Goal: Task Accomplishment & Management: Complete application form

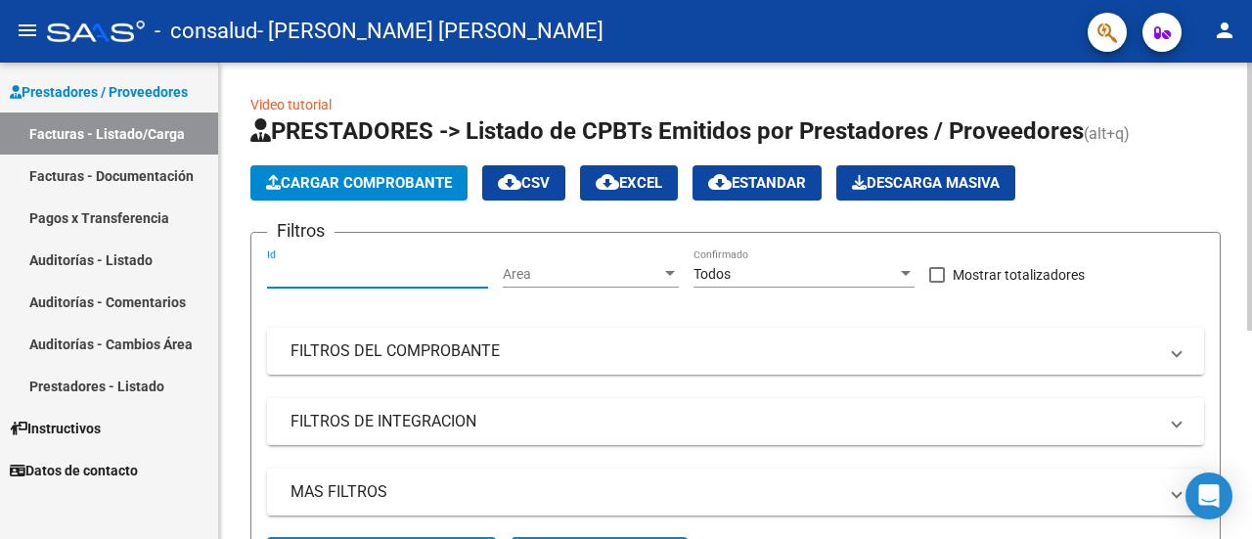
click at [405, 267] on input "Id" at bounding box center [377, 274] width 221 height 17
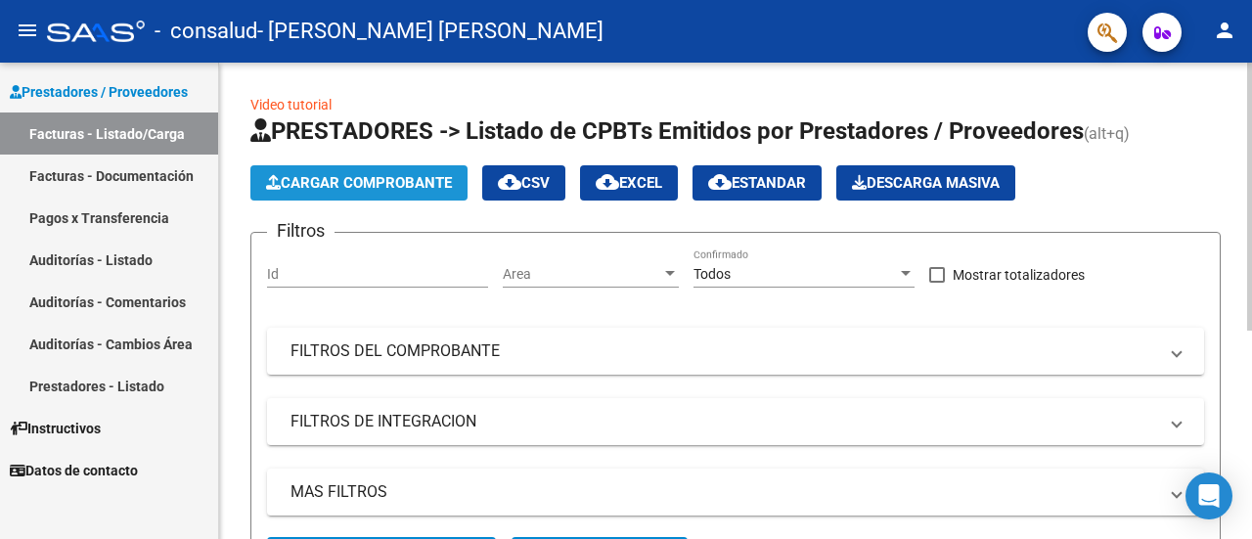
click at [406, 195] on button "Cargar Comprobante" at bounding box center [358, 182] width 217 height 35
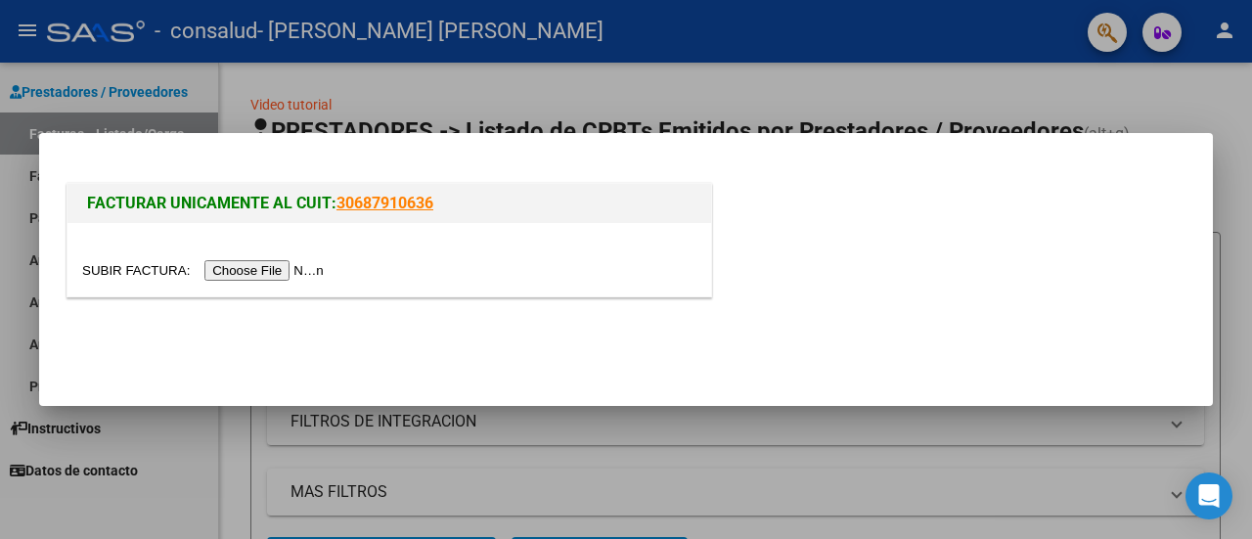
click at [470, 108] on div at bounding box center [626, 269] width 1252 height 539
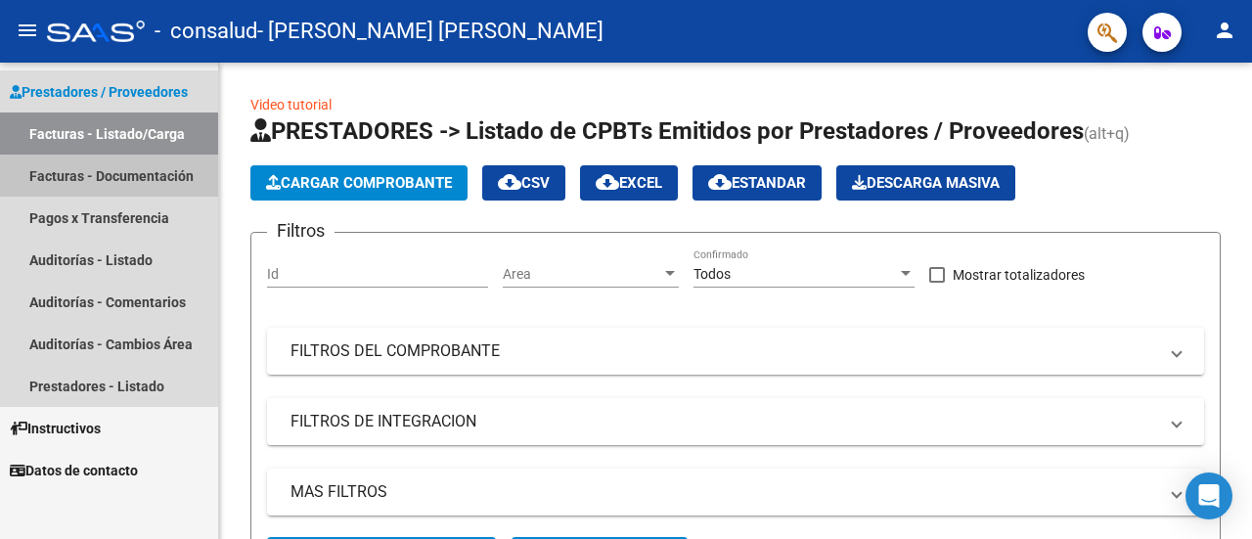
click at [158, 179] on link "Facturas - Documentación" at bounding box center [109, 176] width 218 height 42
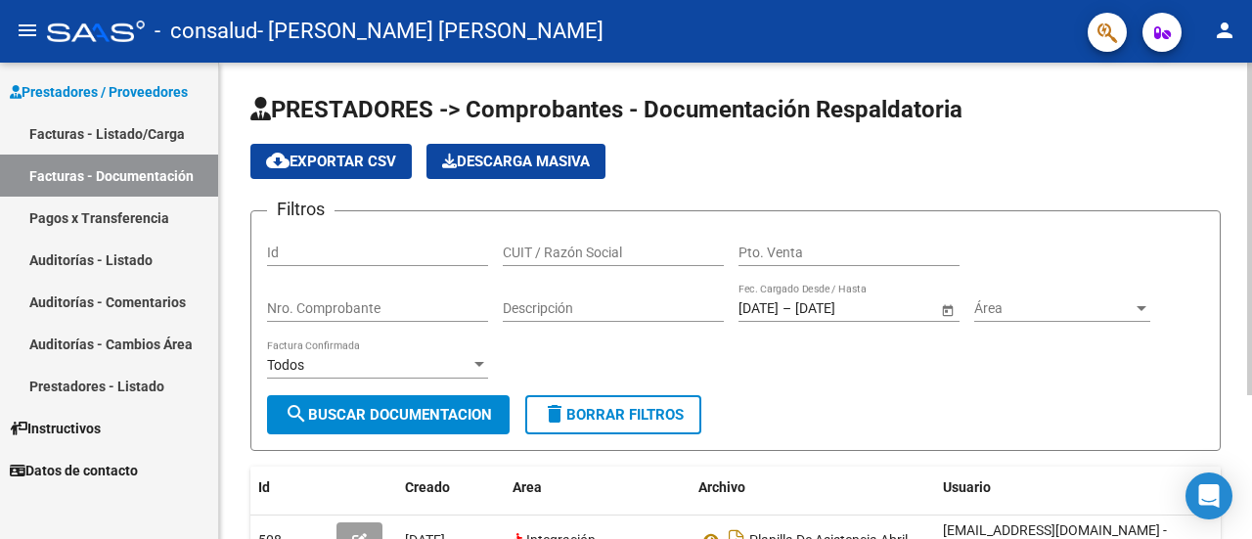
drag, startPoint x: 1251, startPoint y: 384, endPoint x: 1248, endPoint y: 460, distance: 75.4
click at [1248, 460] on html "menu - consalud - CARBALLO MARIA FLORENCIA person Prestadores / Proveedores Fac…" at bounding box center [626, 269] width 1252 height 539
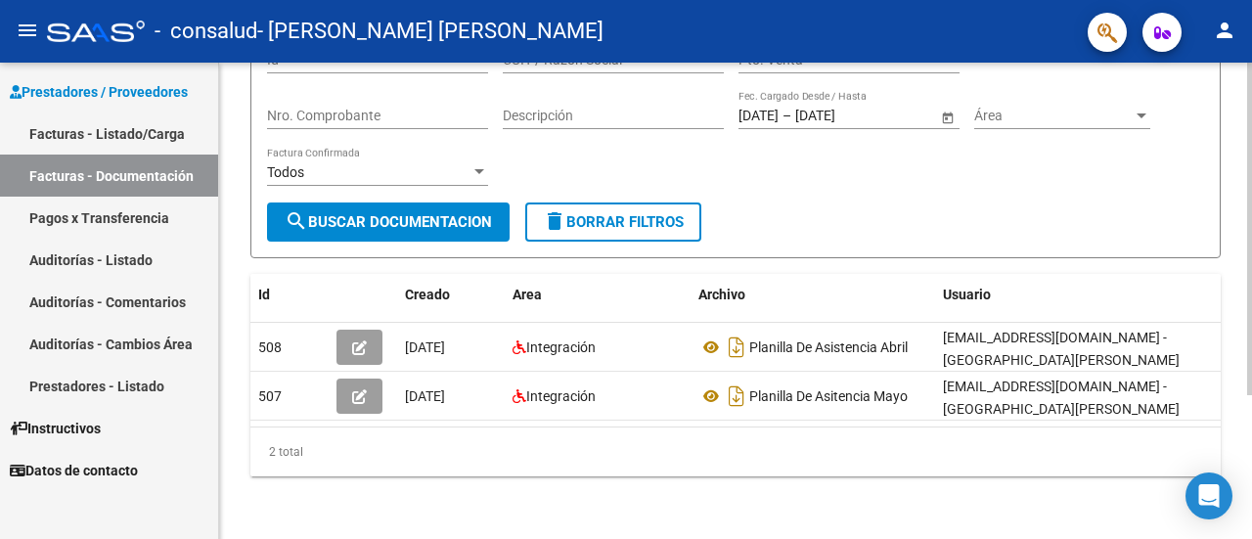
click at [1248, 460] on div at bounding box center [1249, 301] width 5 height 476
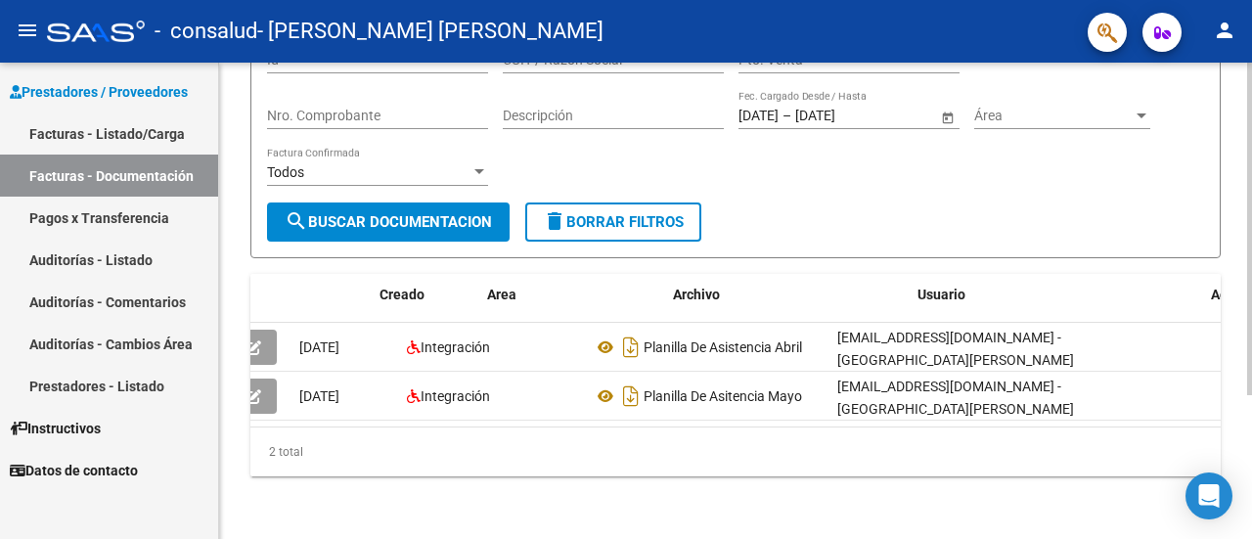
scroll to position [0, 0]
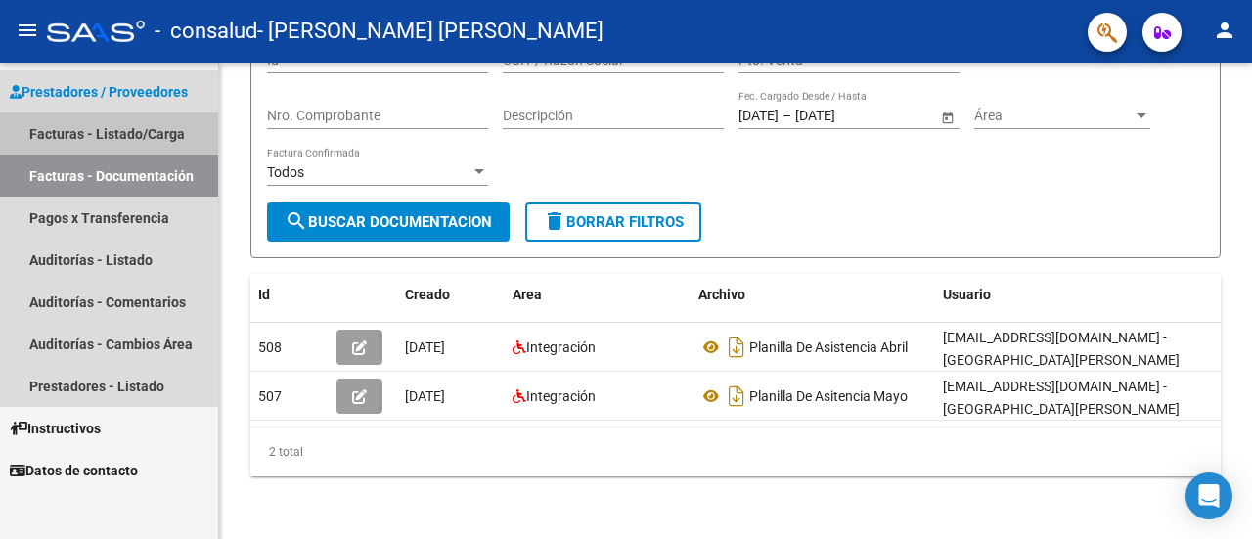
click at [152, 134] on link "Facturas - Listado/Carga" at bounding box center [109, 133] width 218 height 42
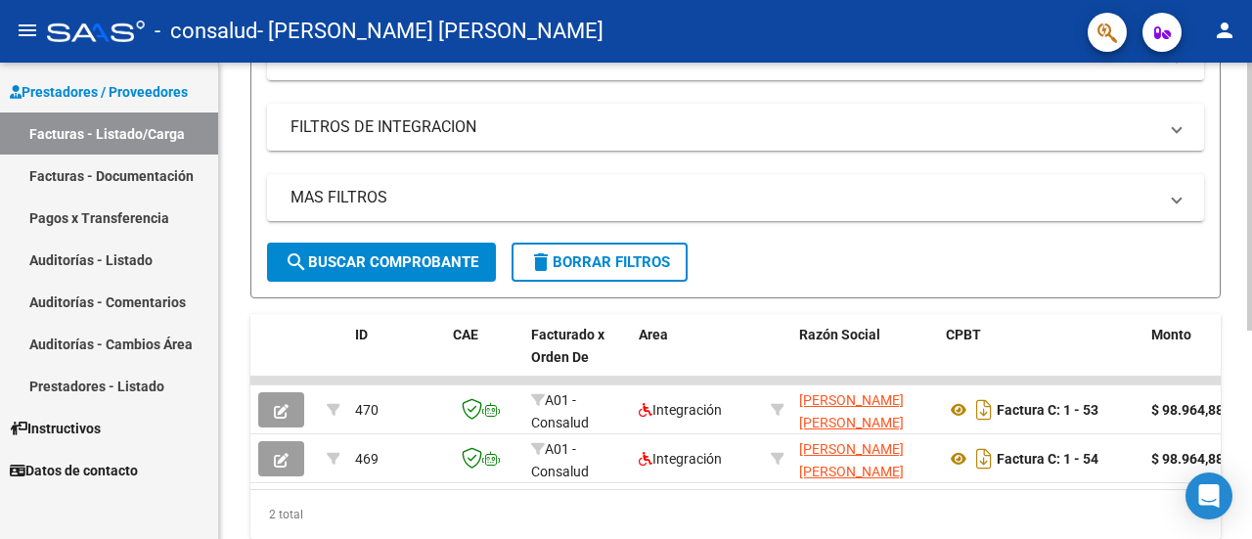
scroll to position [370, 0]
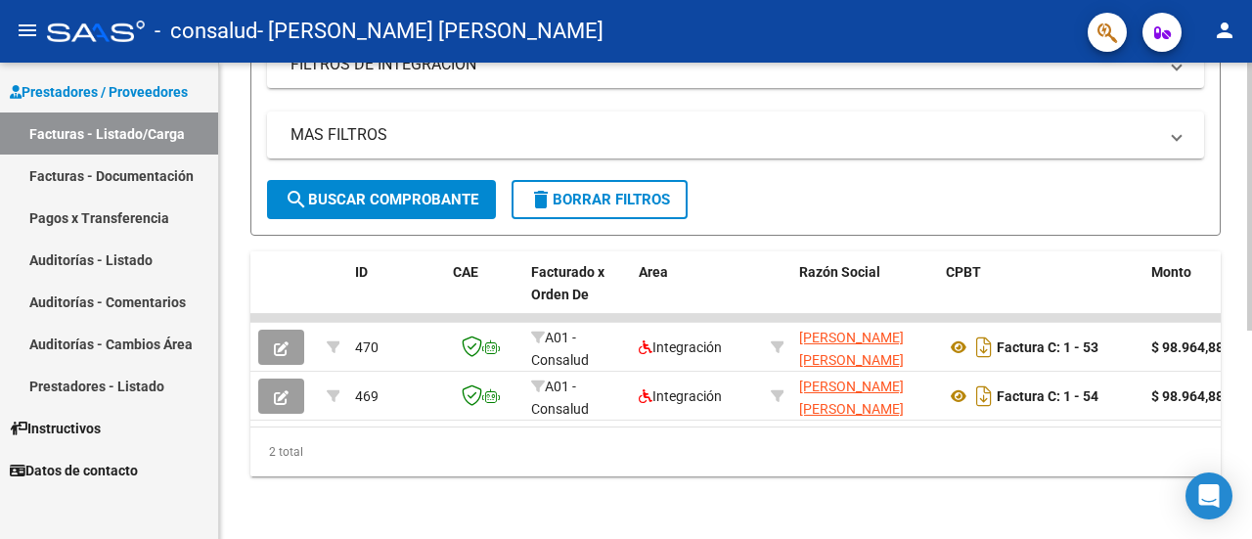
click at [1251, 525] on html "menu - consalud - [PERSON_NAME] [PERSON_NAME] person Prestadores / Proveedores …" at bounding box center [626, 269] width 1252 height 539
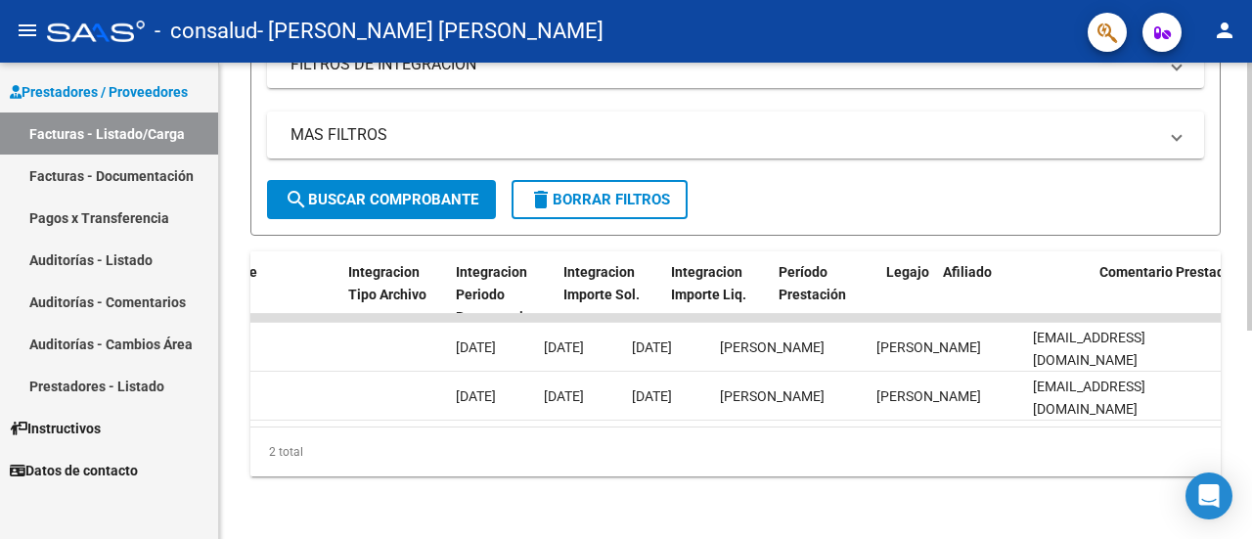
scroll to position [0, 0]
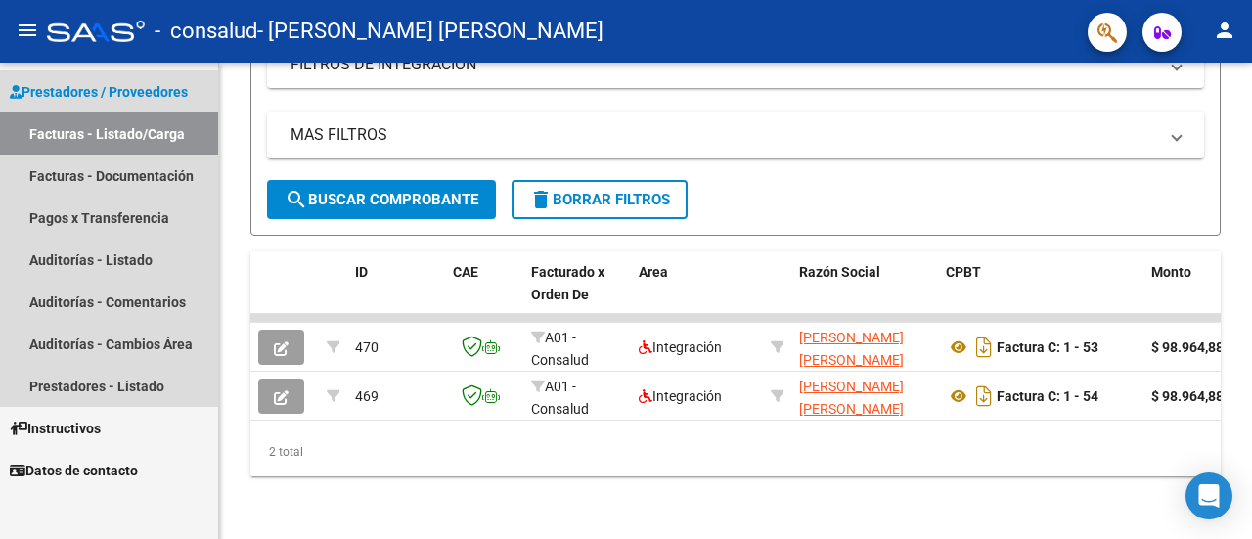
click at [155, 95] on span "Prestadores / Proveedores" at bounding box center [99, 92] width 178 height 22
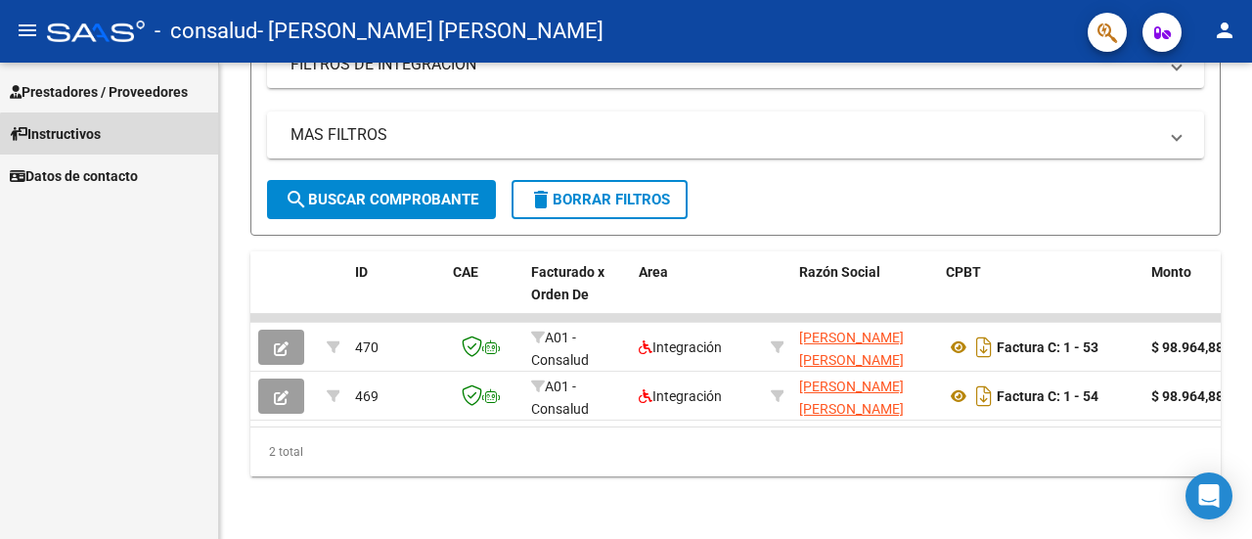
click at [128, 150] on link "Instructivos" at bounding box center [109, 133] width 218 height 42
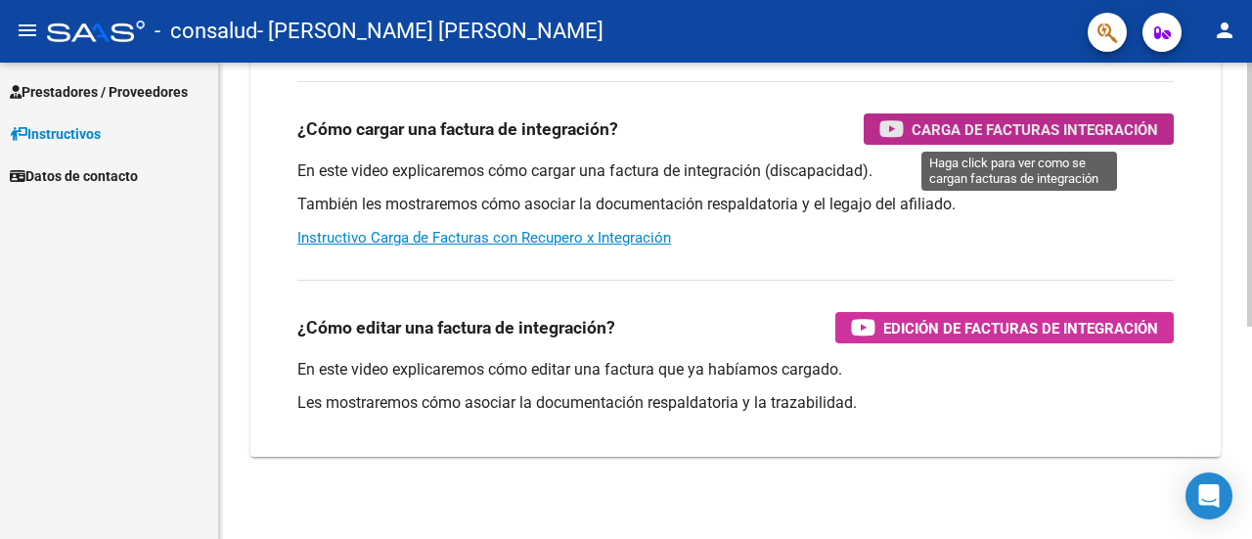
click at [1025, 128] on span "Carga de Facturas Integración" at bounding box center [1035, 129] width 247 height 24
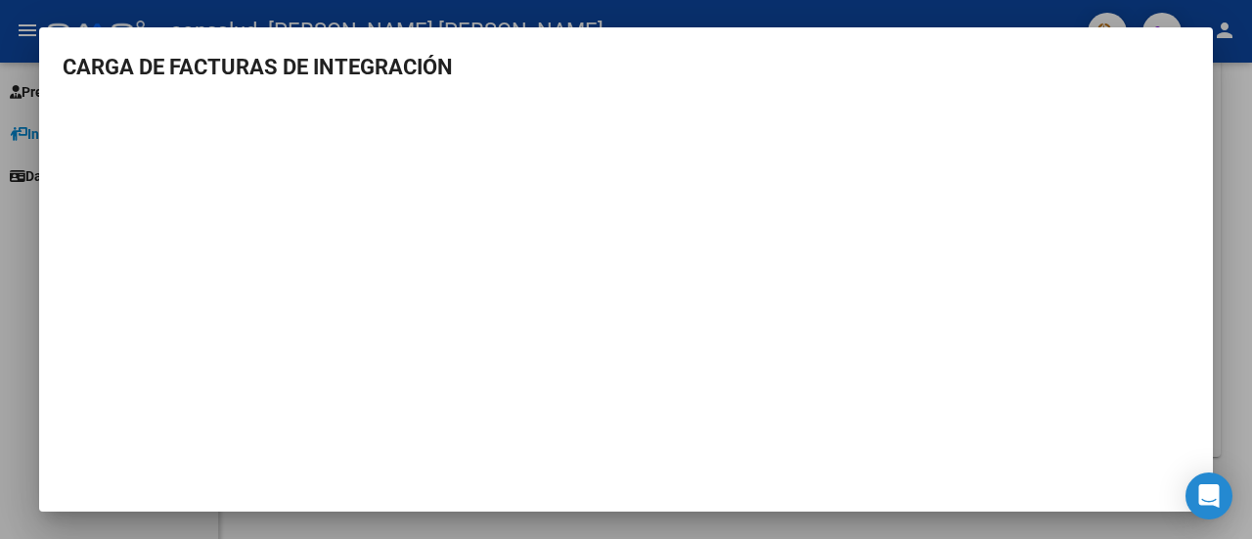
click at [303, 13] on div at bounding box center [626, 269] width 1252 height 539
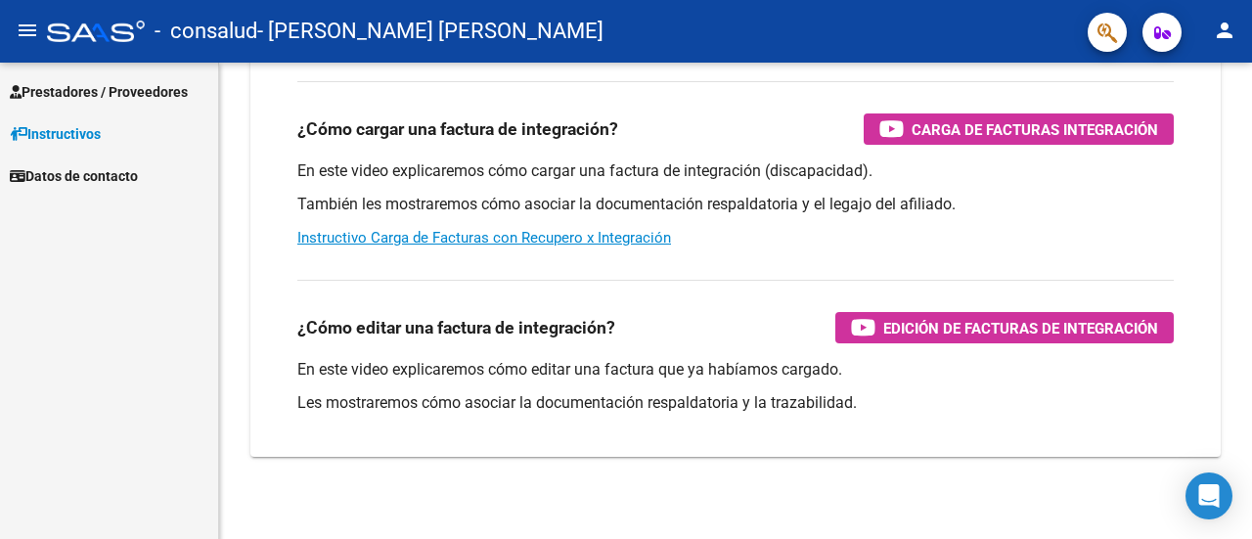
click at [143, 105] on link "Prestadores / Proveedores" at bounding box center [109, 91] width 218 height 42
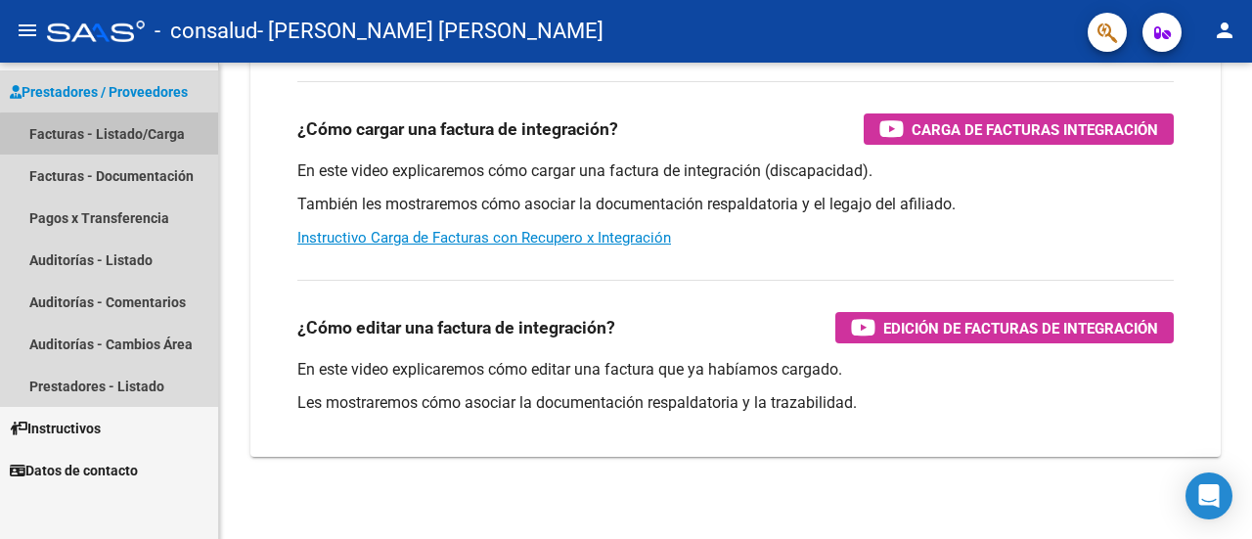
click at [181, 140] on link "Facturas - Listado/Carga" at bounding box center [109, 133] width 218 height 42
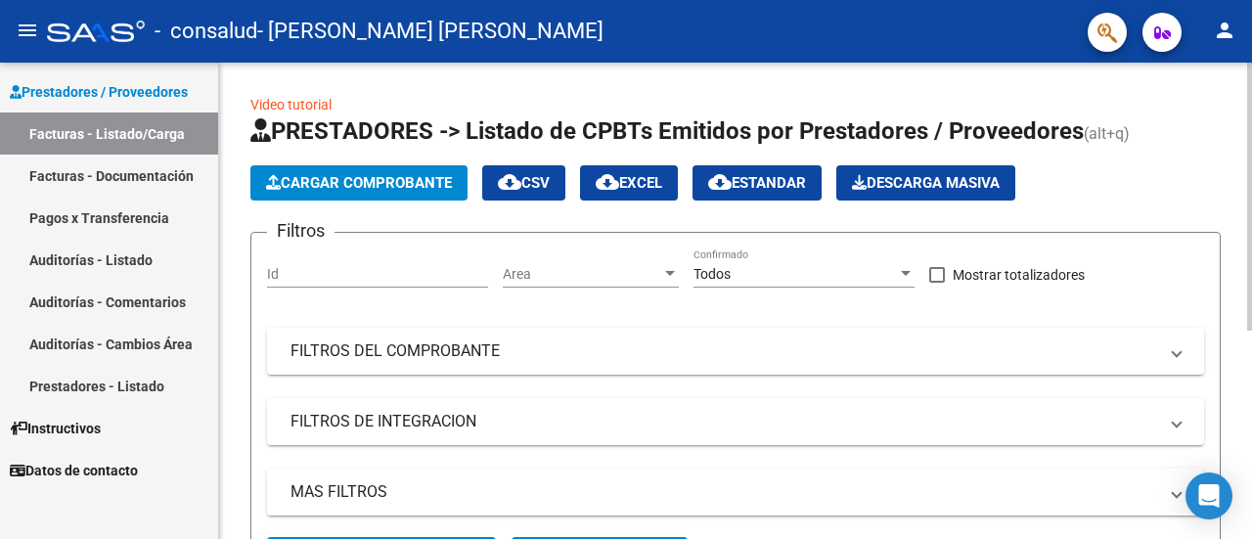
click at [381, 165] on button "Cargar Comprobante" at bounding box center [358, 182] width 217 height 35
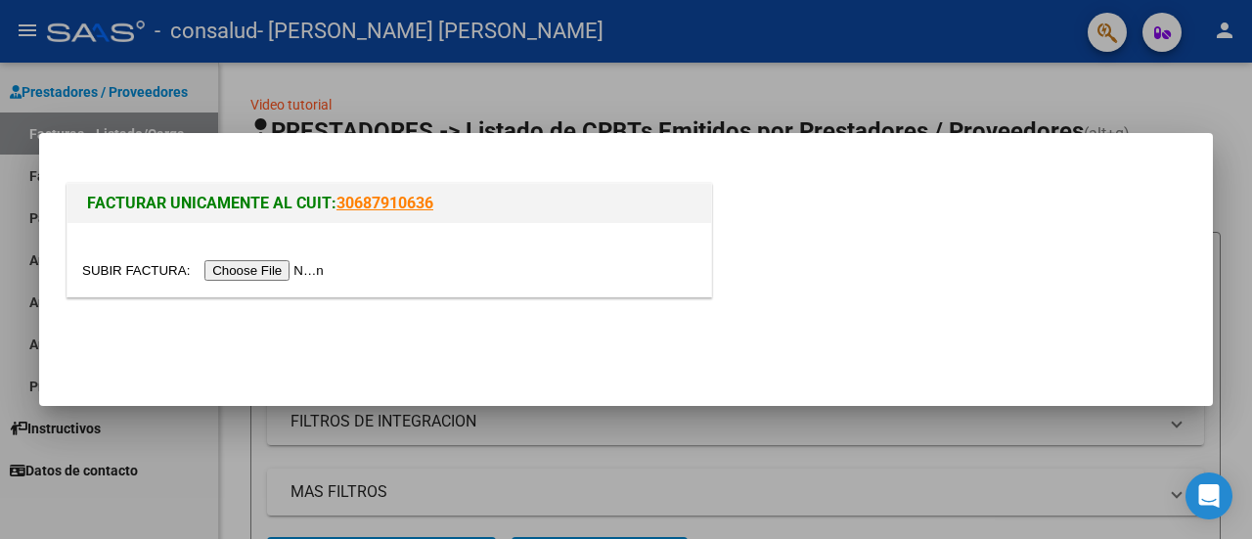
click at [297, 284] on div at bounding box center [389, 259] width 644 height 73
click at [320, 274] on input "file" at bounding box center [205, 270] width 247 height 21
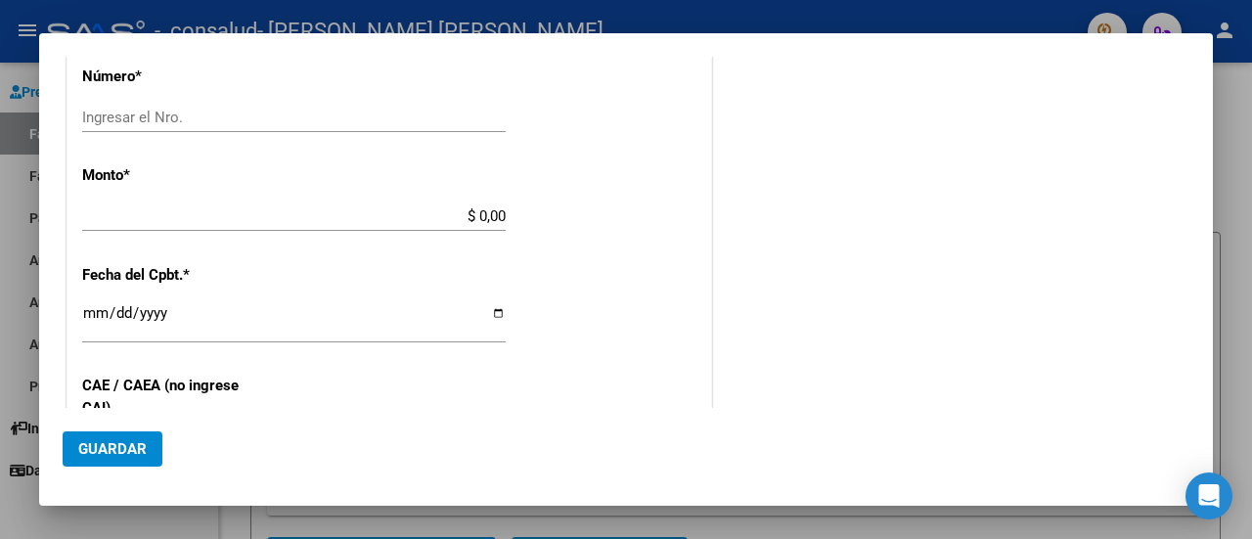
scroll to position [867, 0]
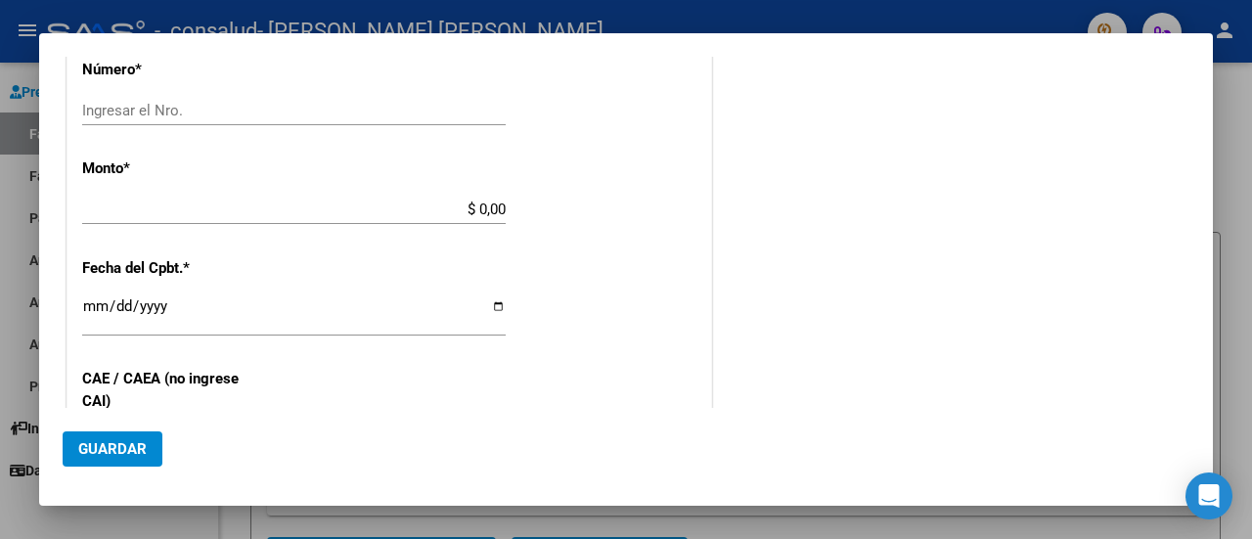
click at [373, 102] on input "Ingresar el Nro." at bounding box center [294, 111] width 424 height 18
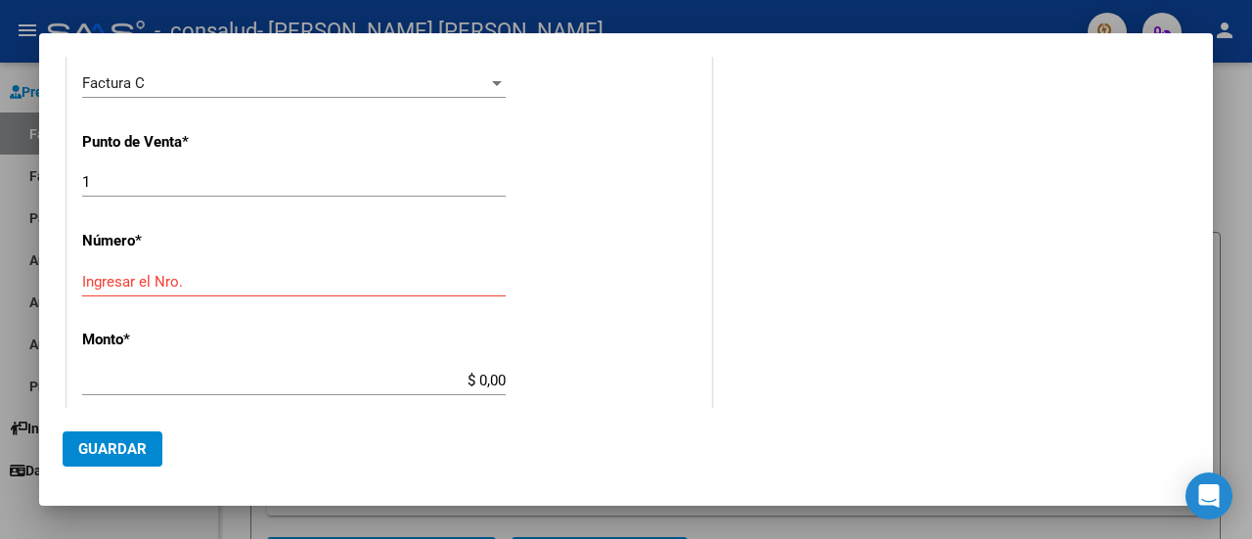
scroll to position [692, 0]
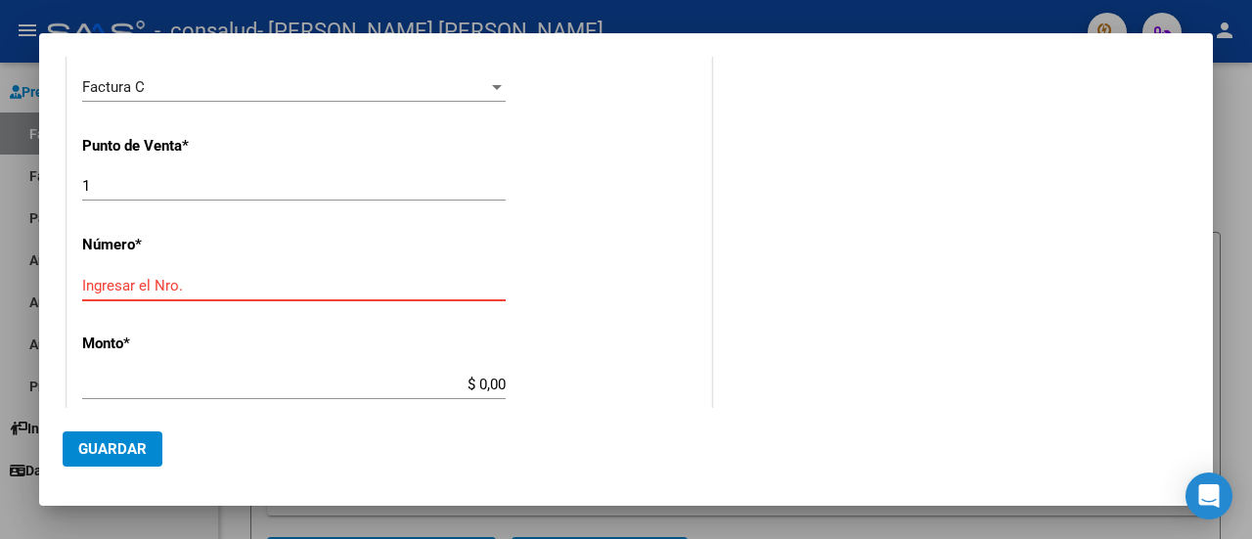
click at [406, 281] on input "Ingresar el Nro." at bounding box center [294, 286] width 424 height 18
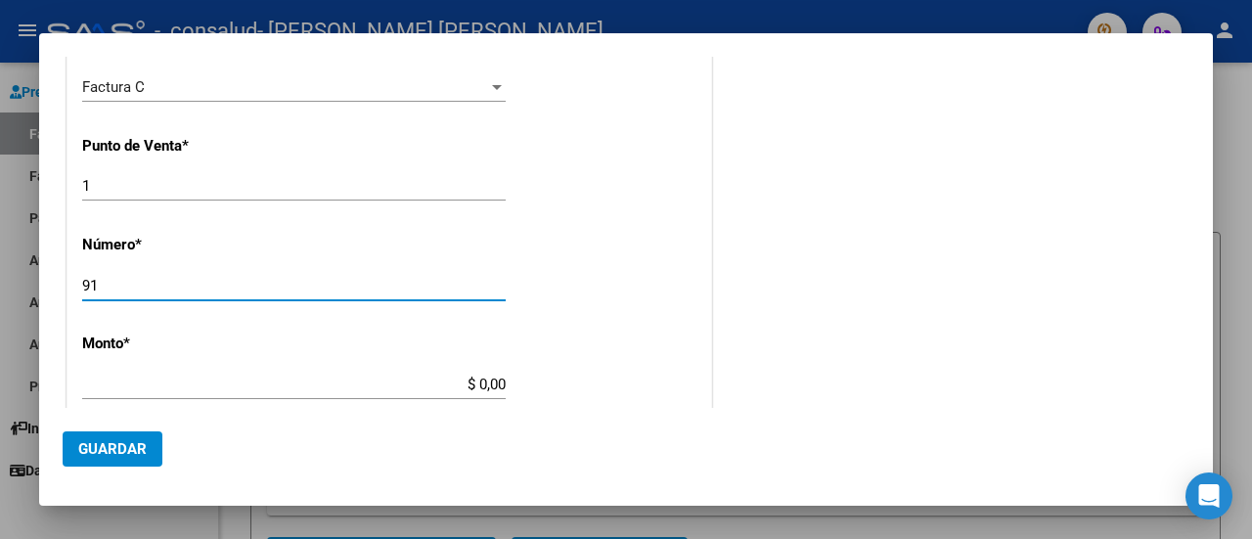
type input "91"
click at [343, 370] on div "$ 0,00 Ingresar el monto" at bounding box center [294, 384] width 424 height 29
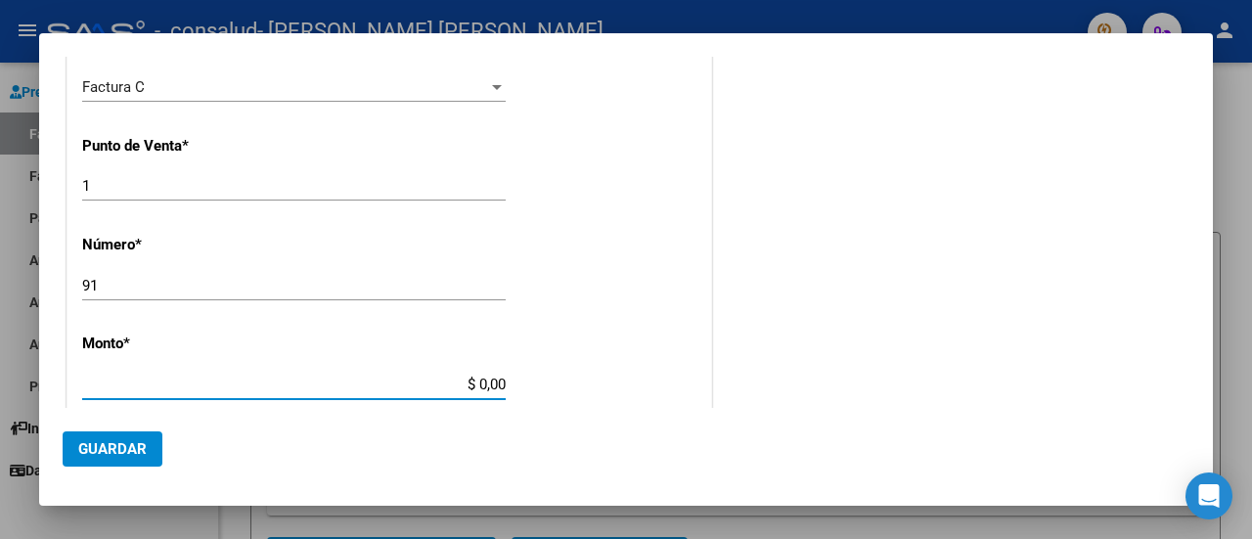
type input "$ 98.964,88"
type input "2025-08-08"
type input "75326549613081"
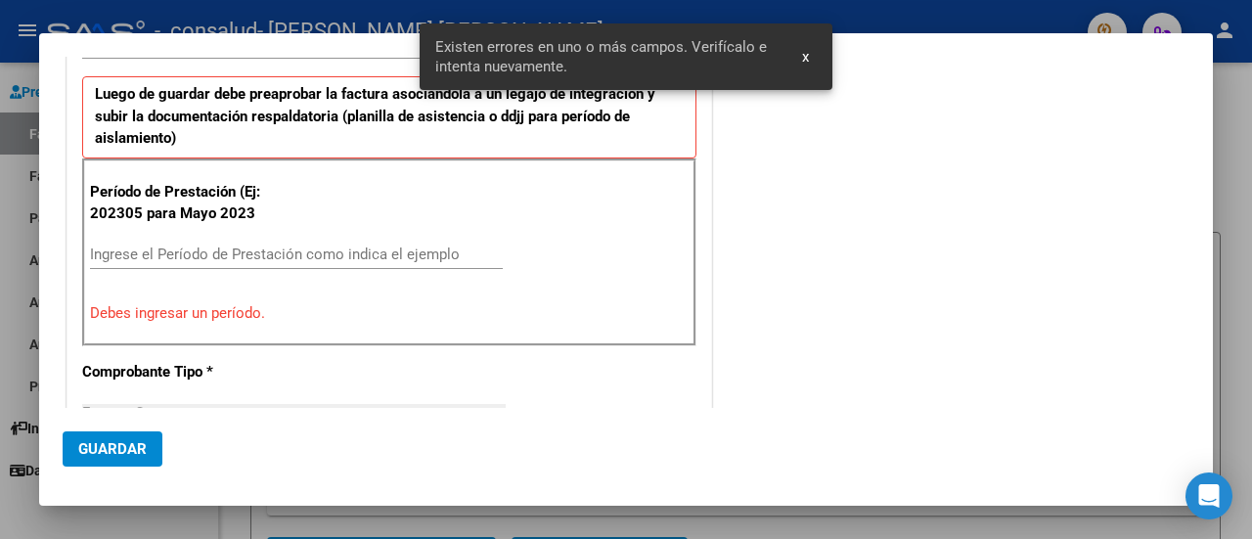
scroll to position [417, 0]
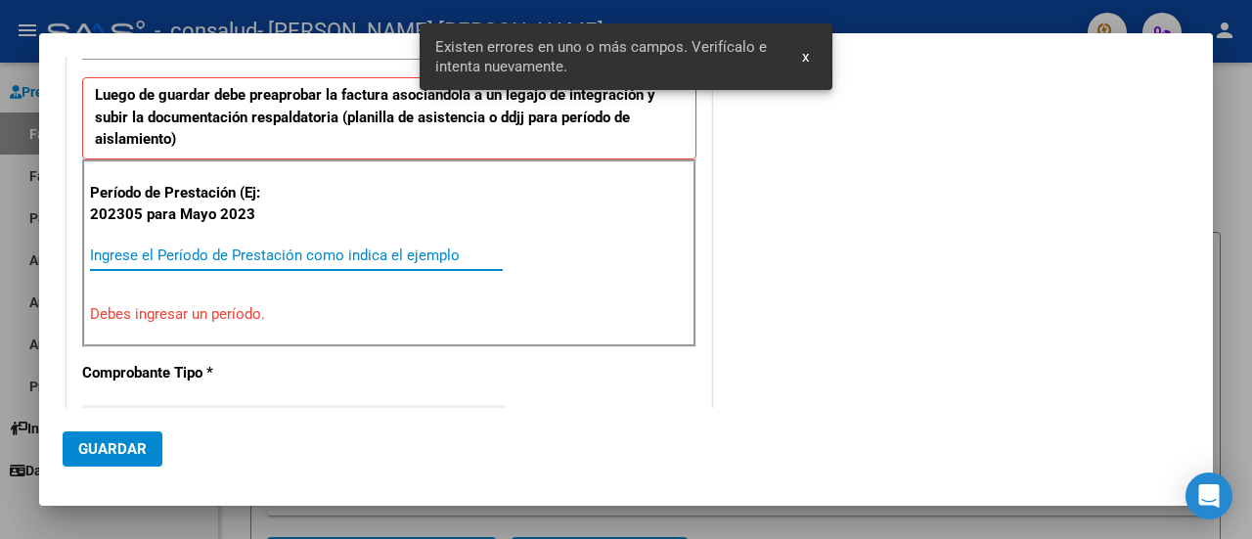
click at [291, 249] on input "Ingrese el Período de Prestación como indica el ejemplo" at bounding box center [296, 256] width 413 height 18
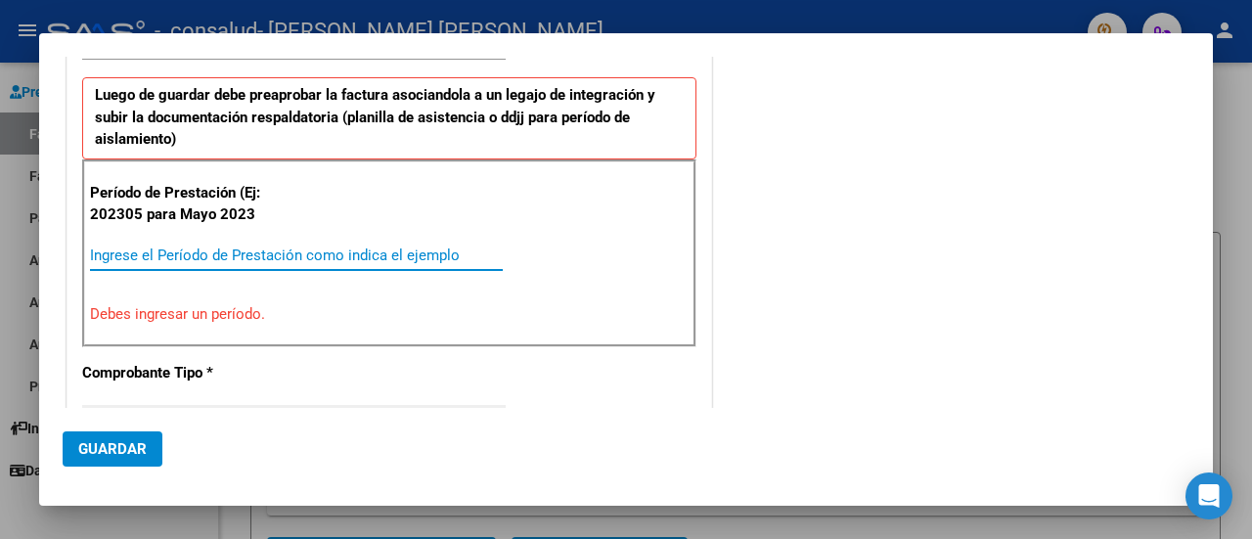
click at [291, 249] on input "Ingrese el Período de Prestación como indica el ejemplo" at bounding box center [296, 256] width 413 height 18
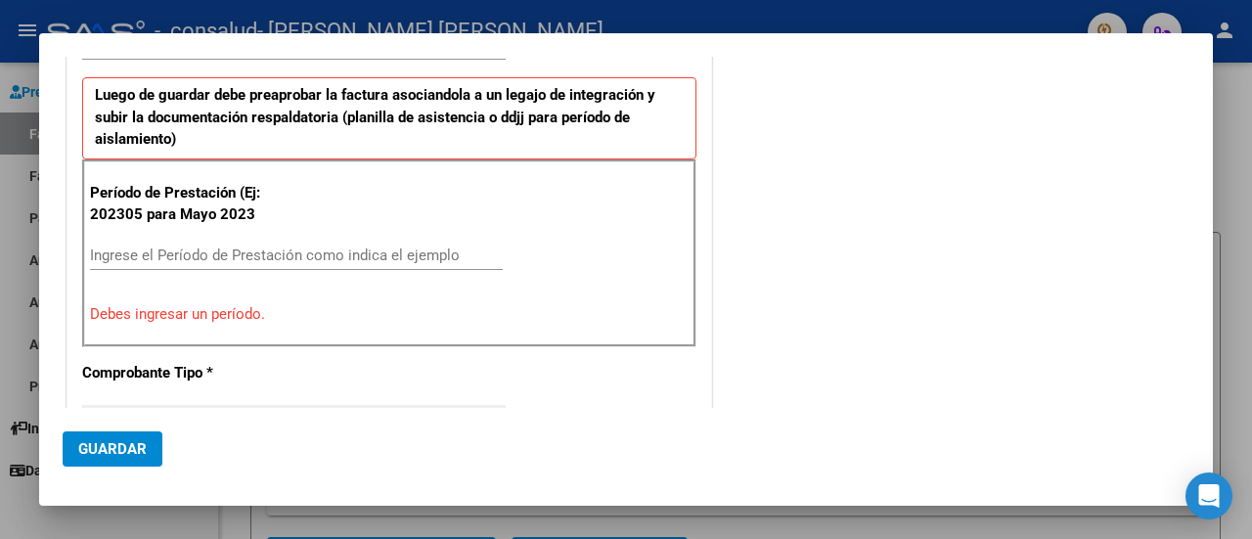
click at [553, 250] on div "Período de Prestación (Ej: 202305 para Mayo 2023 Ingrese el Período de Prestaci…" at bounding box center [389, 253] width 614 height 188
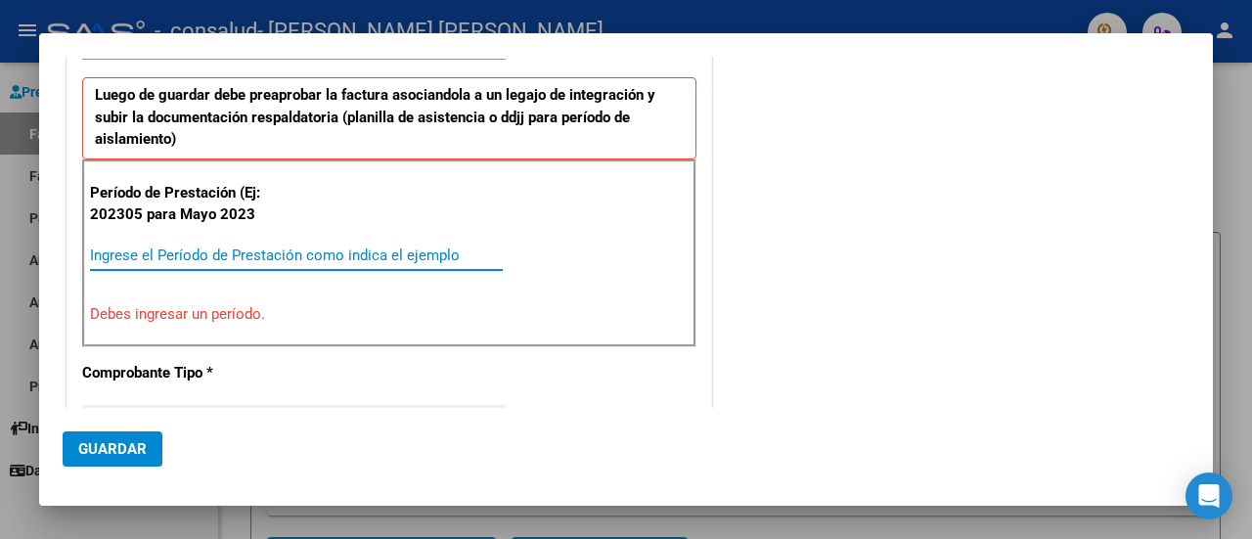
click at [362, 261] on input "Ingrese el Período de Prestación como indica el ejemplo" at bounding box center [296, 256] width 413 height 18
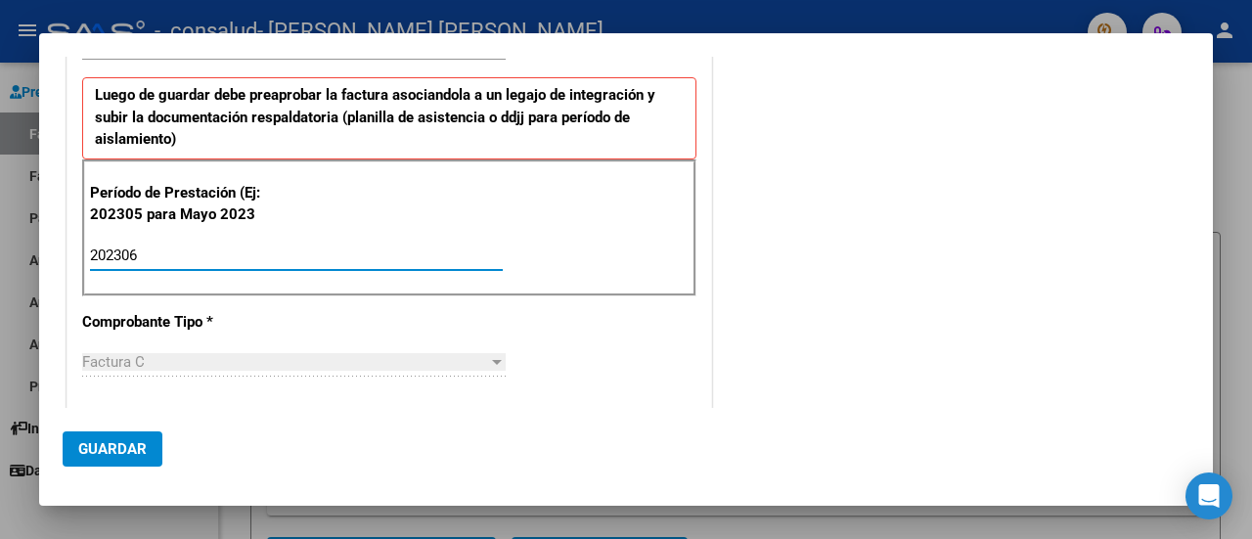
type input "202306"
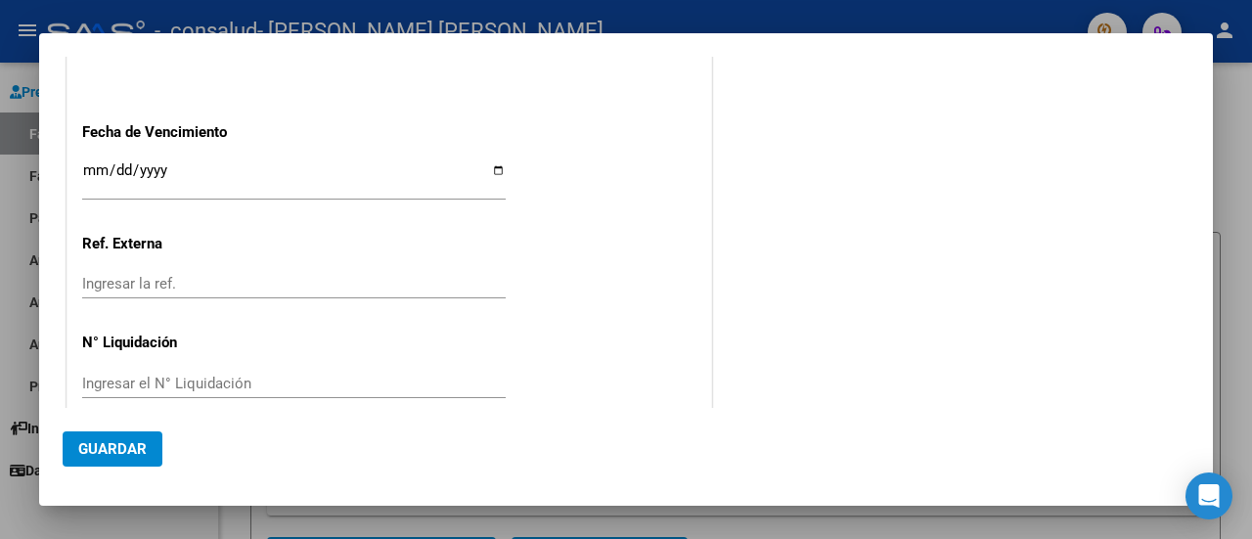
scroll to position [1292, 0]
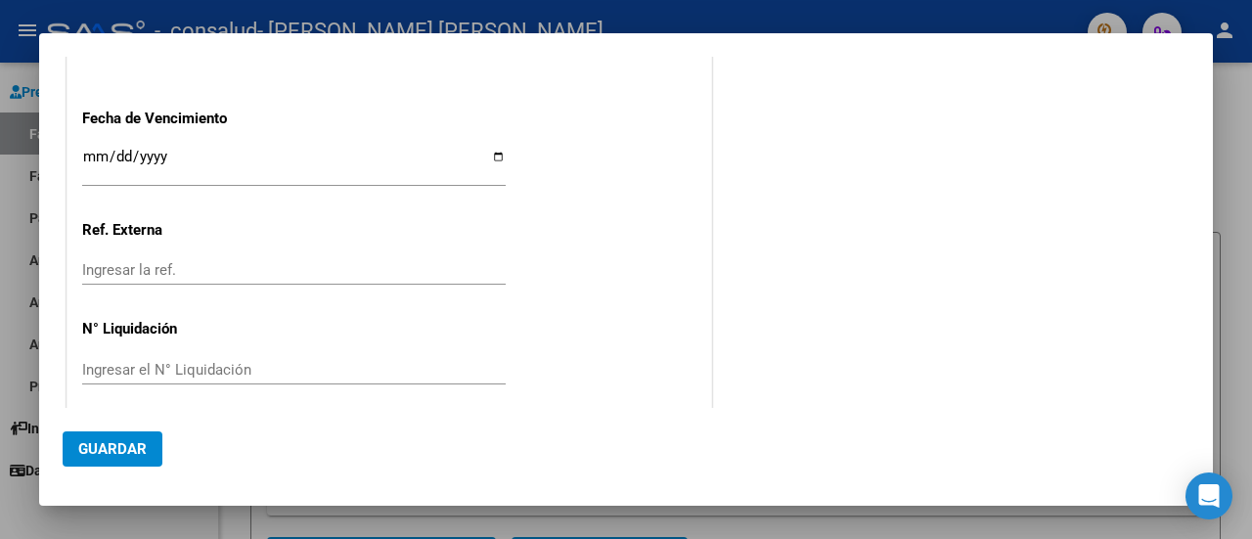
click at [432, 145] on div "Ingresar la fecha" at bounding box center [294, 166] width 424 height 42
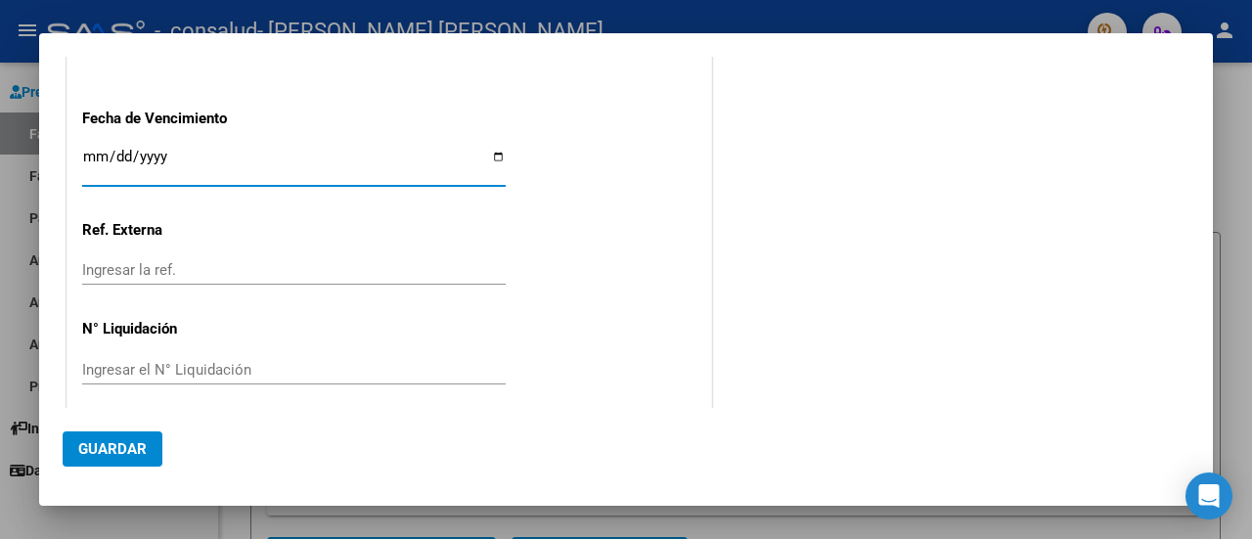
click at [499, 154] on input "Ingresar la fecha" at bounding box center [294, 164] width 424 height 31
type input "2025-08-08"
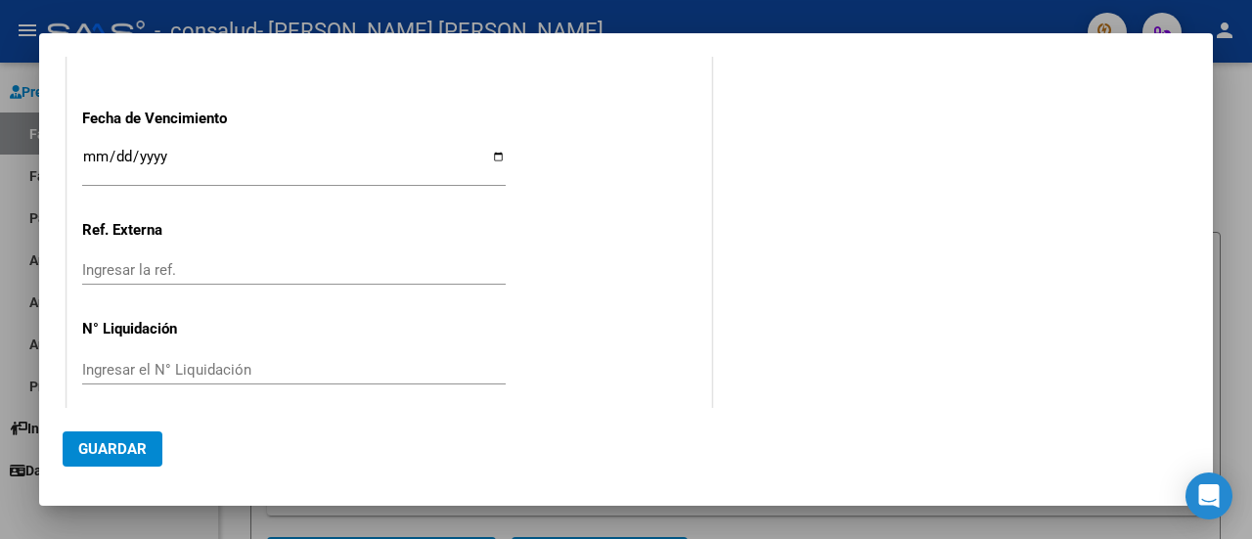
click at [408, 278] on div "Ingresar la ref." at bounding box center [294, 269] width 424 height 29
click at [238, 361] on input "Ingresar el N° Liquidación" at bounding box center [294, 370] width 424 height 18
click at [241, 364] on input "Ingresar el N° Liquidación" at bounding box center [294, 370] width 424 height 18
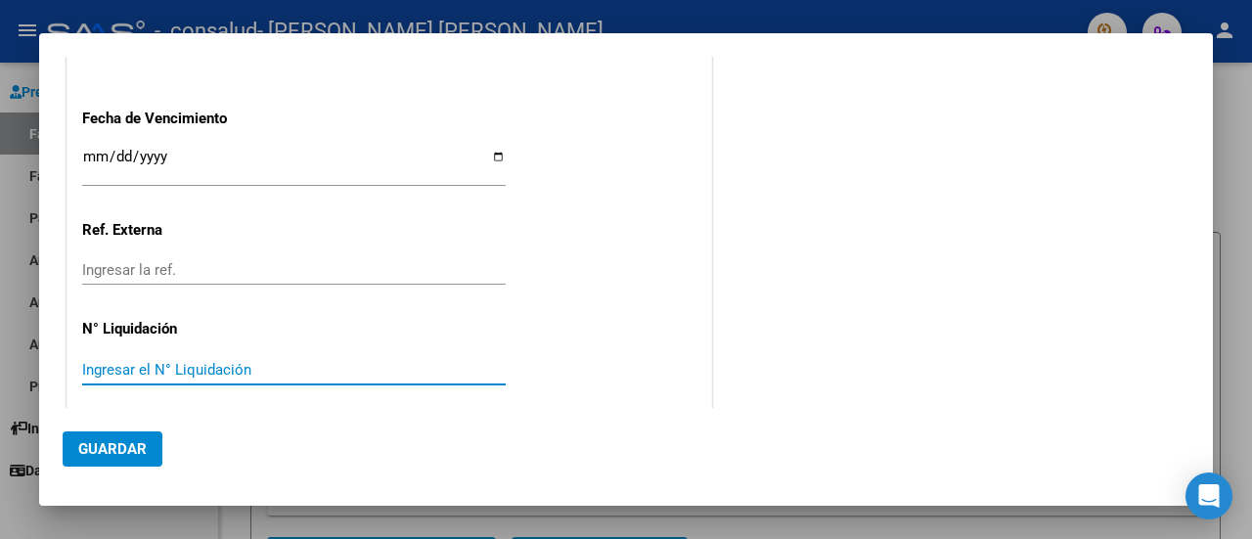
click at [139, 361] on input "Ingresar el N° Liquidación" at bounding box center [294, 370] width 424 height 18
click at [192, 373] on input "Ingresar el N° Liquidación" at bounding box center [294, 370] width 424 height 18
click at [224, 375] on div "Ingresar el N° Liquidación" at bounding box center [294, 369] width 424 height 29
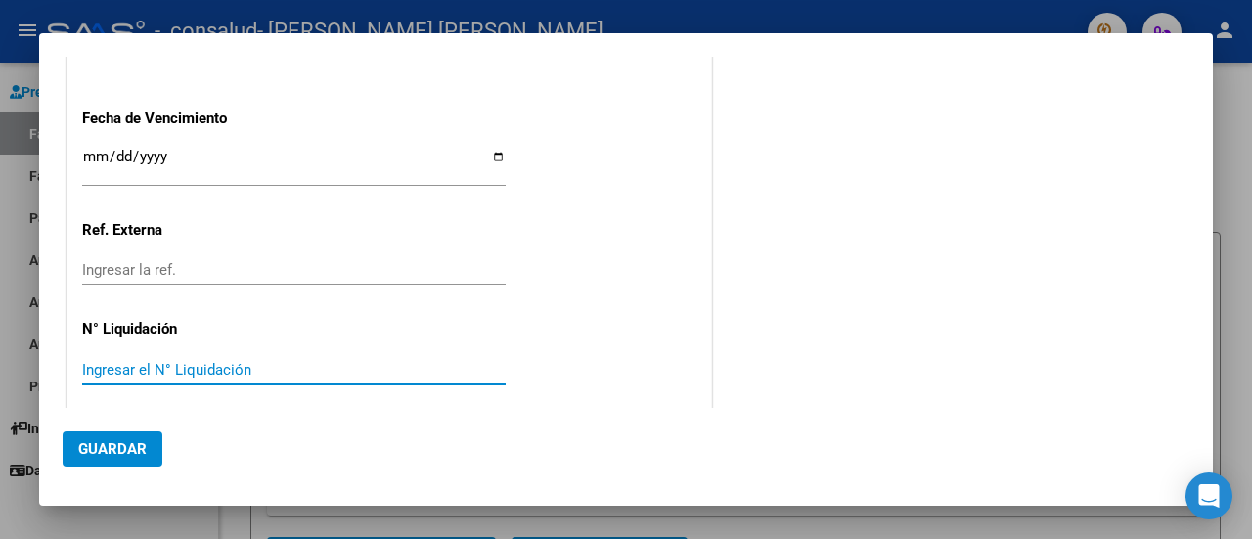
click at [147, 444] on button "Guardar" at bounding box center [113, 448] width 100 height 35
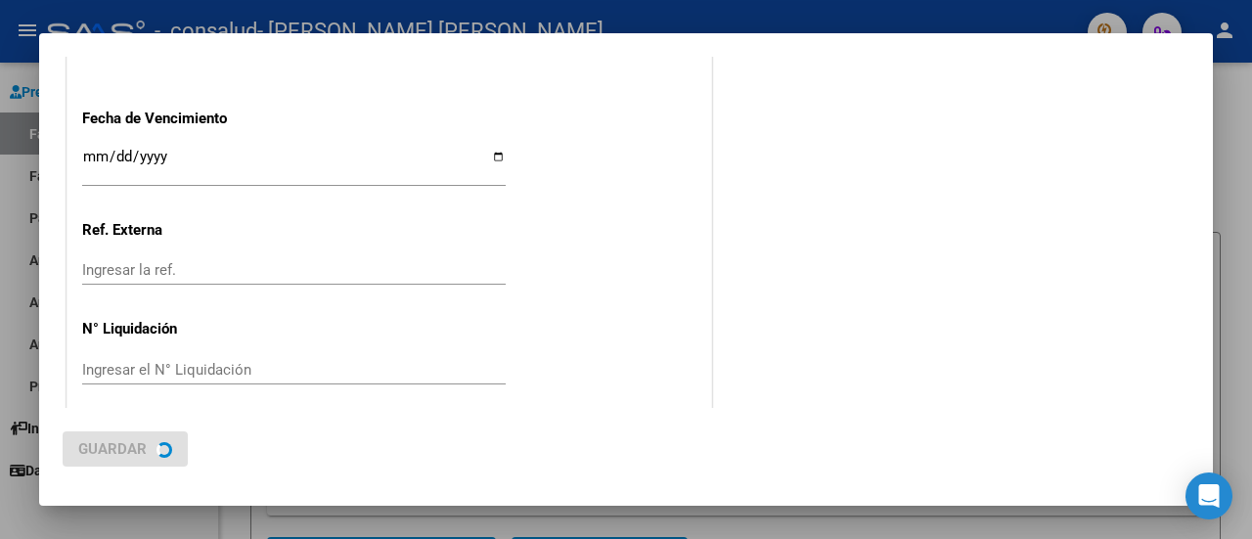
scroll to position [0, 0]
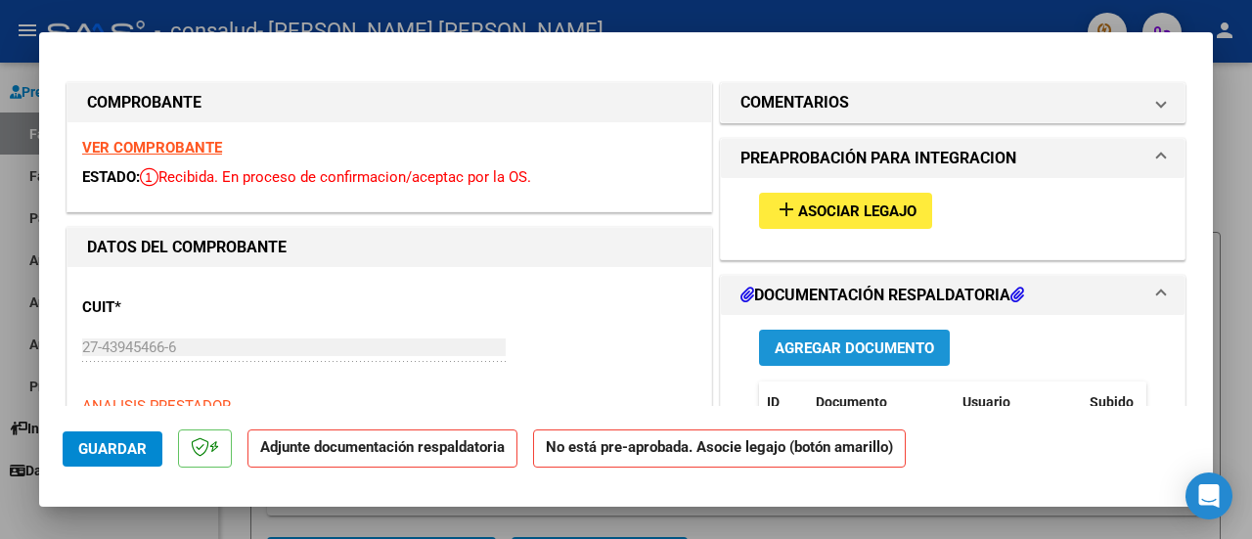
click at [930, 336] on button "Agregar Documento" at bounding box center [854, 348] width 191 height 36
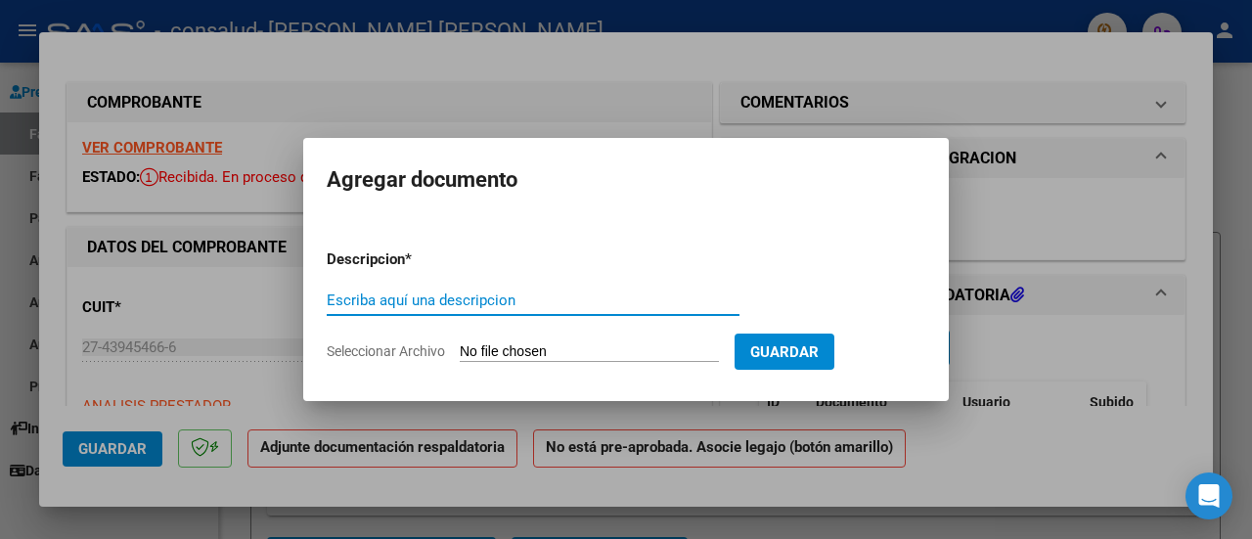
click at [500, 302] on input "Escriba aquí una descripcion" at bounding box center [533, 300] width 413 height 18
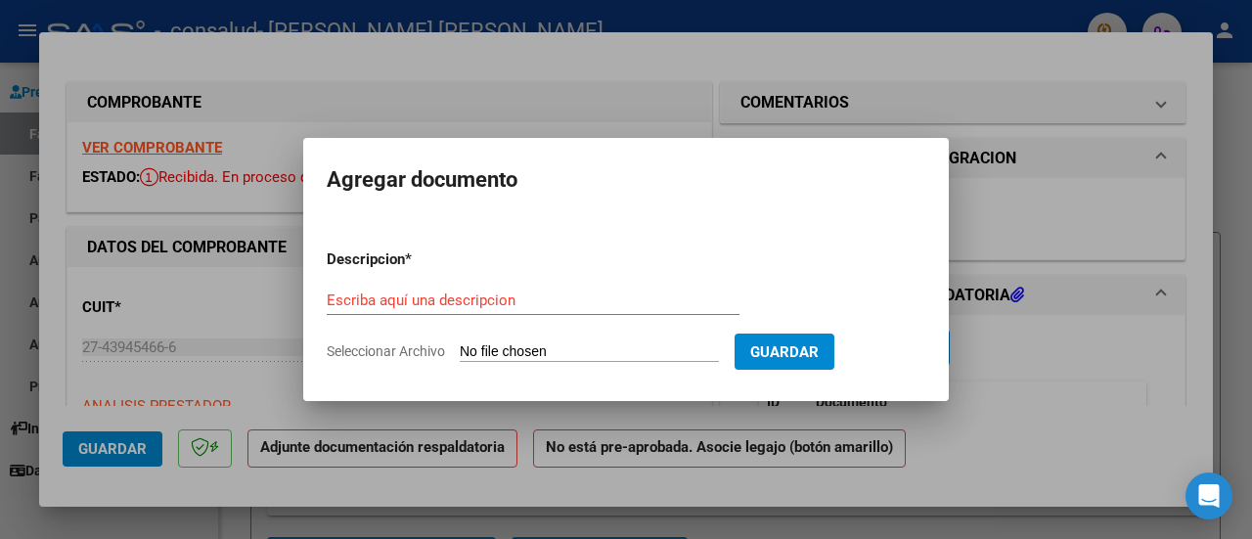
click at [438, 308] on input "Escriba aquí una descripcion" at bounding box center [533, 300] width 413 height 18
click at [561, 343] on input "Seleccionar Archivo" at bounding box center [589, 352] width 259 height 19
click at [610, 300] on input "Escriba aquí una descripcion" at bounding box center [533, 300] width 413 height 18
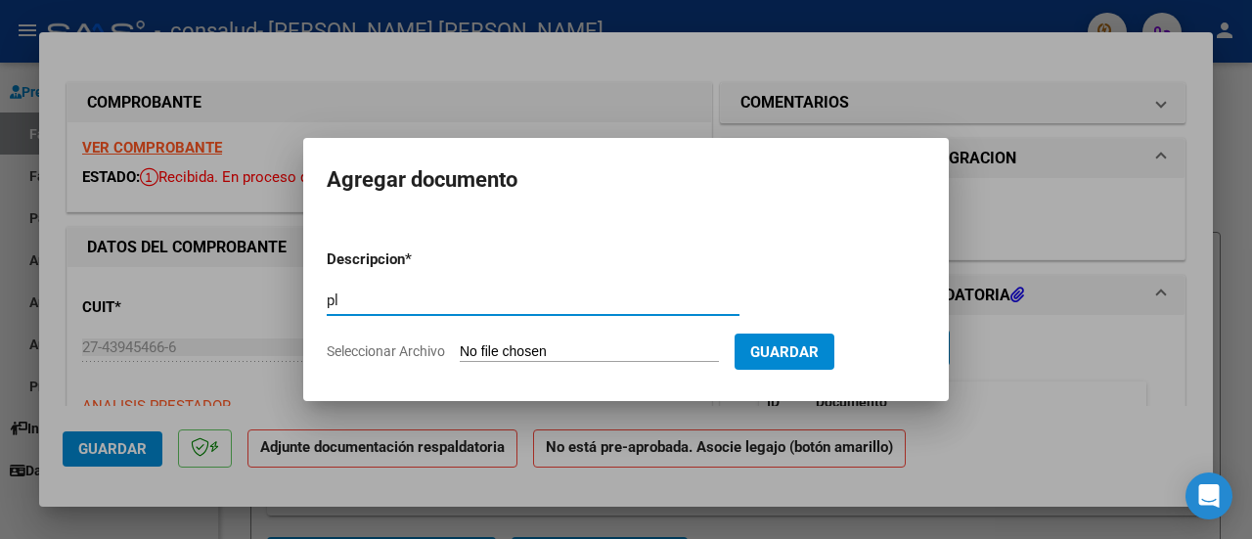
type input "p"
type input "Planilla de asistencia"
click at [703, 335] on form "Descripcion * Planilla de asistencia Escriba aquí una descripcion Seleccionar A…" at bounding box center [626, 305] width 599 height 143
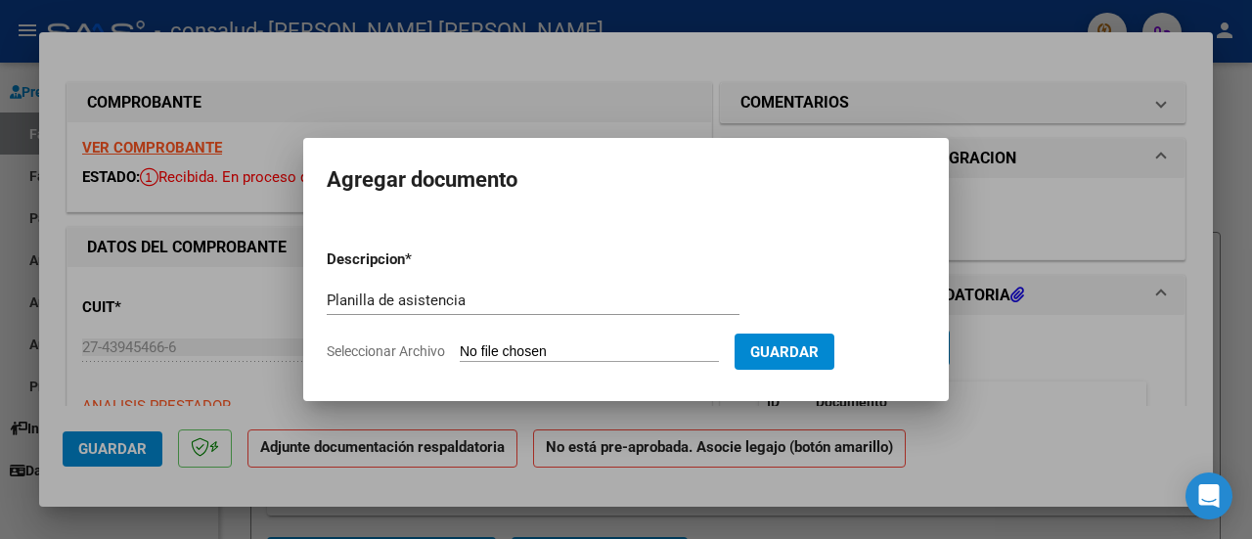
click at [704, 357] on input "Seleccionar Archivo" at bounding box center [589, 352] width 259 height 19
type input "C:\fakepath\Patricio Simmrlhag FC 1-91 DOCUMENTACIÓN.pdf"
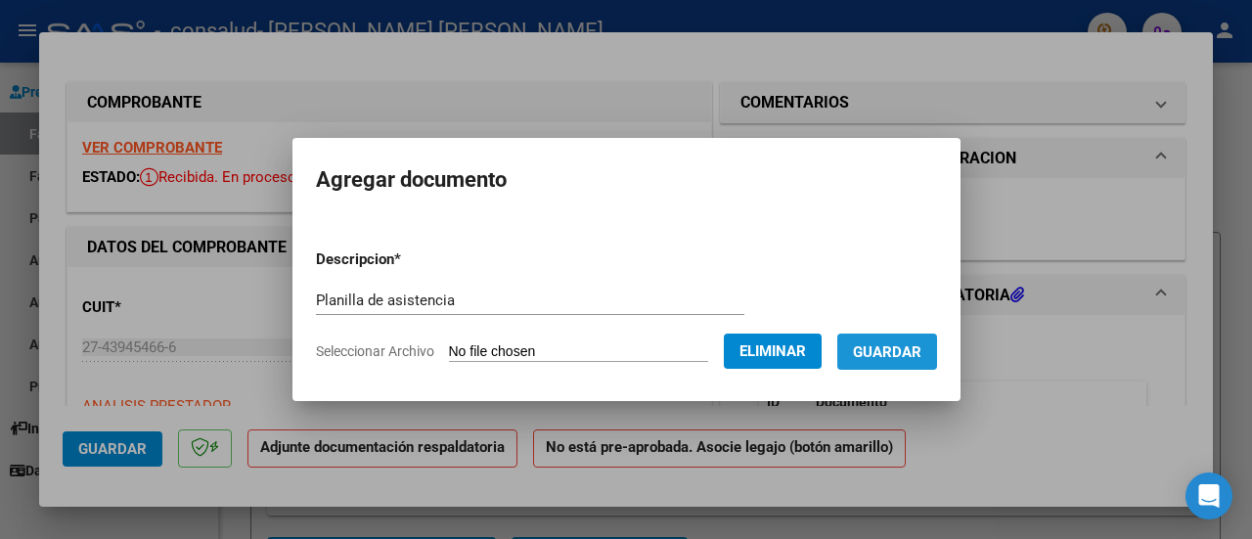
click at [910, 336] on button "Guardar" at bounding box center [887, 352] width 100 height 36
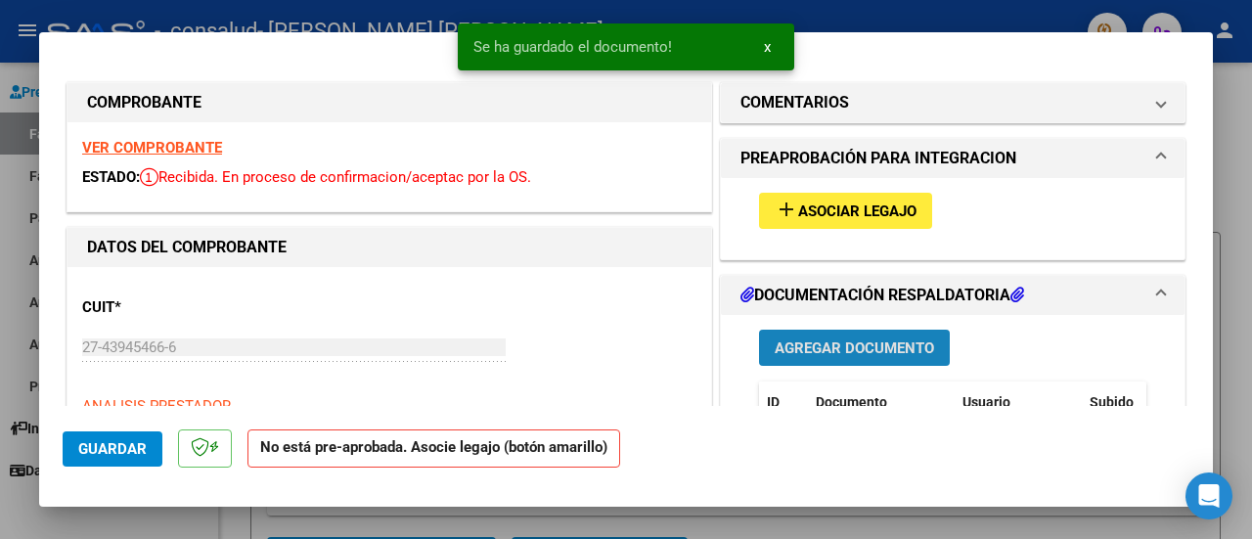
click at [882, 339] on span "Agregar Documento" at bounding box center [854, 348] width 159 height 18
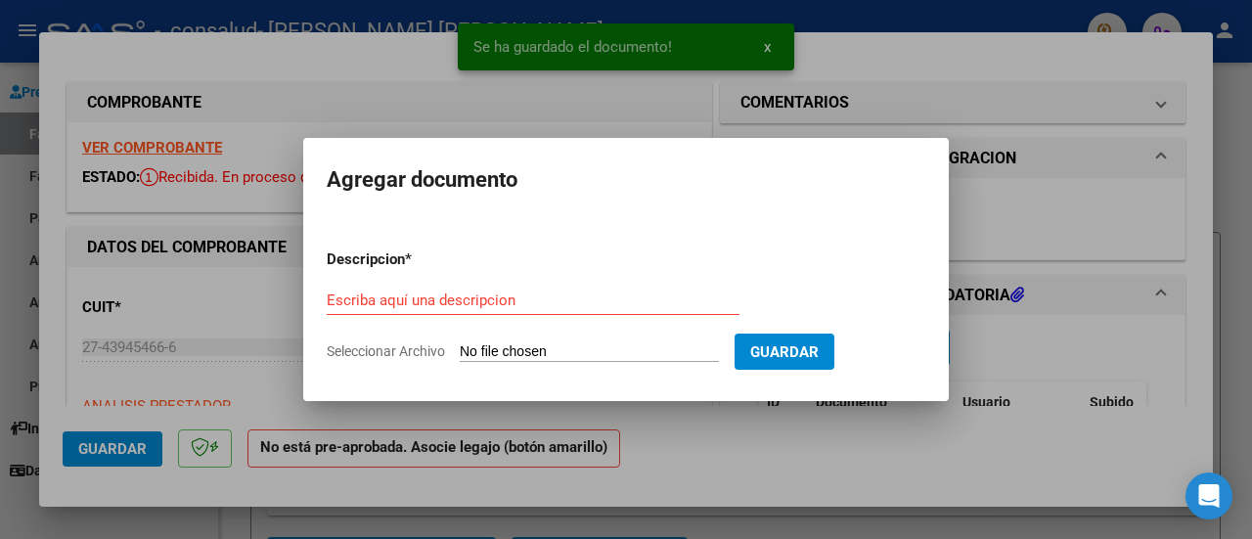
click at [621, 313] on div "Escriba aquí una descripcion" at bounding box center [533, 300] width 413 height 29
click at [643, 303] on input "Escriba aquí una descripcion" at bounding box center [533, 300] width 413 height 18
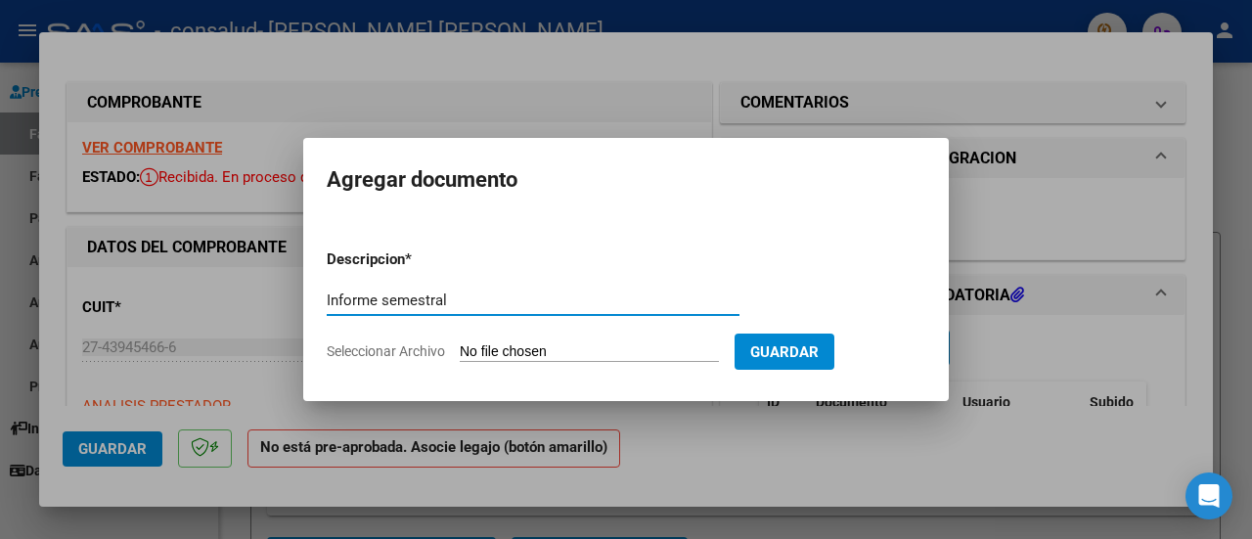
type input "Informe semestral"
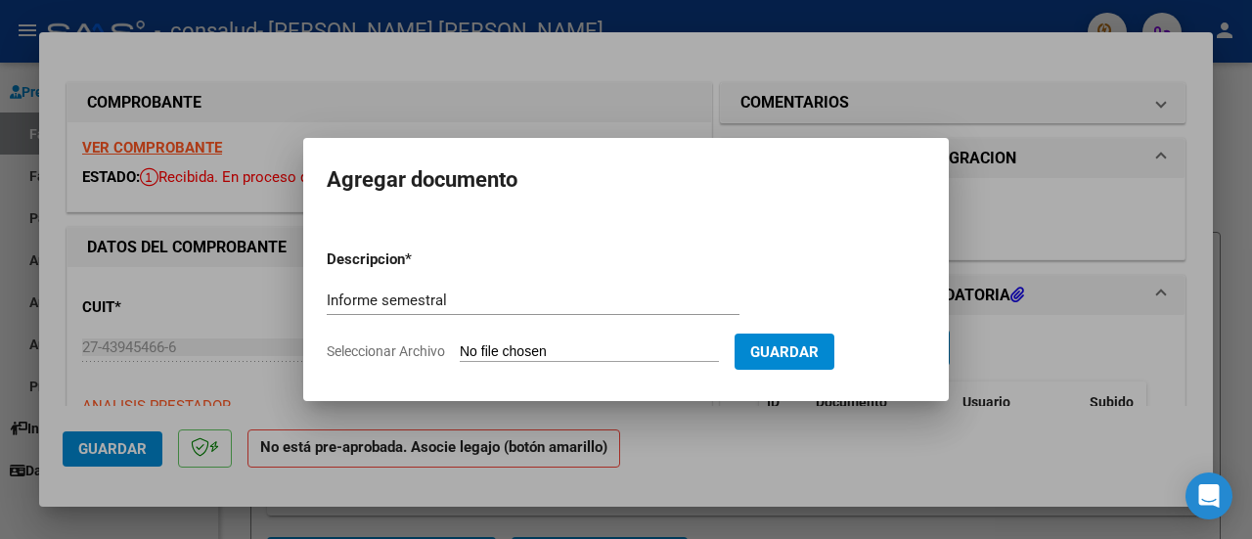
click at [698, 363] on form "Descripcion * Informe semestral Escriba aquí una descripcion Seleccionar Archiv…" at bounding box center [626, 305] width 599 height 143
click at [702, 347] on input "Seleccionar Archivo" at bounding box center [589, 352] width 259 height 19
click at [633, 352] on input "Seleccionar Archivo" at bounding box center [589, 352] width 259 height 19
type input "C:\fakepath\Informe Fonoaudiológico Semestral Patricio Simmelhag.pdf"
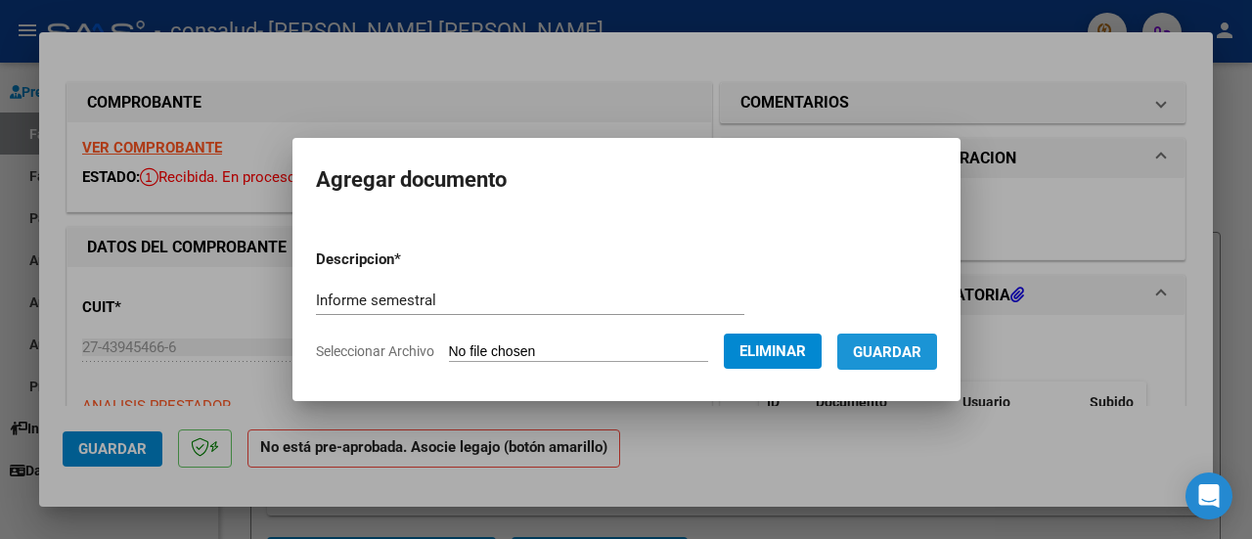
click at [921, 347] on span "Guardar" at bounding box center [887, 352] width 68 height 18
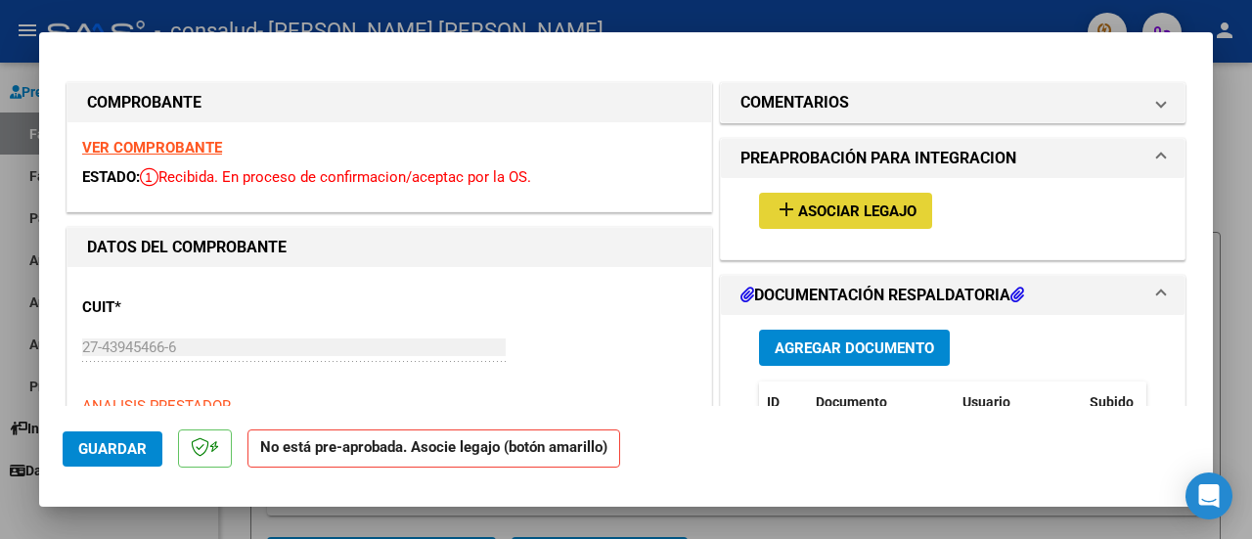
click at [840, 220] on button "add Asociar Legajo" at bounding box center [845, 211] width 173 height 36
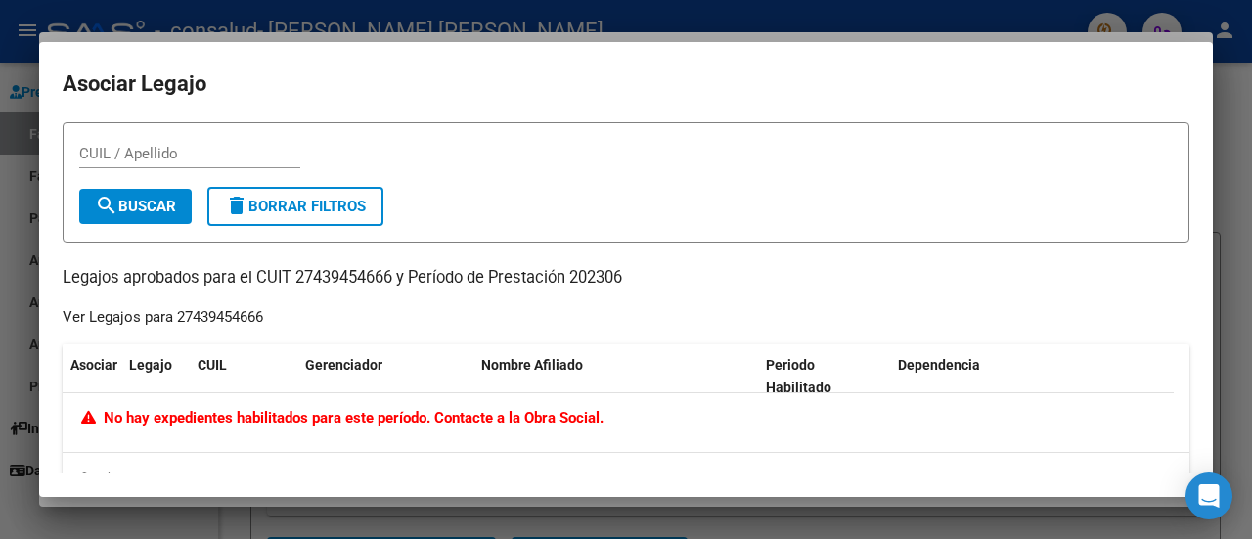
click at [234, 155] on input "CUIL / Apellido" at bounding box center [189, 154] width 221 height 18
click at [157, 218] on button "search Buscar" at bounding box center [135, 206] width 112 height 35
click at [135, 159] on input "simmelhag" at bounding box center [189, 154] width 221 height 18
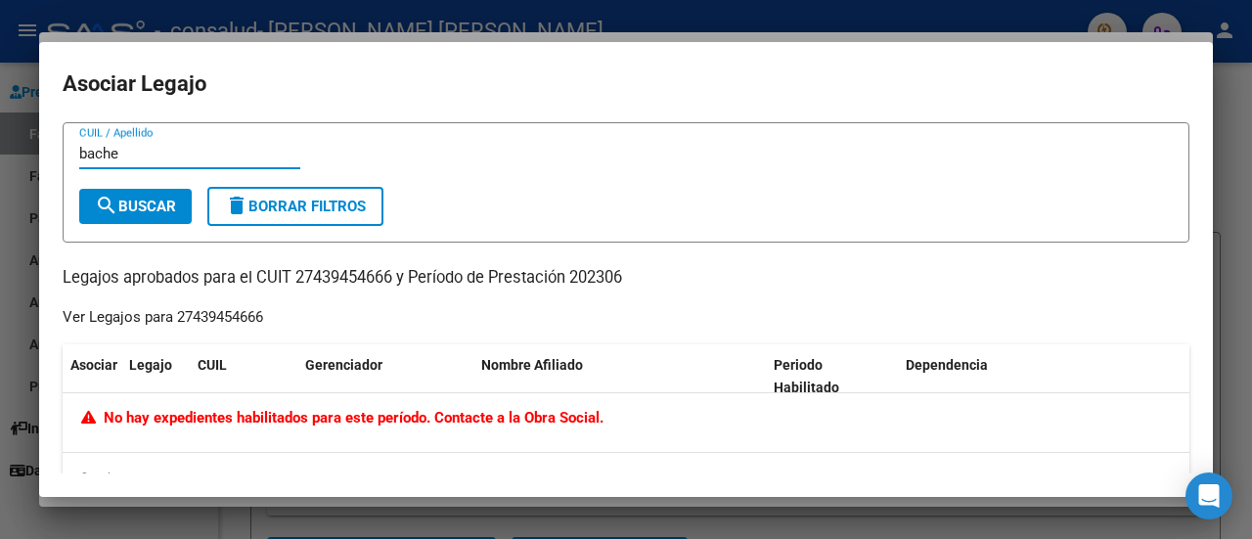
type input "bache"
click at [157, 208] on span "search Buscar" at bounding box center [135, 207] width 81 height 18
click at [251, 152] on input "bache" at bounding box center [189, 154] width 221 height 18
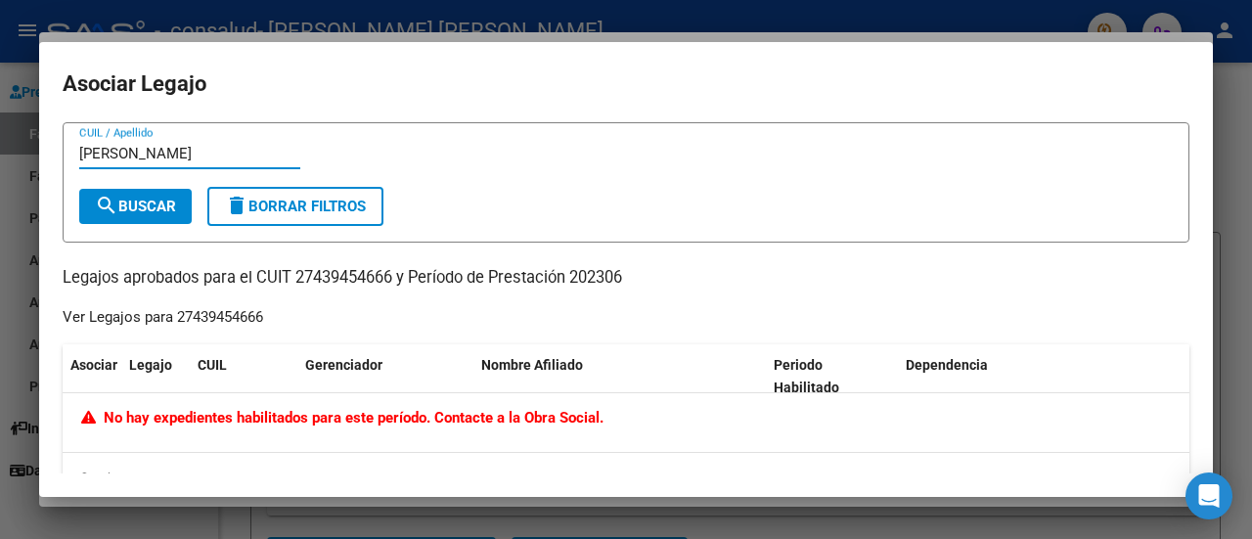
type input "carballo"
click at [157, 196] on button "search Buscar" at bounding box center [135, 206] width 112 height 35
click at [186, 150] on input "carballo" at bounding box center [189, 154] width 221 height 18
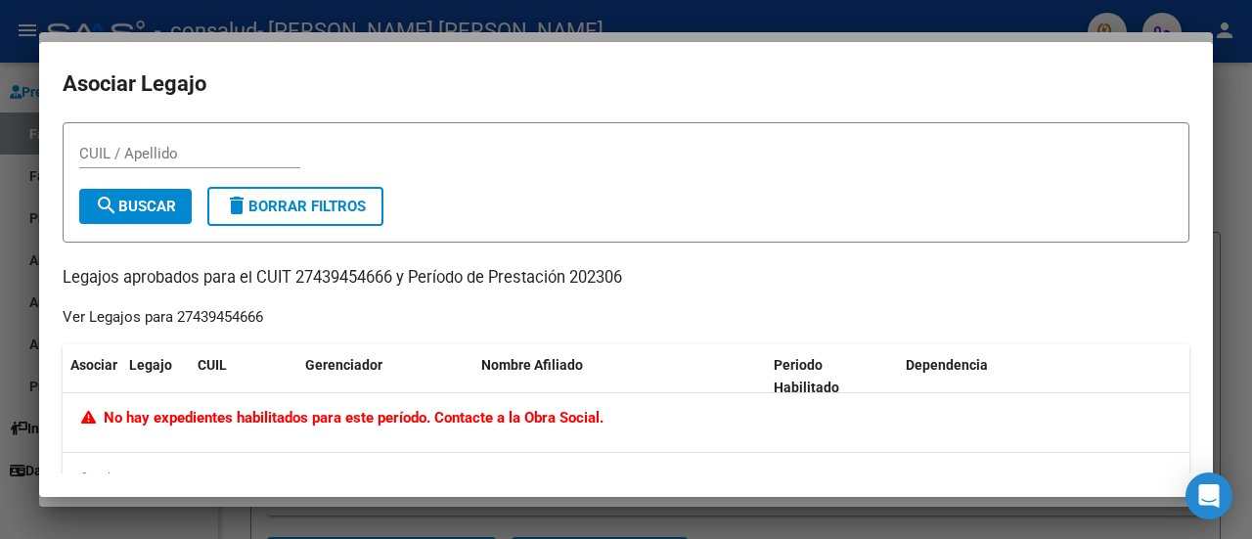
click at [195, 143] on div "CUIL / Apellido" at bounding box center [189, 153] width 221 height 29
paste input "20496929331"
click at [165, 193] on button "search Buscar" at bounding box center [135, 206] width 112 height 35
click at [201, 146] on input "20496929331" at bounding box center [189, 154] width 221 height 18
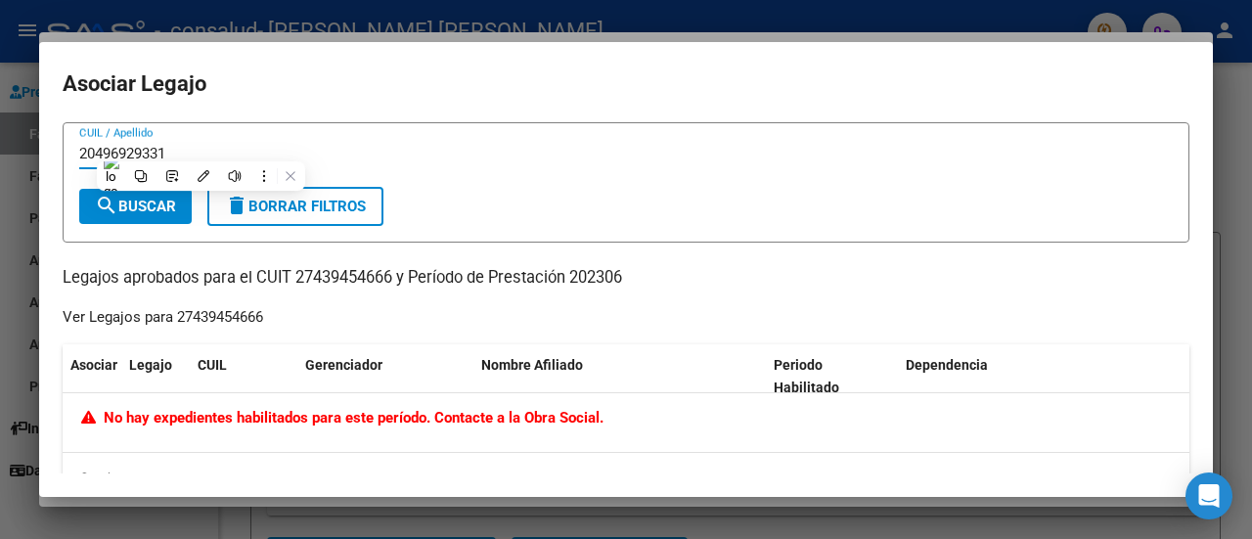
click at [201, 146] on input "20496929331" at bounding box center [189, 154] width 221 height 18
type input "simmelhag"
click at [1245, 94] on div at bounding box center [626, 269] width 1252 height 539
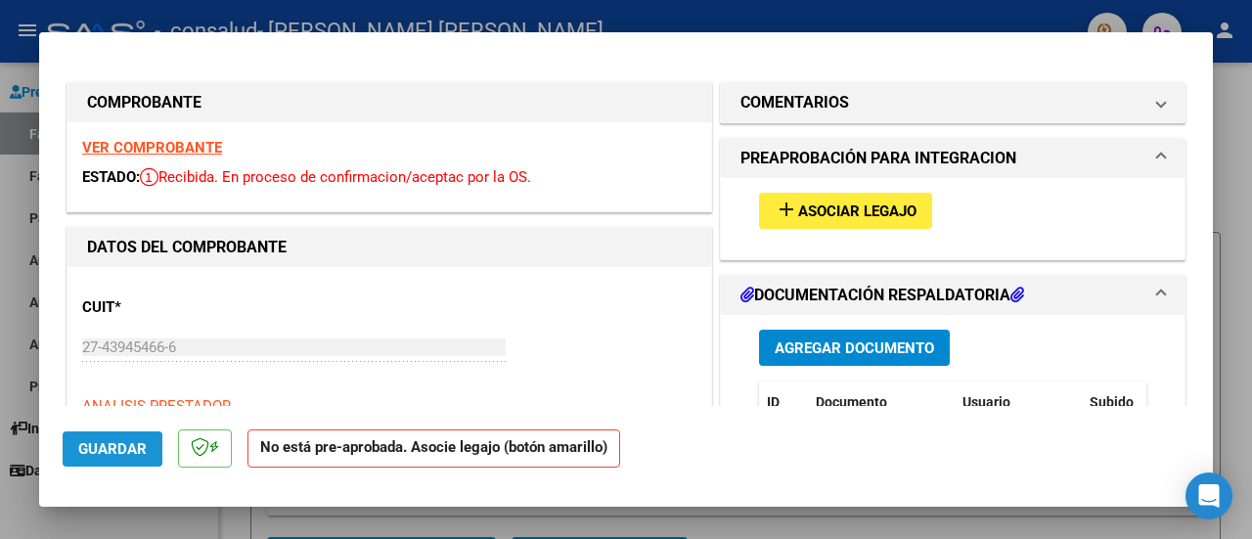
click at [119, 463] on button "Guardar" at bounding box center [113, 448] width 100 height 35
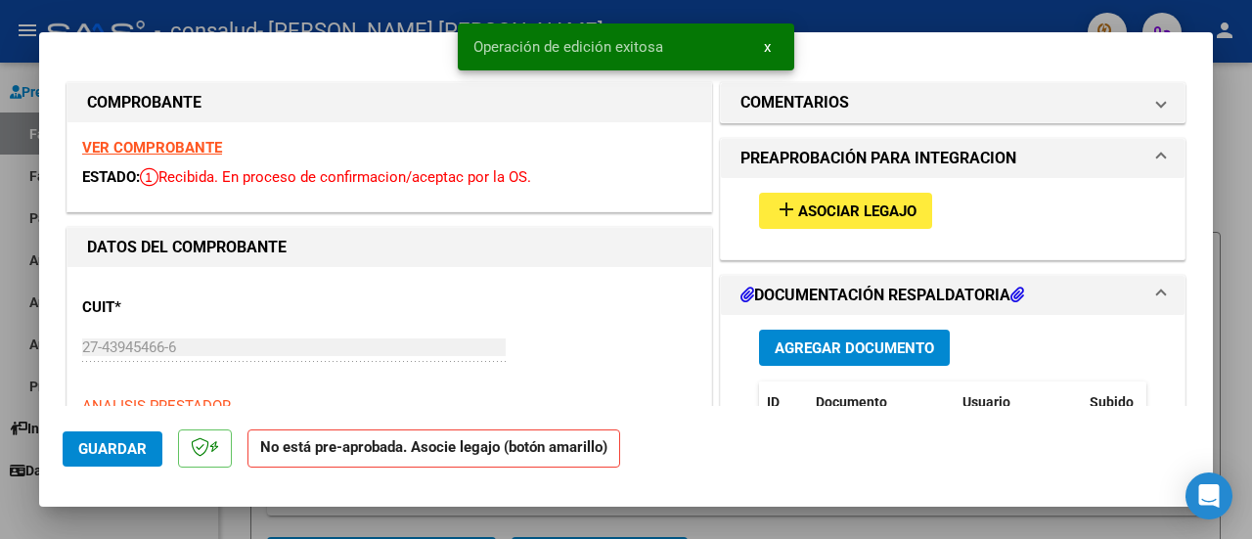
drag, startPoint x: 1197, startPoint y: 220, endPoint x: 1251, endPoint y: 240, distance: 57.2
click at [1251, 240] on html "menu - consalud - CARBALLO MARIA FLORENCIA person Prestadores / Proveedores Fac…" at bounding box center [626, 269] width 1252 height 539
click at [1251, 240] on div at bounding box center [1251, 269] width 1 height 539
click at [1246, 246] on div at bounding box center [626, 269] width 1252 height 539
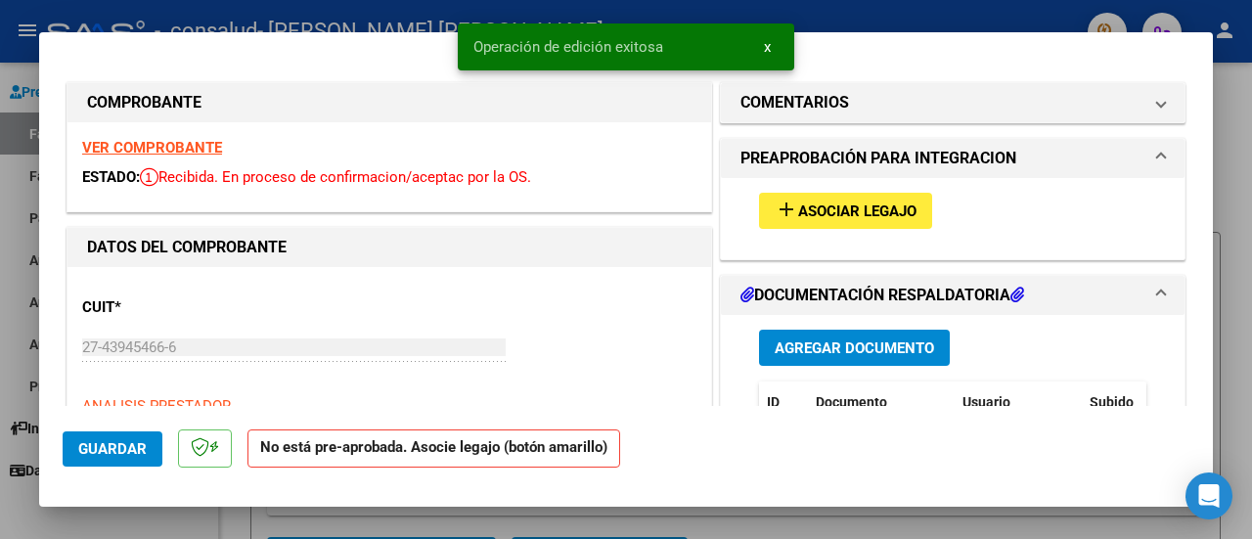
type input "$ 0,00"
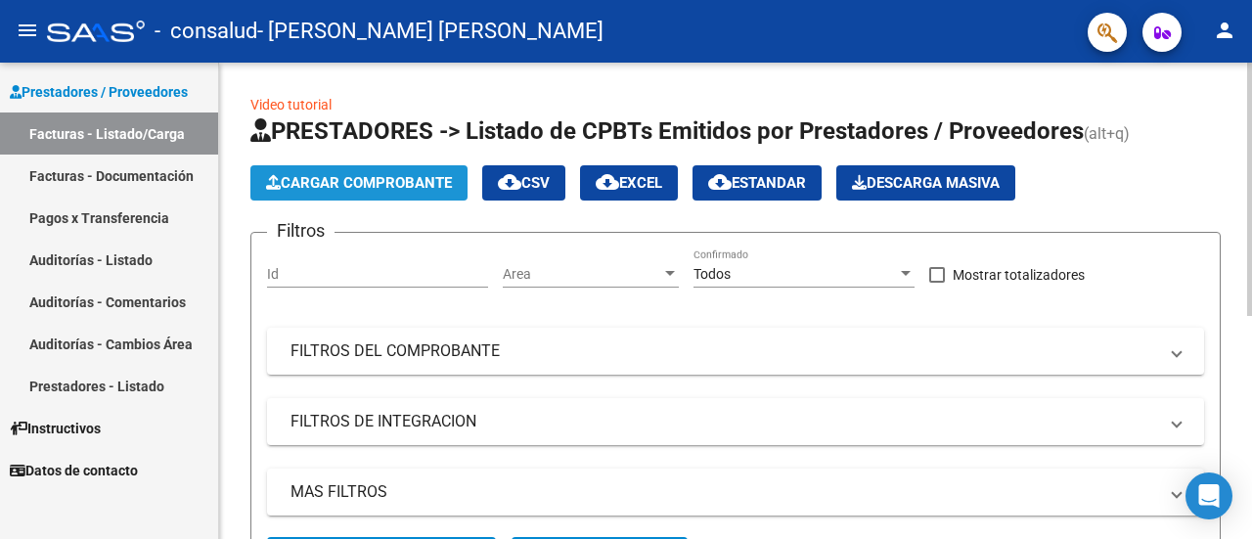
click at [420, 183] on span "Cargar Comprobante" at bounding box center [359, 183] width 186 height 18
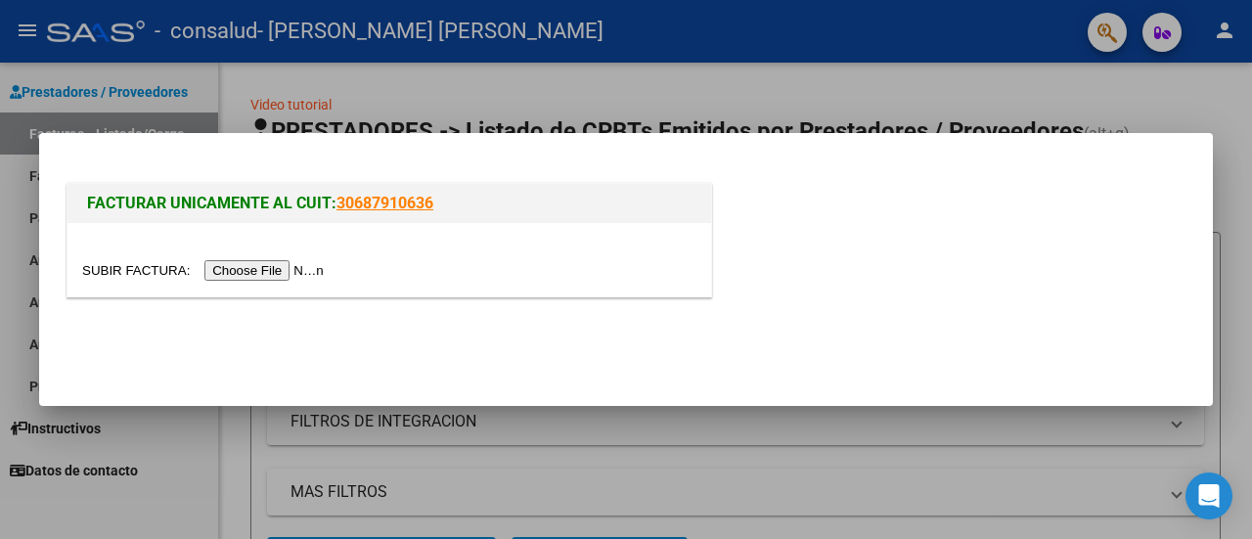
click at [298, 271] on input "file" at bounding box center [205, 270] width 247 height 21
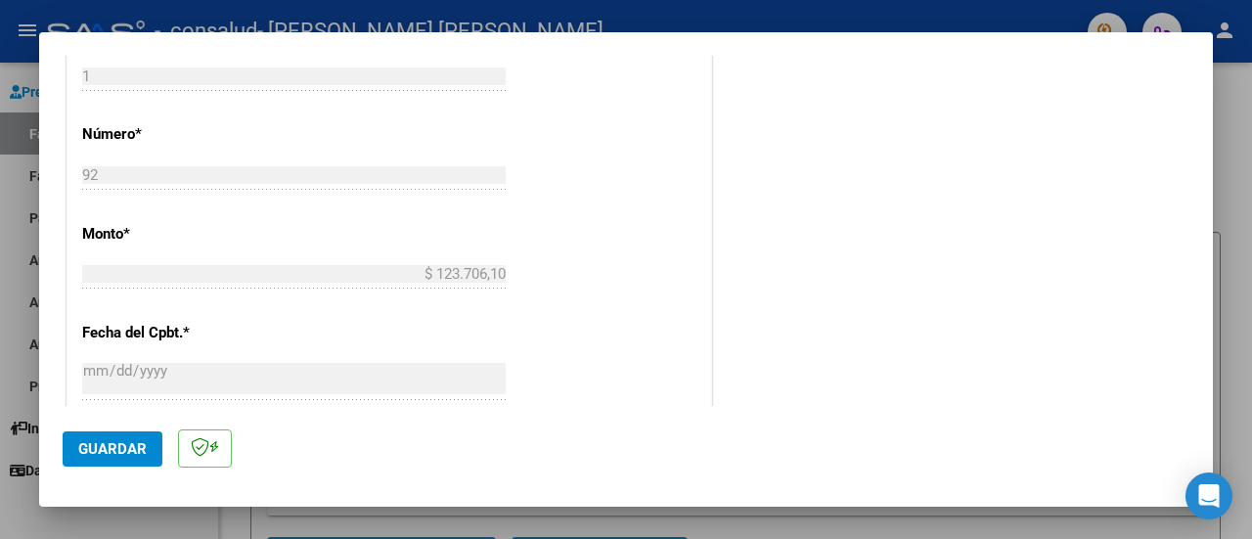
scroll to position [565, 0]
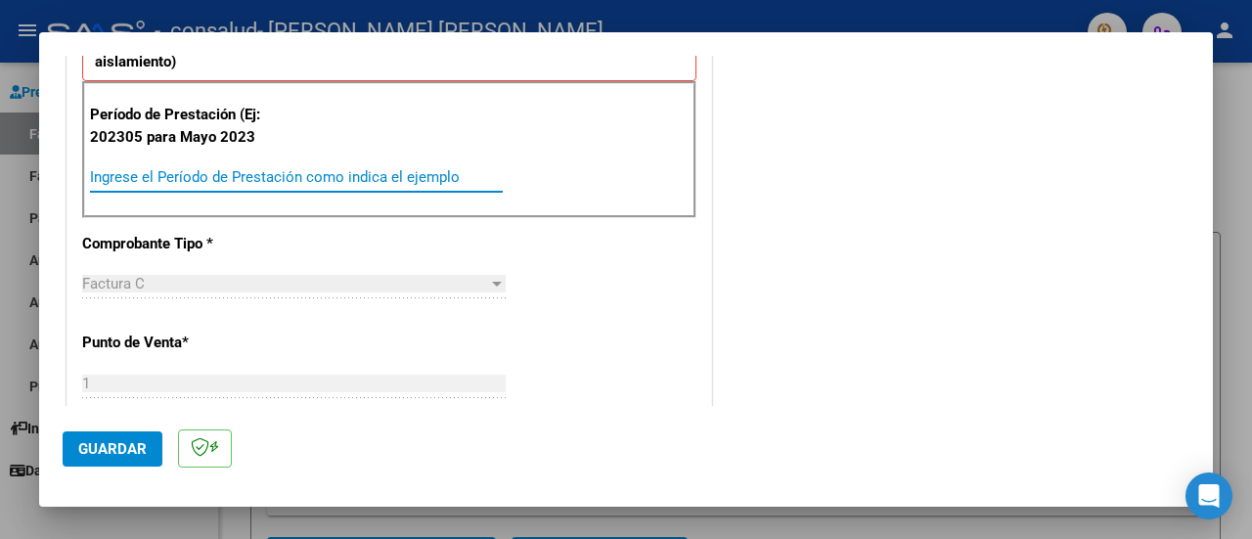
click at [376, 168] on input "Ingrese el Período de Prestación como indica el ejemplo" at bounding box center [296, 177] width 413 height 18
type input "202507"
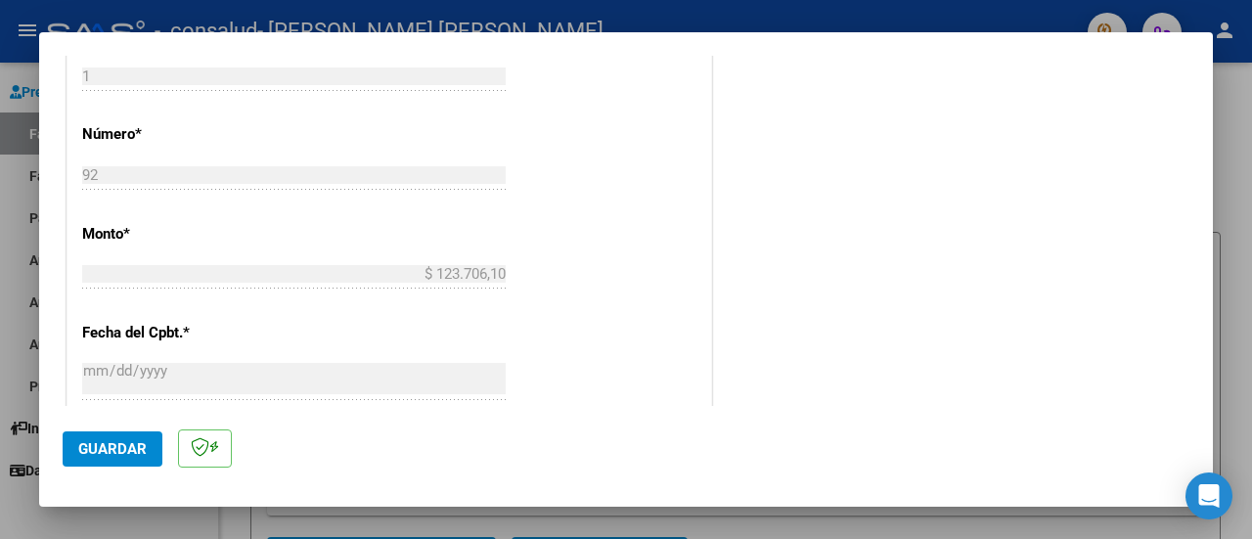
scroll to position [1180, 0]
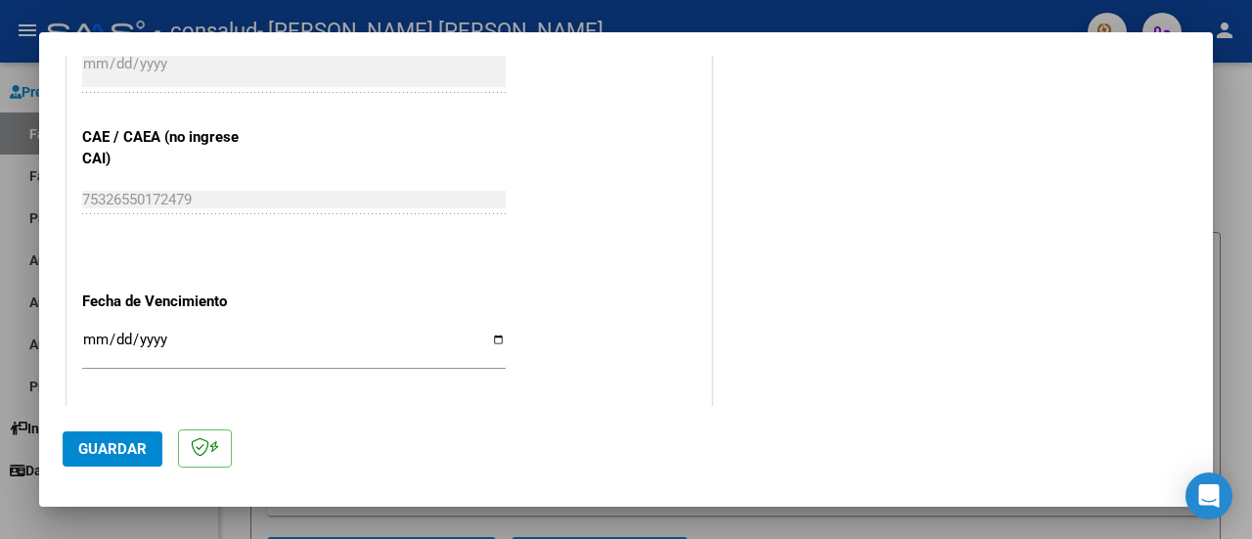
click at [341, 332] on input "Ingresar la fecha" at bounding box center [294, 347] width 424 height 31
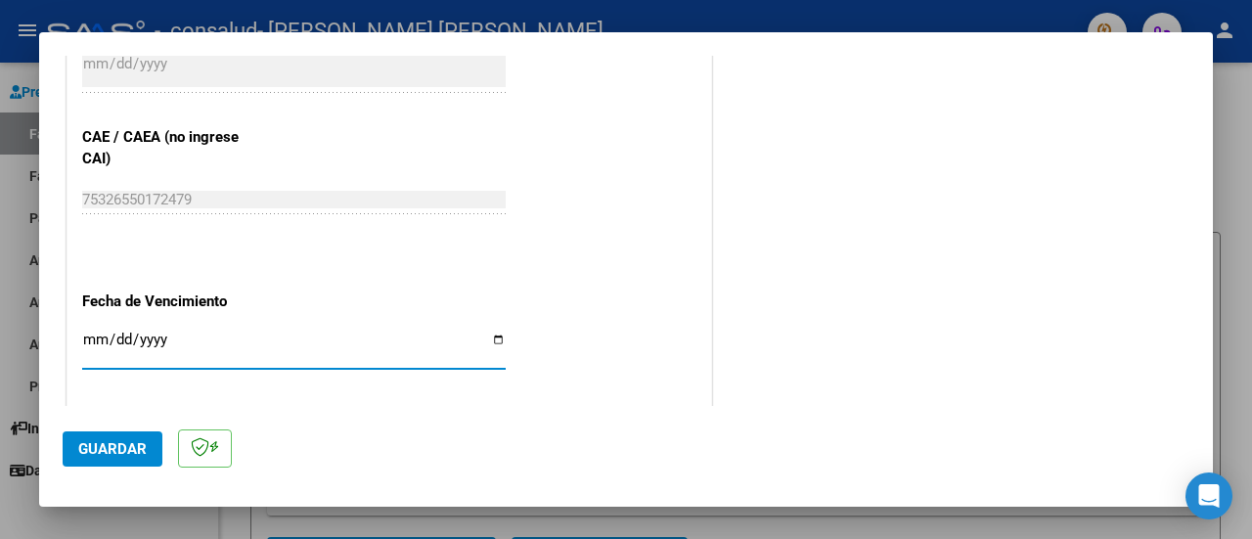
click at [490, 334] on input "Ingresar la fecha" at bounding box center [294, 347] width 424 height 31
type input "2025-08-08"
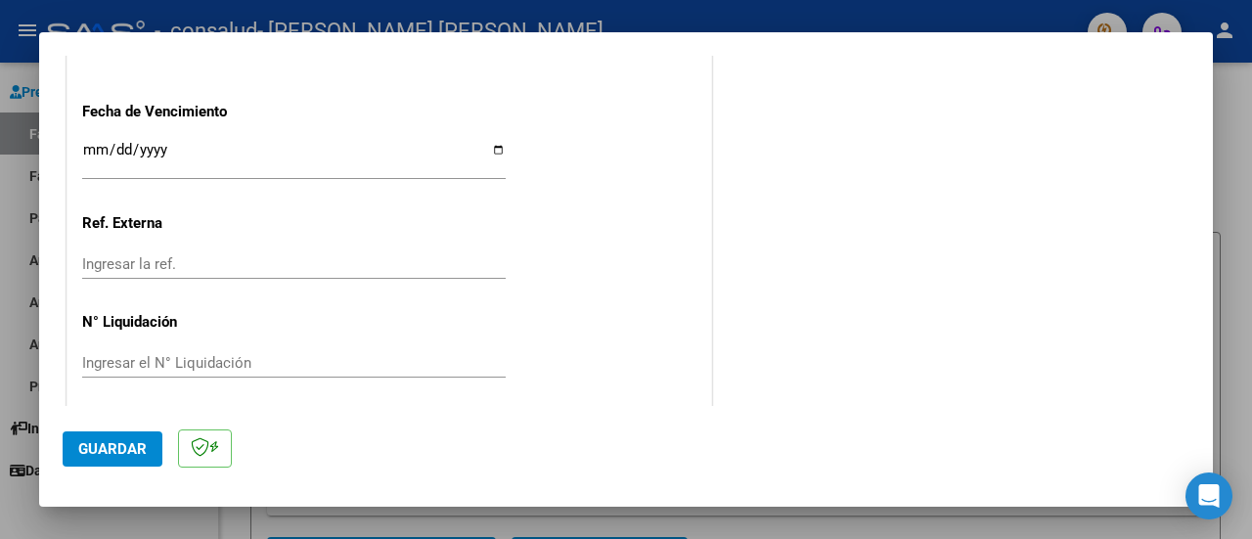
scroll to position [1373, 0]
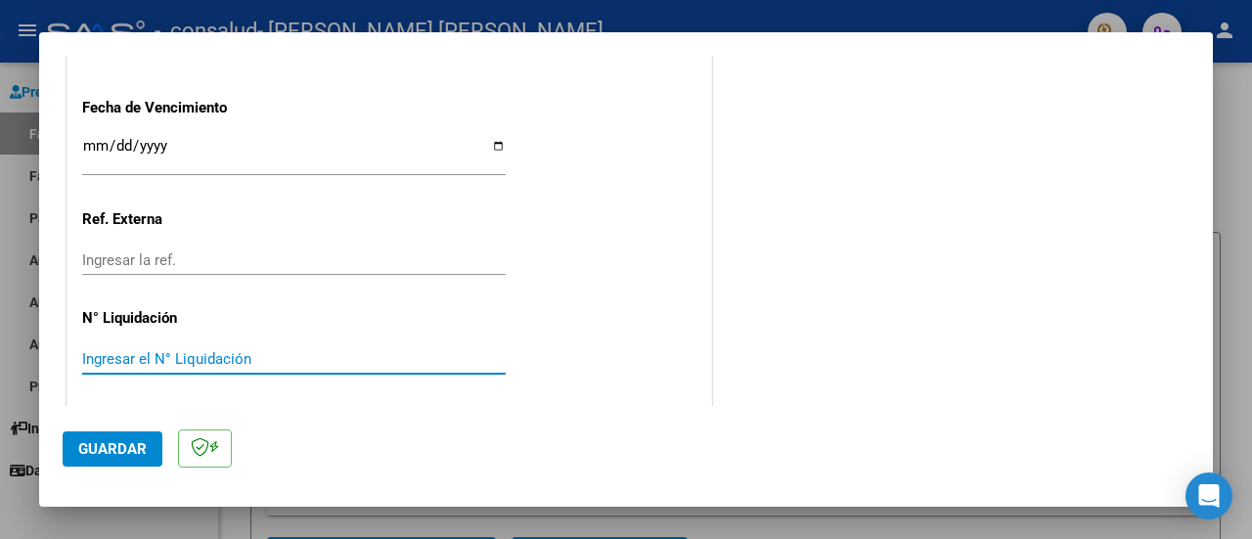
click at [265, 359] on input "Ingresar el N° Liquidación" at bounding box center [294, 359] width 424 height 18
type input "4"
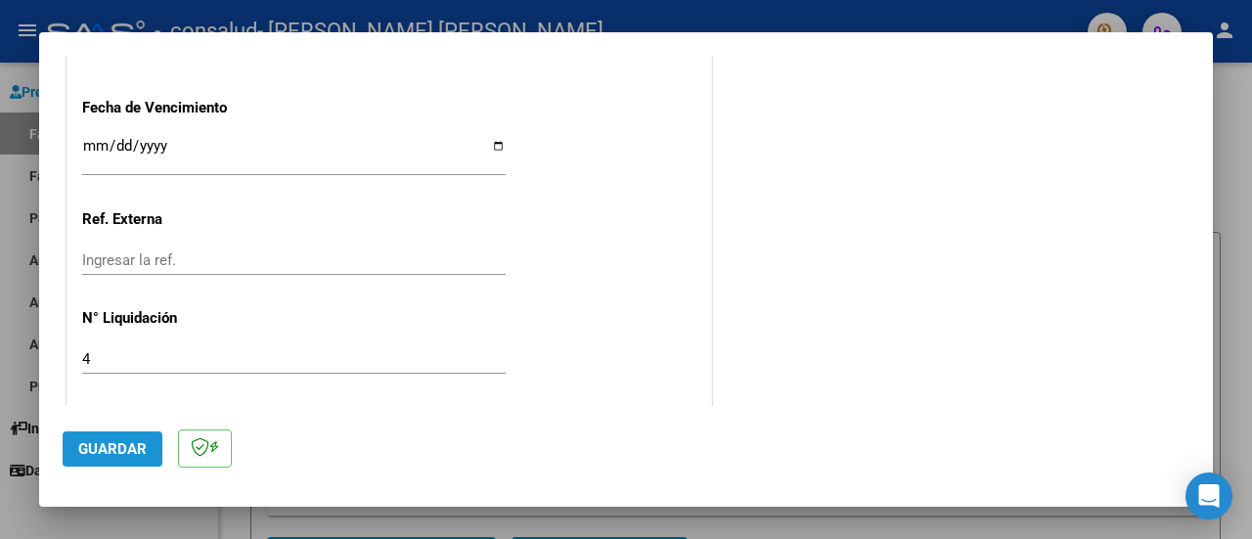
click at [112, 452] on span "Guardar" at bounding box center [112, 449] width 68 height 18
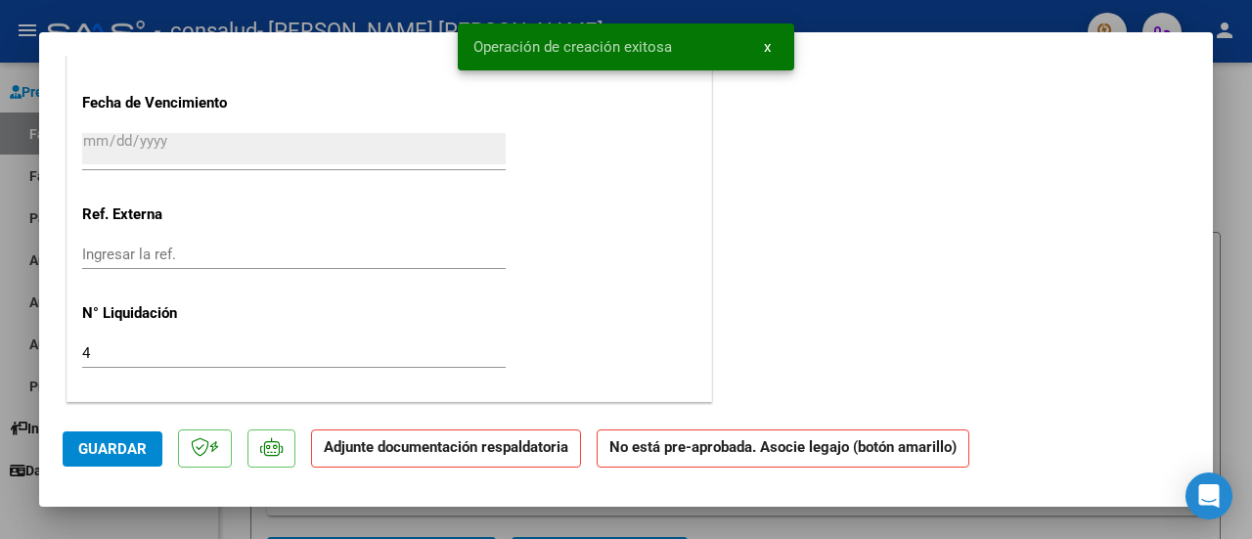
scroll to position [1367, 0]
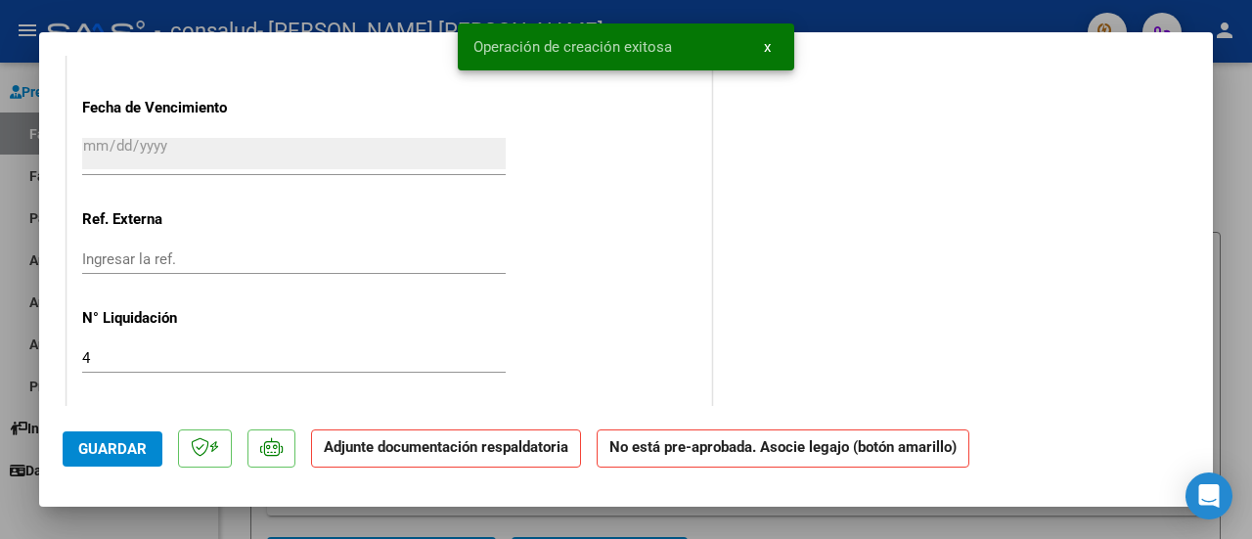
click at [734, 454] on strong "No está pre-aprobada. Asocie legajo (botón amarillo)" at bounding box center [783, 448] width 373 height 38
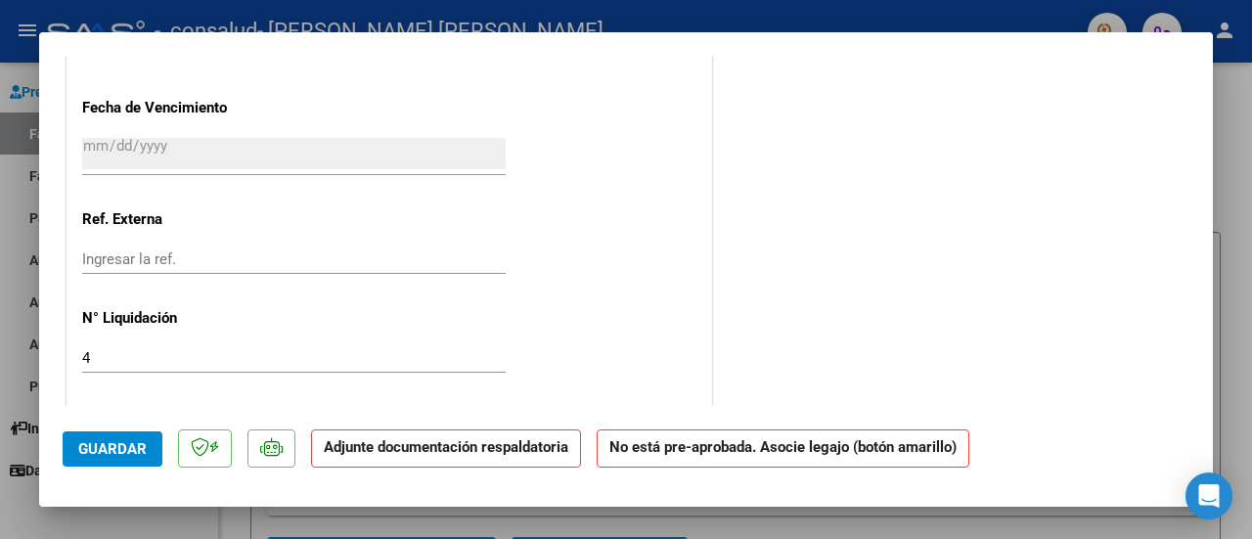
click at [462, 461] on p "Adjunte documentación respaldatoria" at bounding box center [446, 448] width 270 height 38
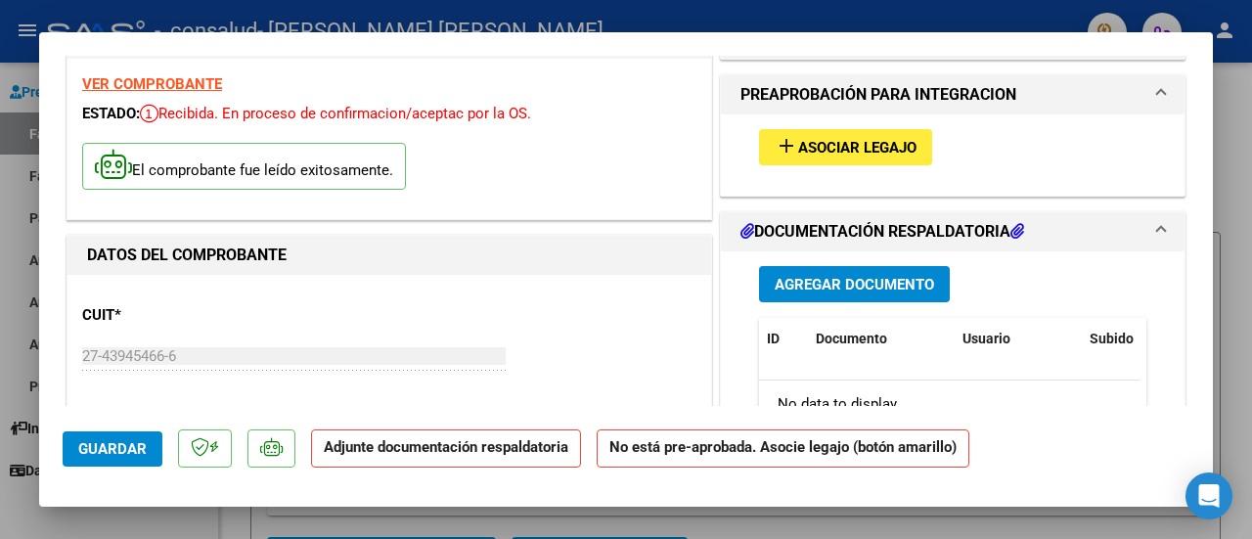
scroll to position [60, 0]
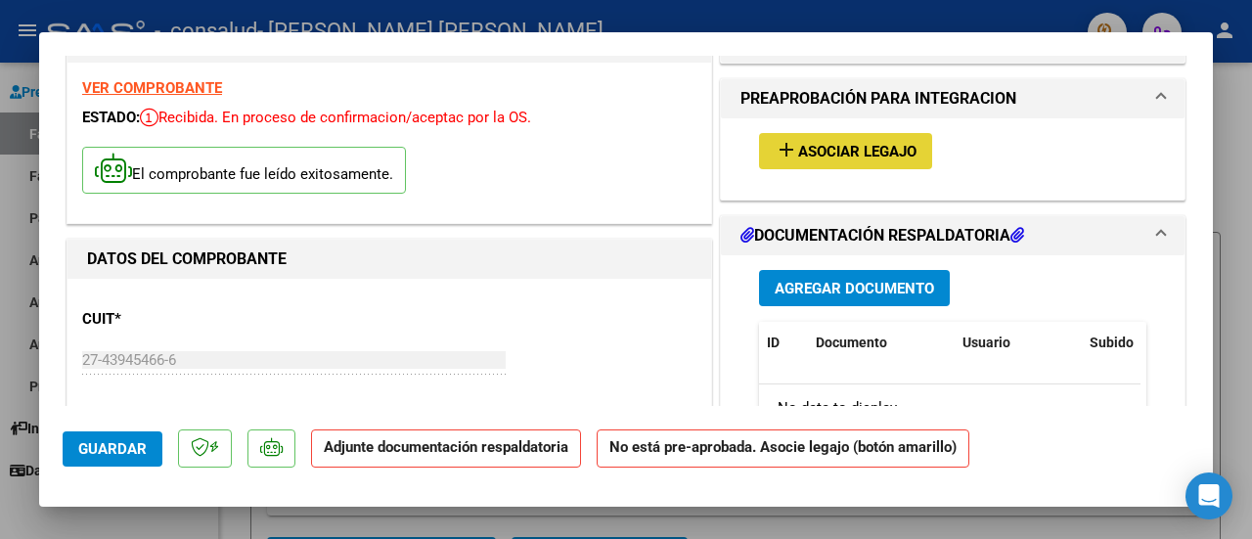
click at [865, 156] on span "Asociar Legajo" at bounding box center [857, 152] width 118 height 18
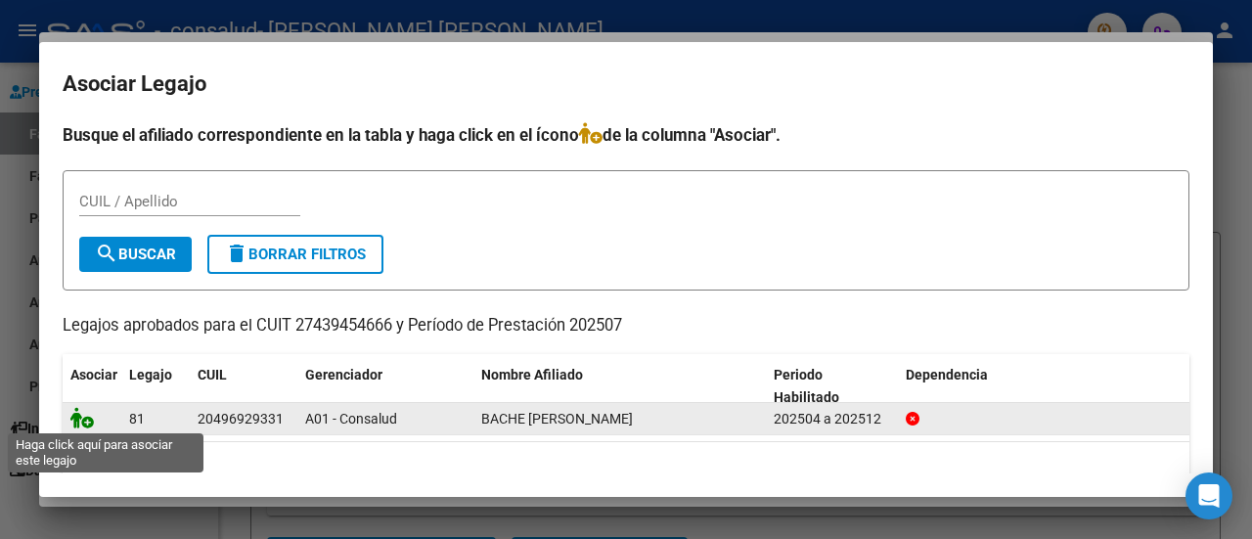
click at [82, 419] on icon at bounding box center [81, 418] width 23 height 22
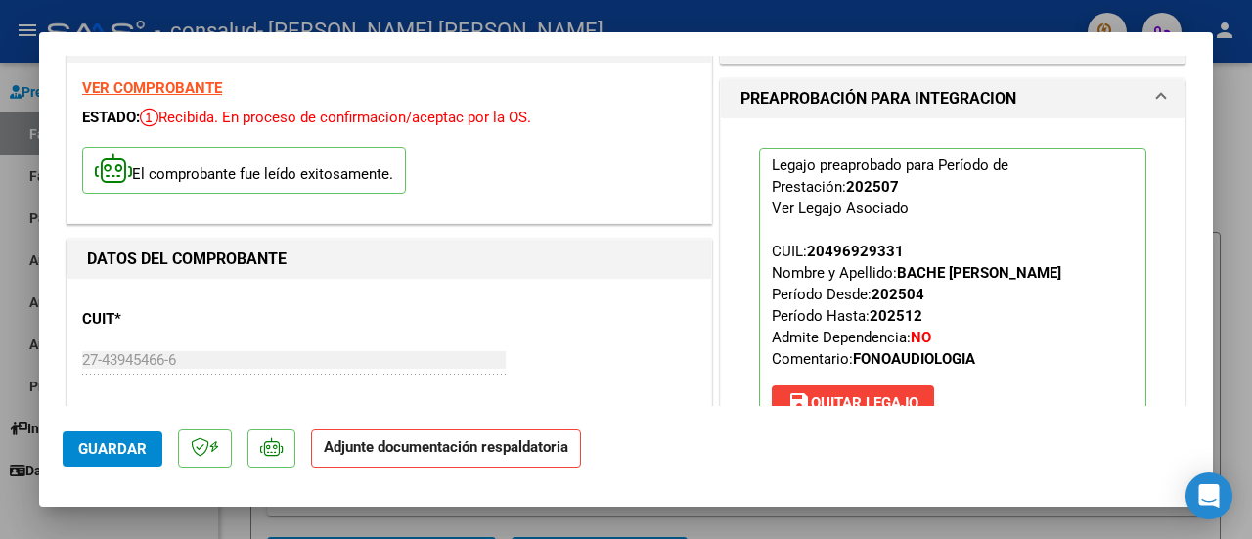
scroll to position [367, 0]
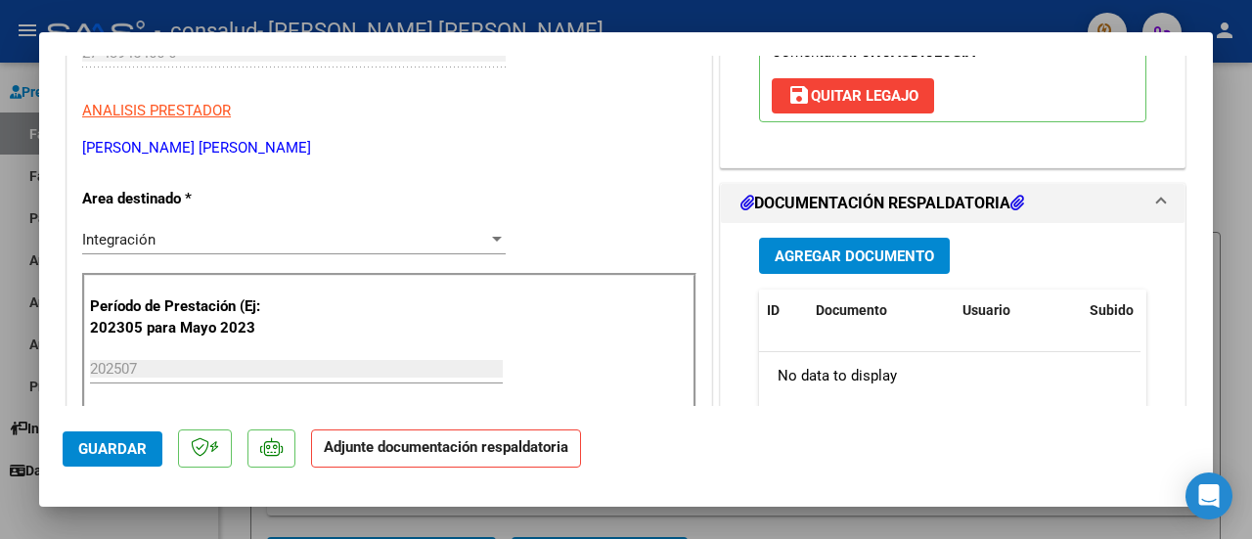
click at [840, 274] on button "Agregar Documento" at bounding box center [854, 256] width 191 height 36
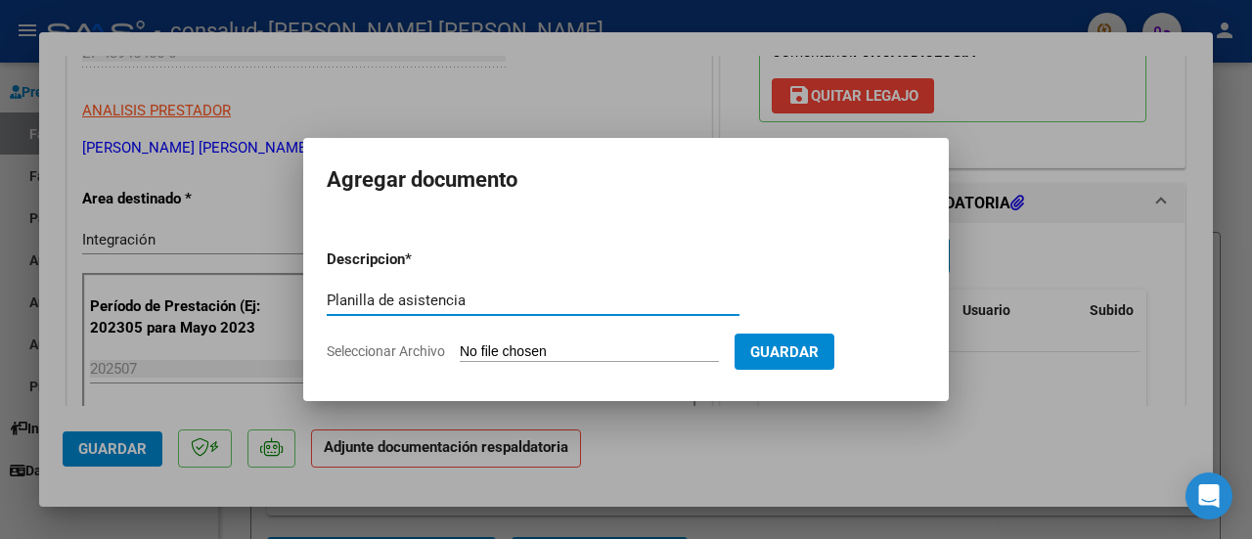
type input "Planilla de asistencia"
click at [636, 338] on form "Descripcion * Planilla de asistencia Escriba aquí una descripcion Seleccionar A…" at bounding box center [626, 305] width 599 height 143
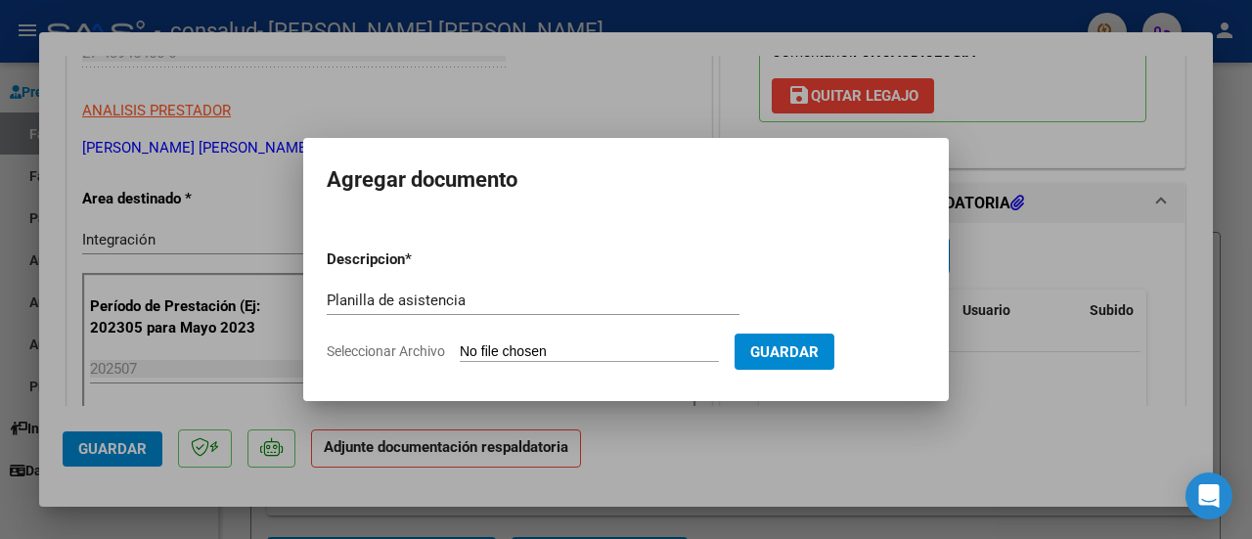
click at [630, 363] on form "Descripcion * Planilla de asistencia Escriba aquí una descripcion Seleccionar A…" at bounding box center [626, 305] width 599 height 143
click at [653, 343] on input "Seleccionar Archivo" at bounding box center [589, 352] width 259 height 19
click at [628, 346] on input "Seleccionar Archivo" at bounding box center [589, 352] width 259 height 19
type input "C:\fakepath\Patricio Simmrlhag FC 1-92 DOCUMENTACIÓN.pdf"
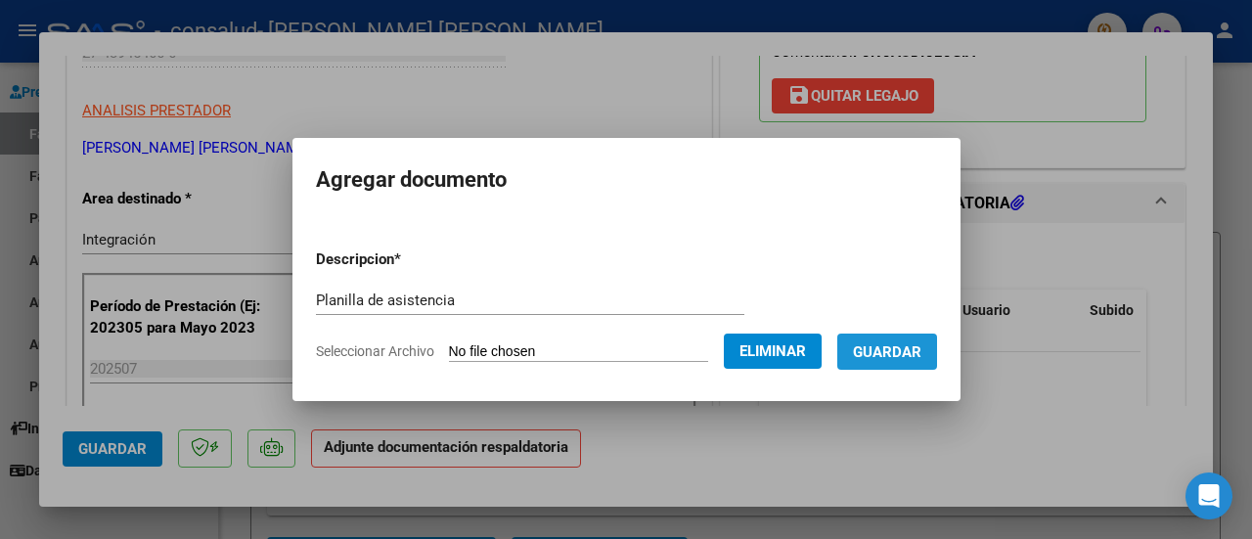
click at [921, 355] on span "Guardar" at bounding box center [887, 352] width 68 height 18
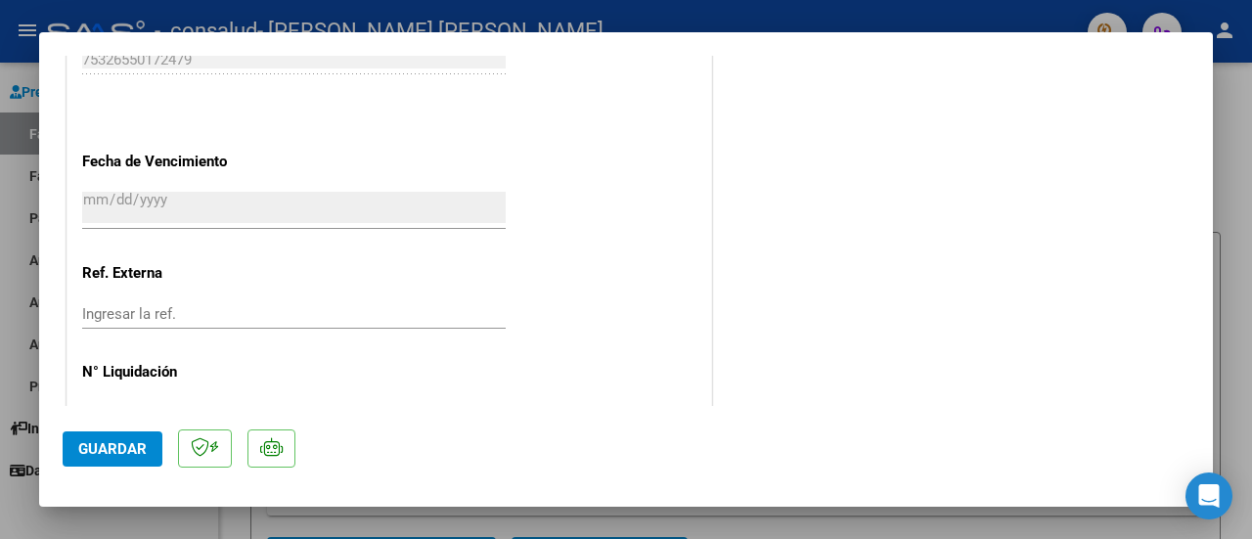
scroll to position [1418, 0]
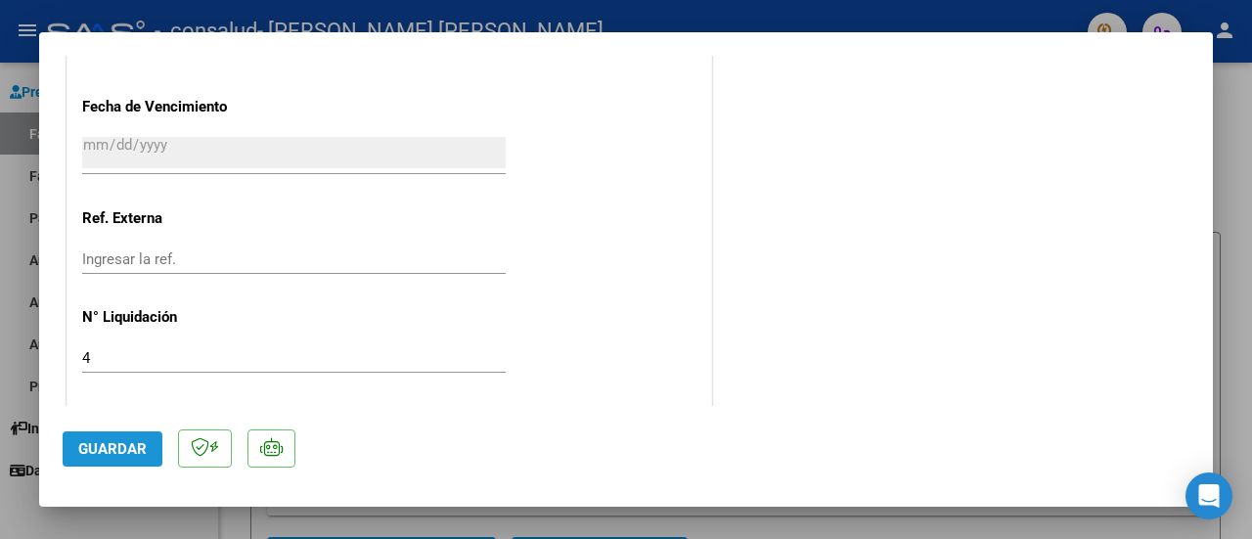
click at [114, 447] on span "Guardar" at bounding box center [112, 449] width 68 height 18
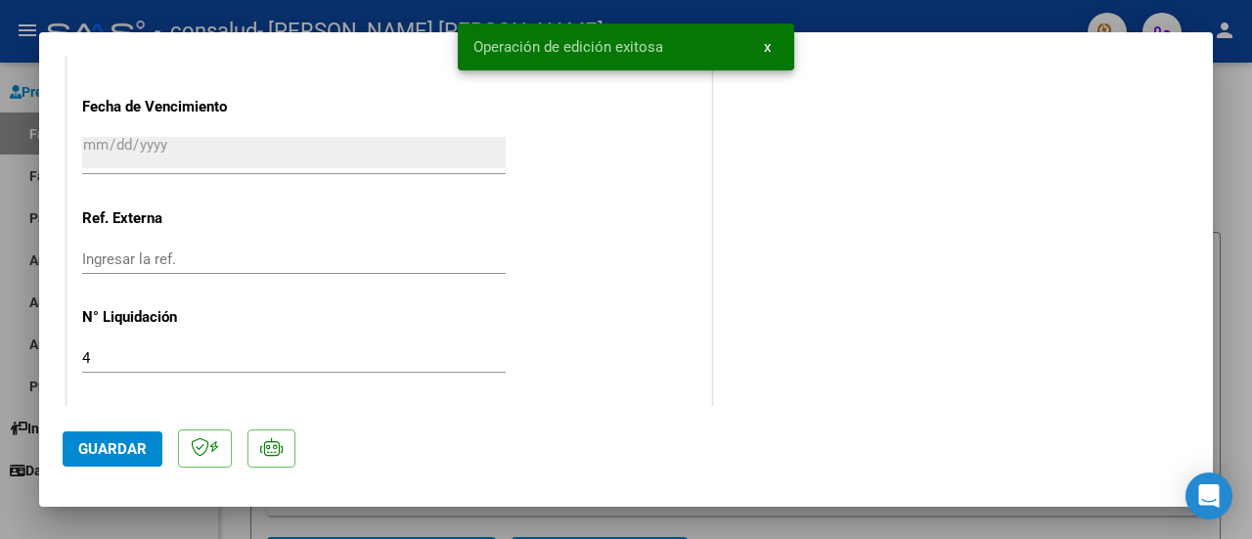
click at [764, 52] on span "x" at bounding box center [767, 47] width 7 height 18
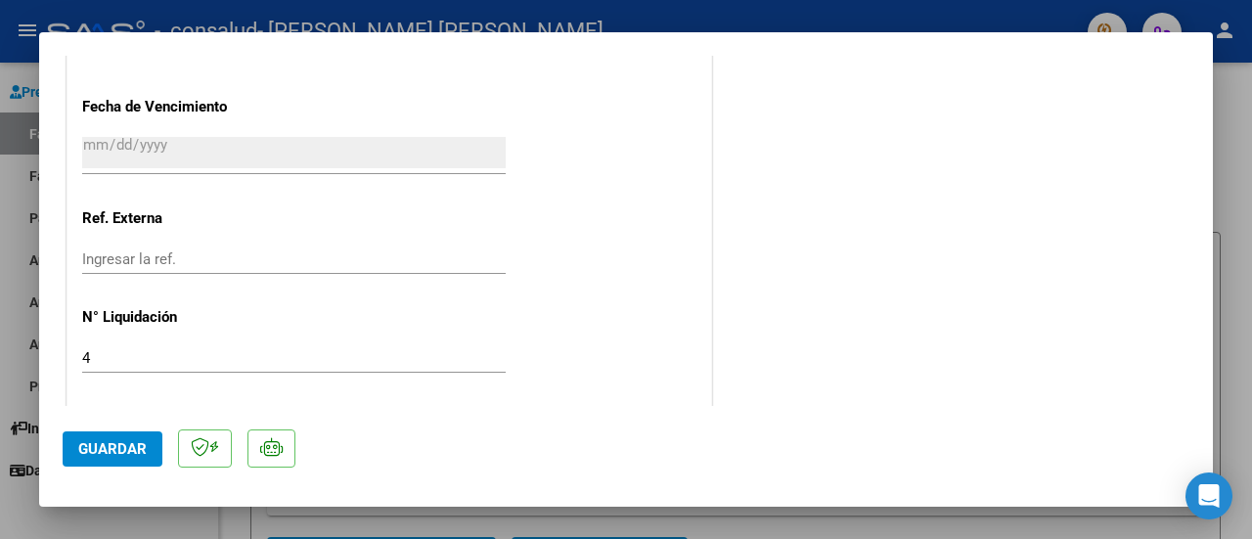
click at [1238, 265] on div at bounding box center [626, 269] width 1252 height 539
type input "$ 0,00"
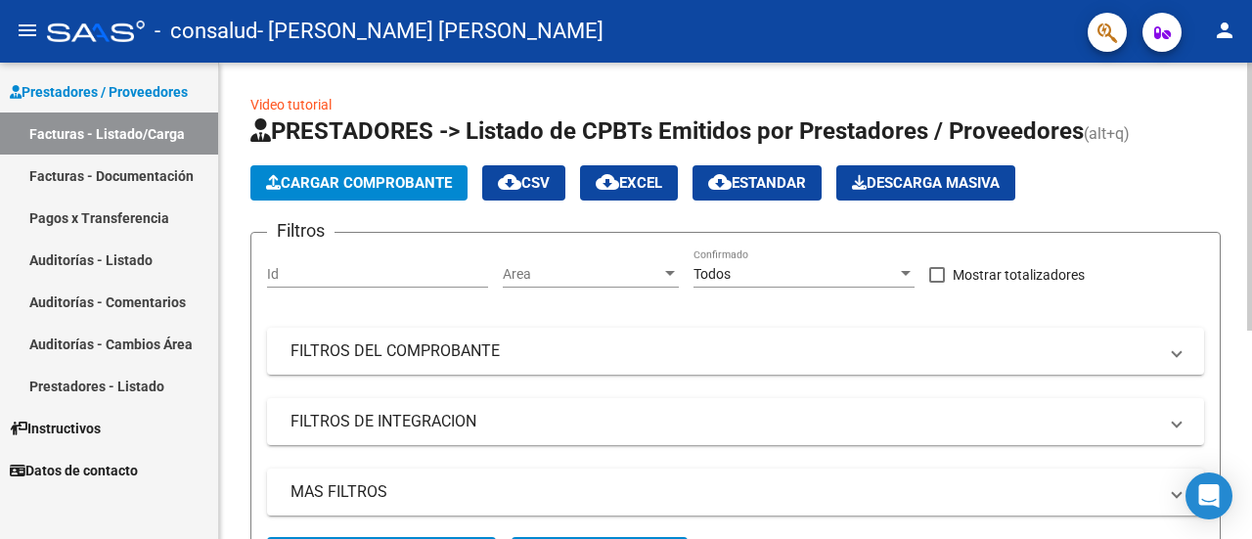
drag, startPoint x: 1251, startPoint y: 265, endPoint x: 1233, endPoint y: 423, distance: 158.6
click at [1233, 423] on html "menu - consalud - [PERSON_NAME] [PERSON_NAME] person Prestadores / Proveedores …" at bounding box center [626, 269] width 1252 height 539
drag, startPoint x: 1250, startPoint y: 319, endPoint x: 1229, endPoint y: 433, distance: 116.5
click at [1229, 433] on html "menu - consalud - [PERSON_NAME] [PERSON_NAME] person Prestadores / Proveedores …" at bounding box center [626, 269] width 1252 height 539
click at [1251, 381] on div at bounding box center [1251, 269] width 1 height 539
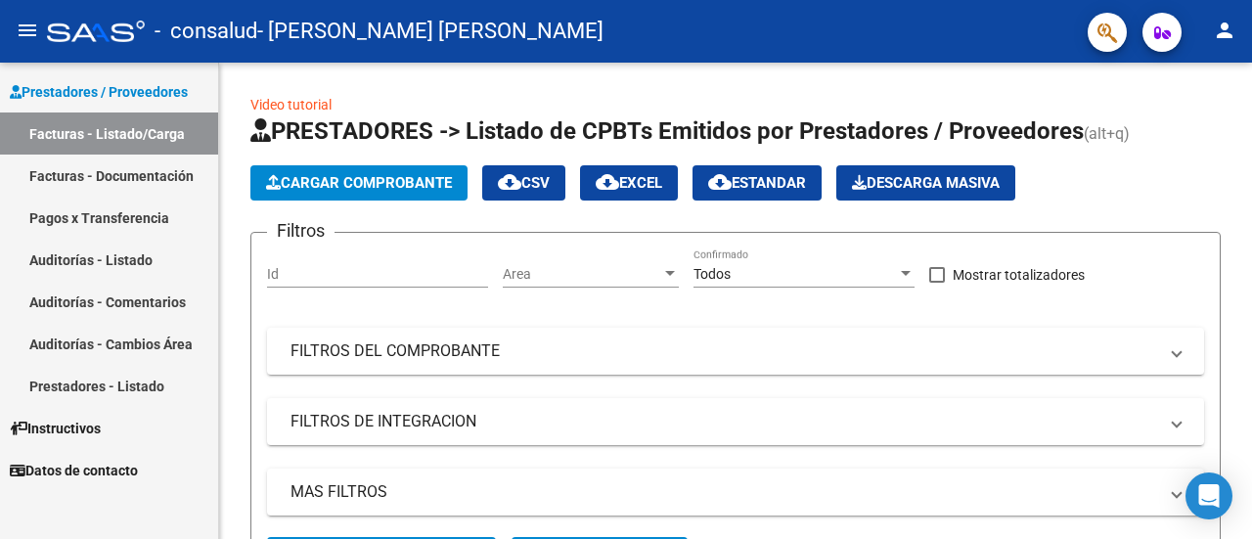
click at [1251, 349] on div at bounding box center [1251, 269] width 1 height 539
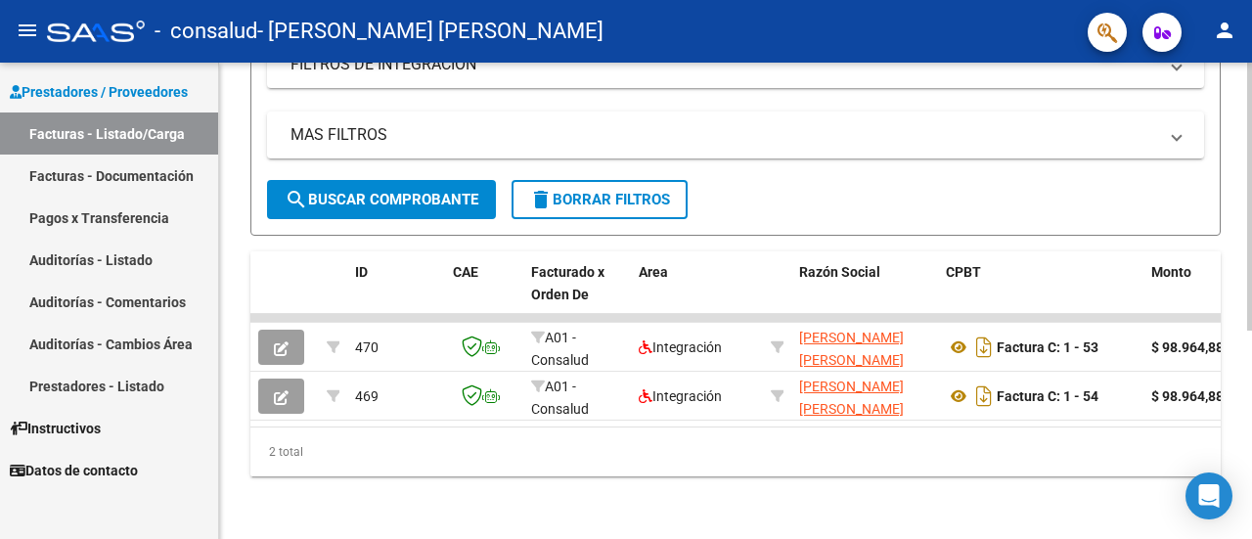
click at [1250, 343] on div at bounding box center [1249, 301] width 5 height 476
click at [1251, 422] on html "menu - consalud - [PERSON_NAME] [PERSON_NAME] person Prestadores / Proveedores …" at bounding box center [626, 269] width 1252 height 539
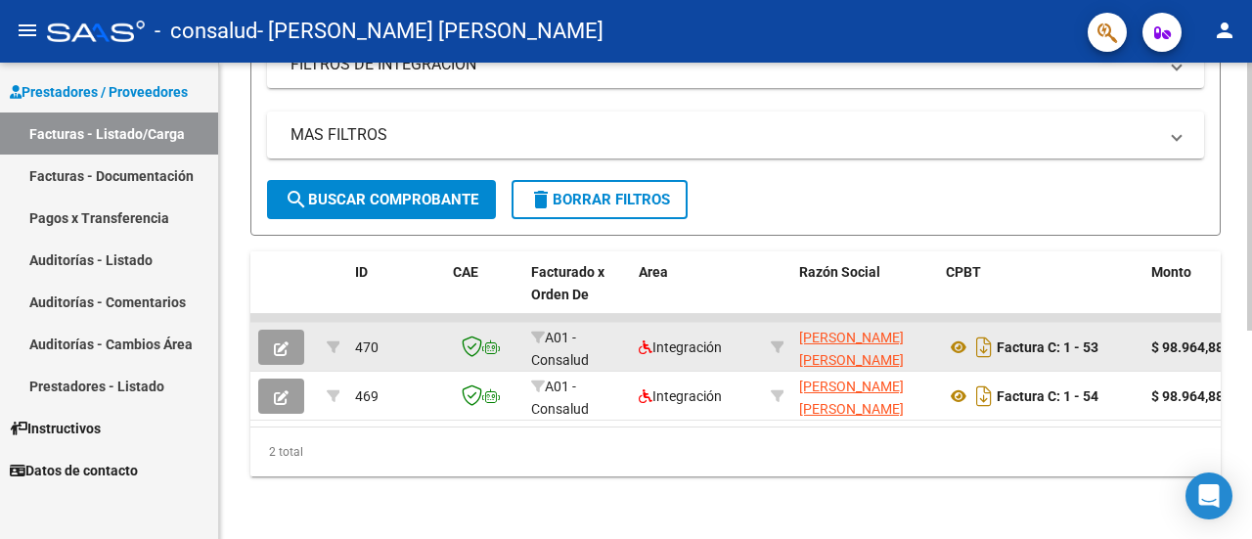
click at [939, 343] on datatable-body-cell "Factura C: 1 - 53" at bounding box center [1040, 347] width 205 height 48
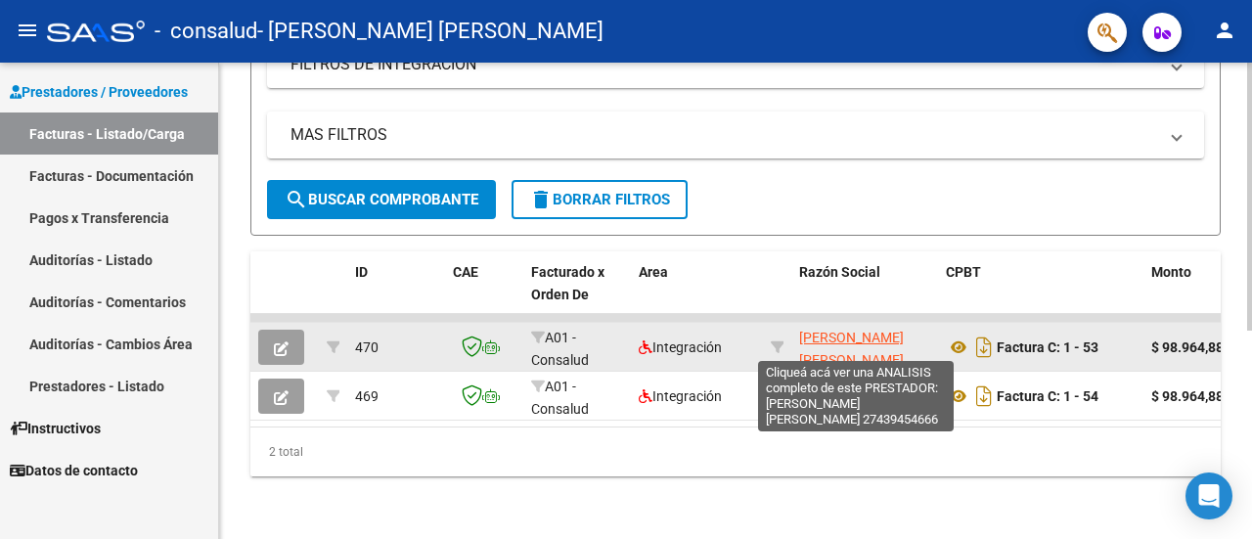
click at [826, 343] on span "[PERSON_NAME] [PERSON_NAME]" at bounding box center [851, 349] width 105 height 38
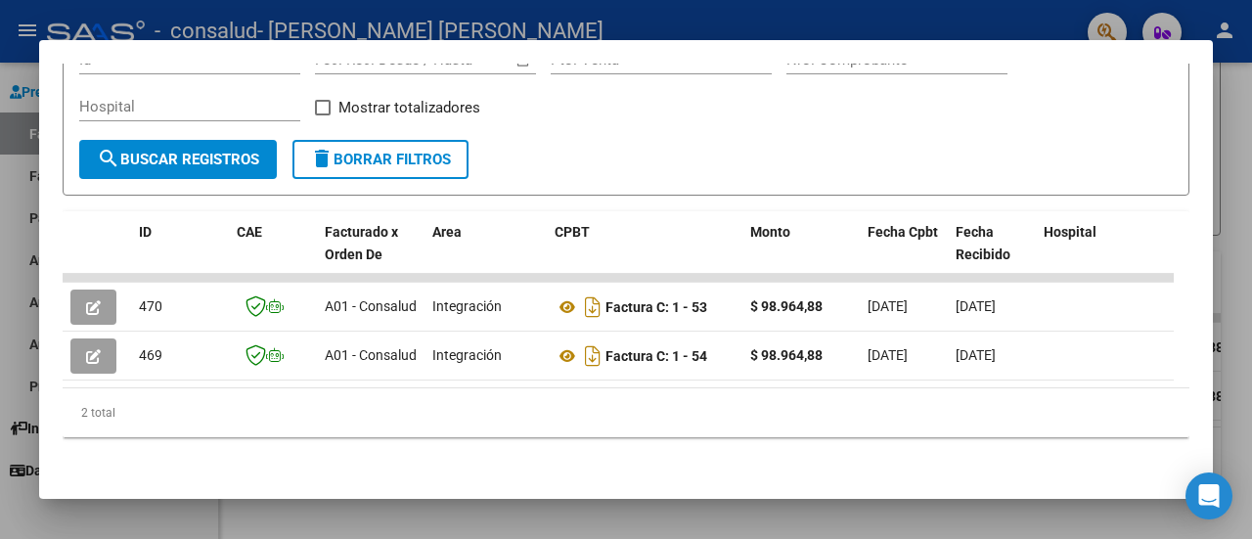
scroll to position [338, 0]
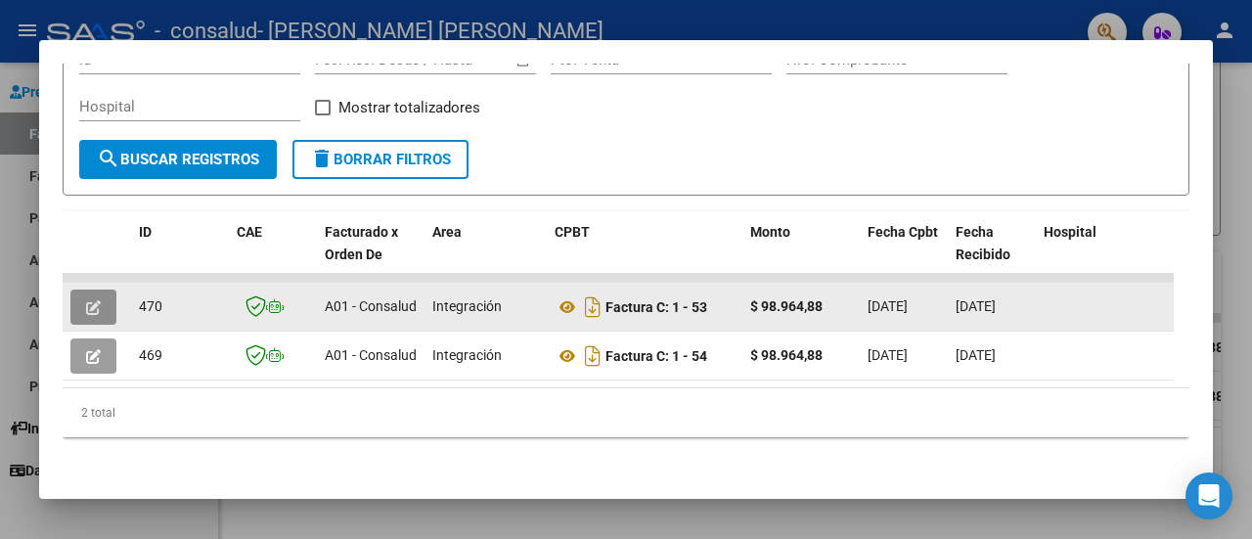
click at [104, 290] on button "button" at bounding box center [93, 307] width 46 height 35
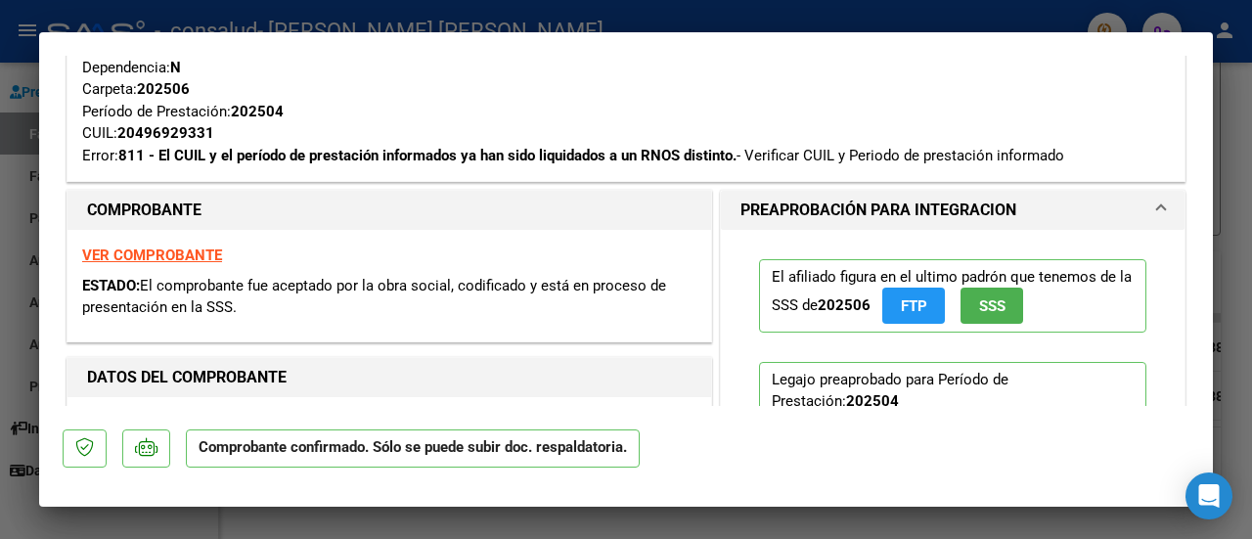
scroll to position [418, 0]
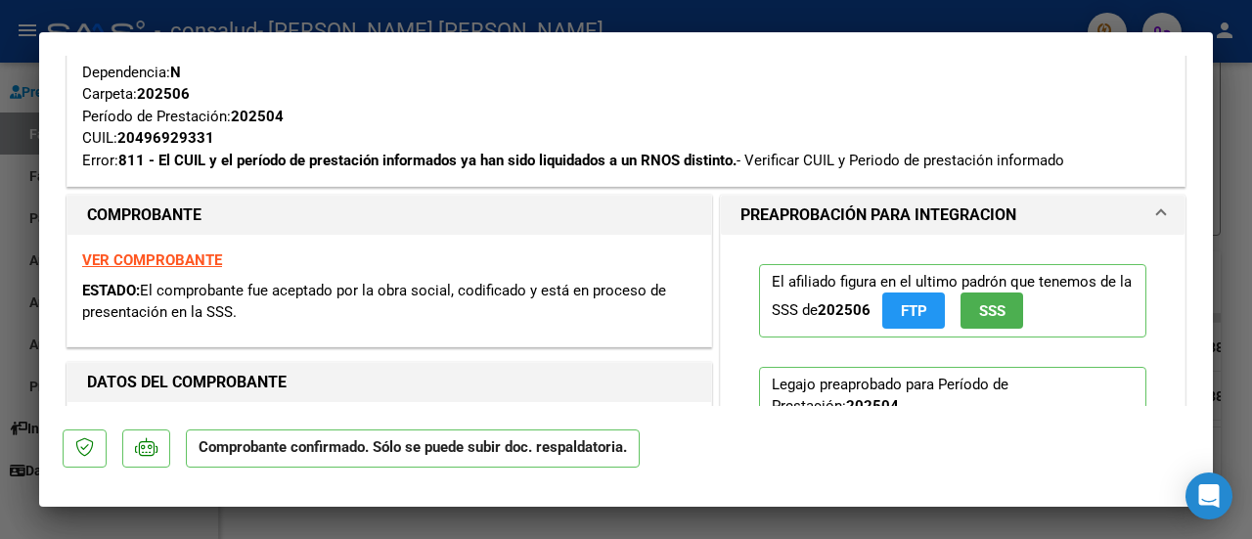
click at [990, 319] on button "SSS" at bounding box center [992, 310] width 63 height 36
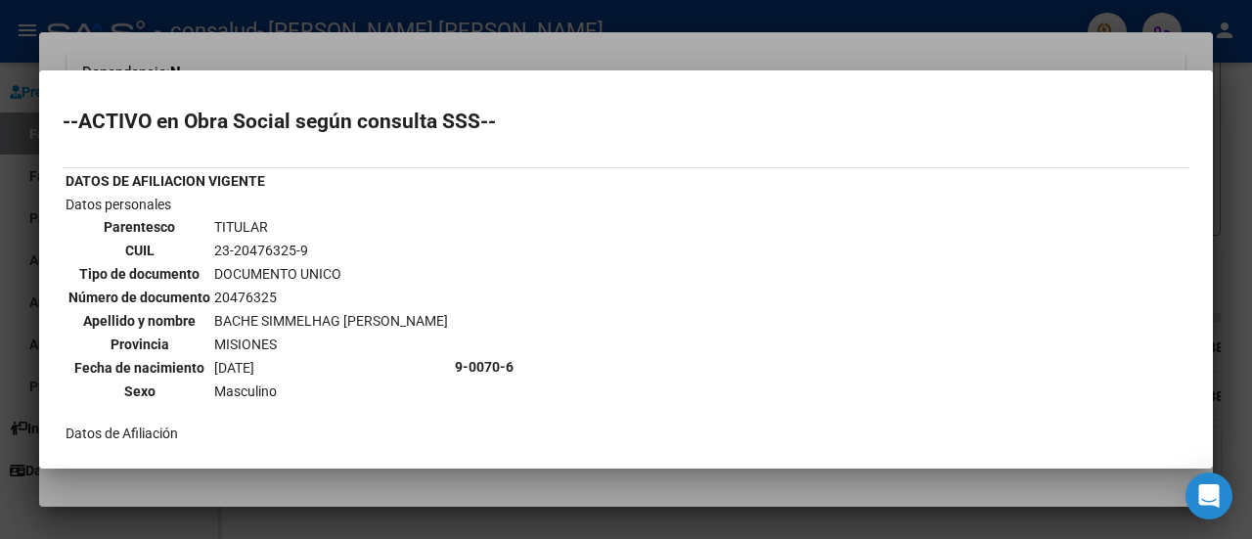
click at [1205, 49] on div at bounding box center [626, 269] width 1252 height 539
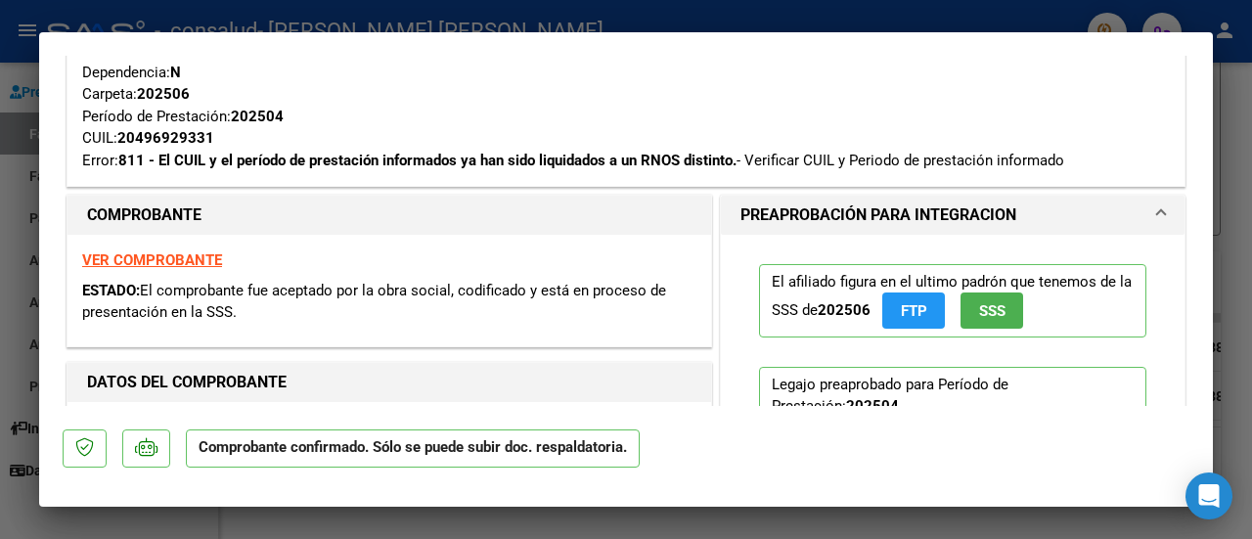
click at [924, 311] on button "FTP" at bounding box center [913, 310] width 63 height 36
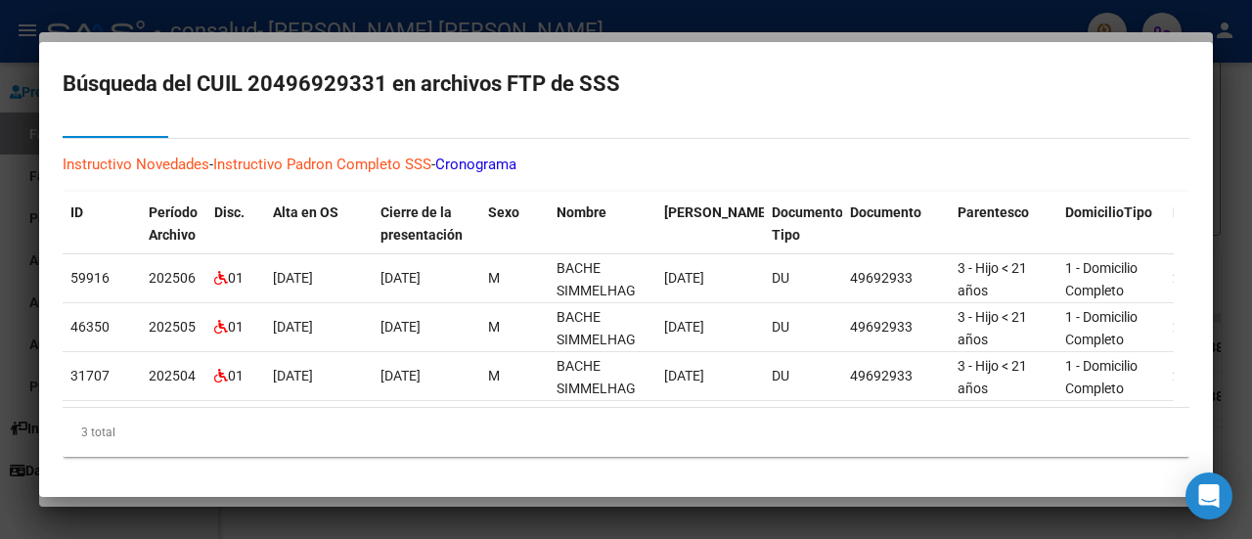
scroll to position [61, 0]
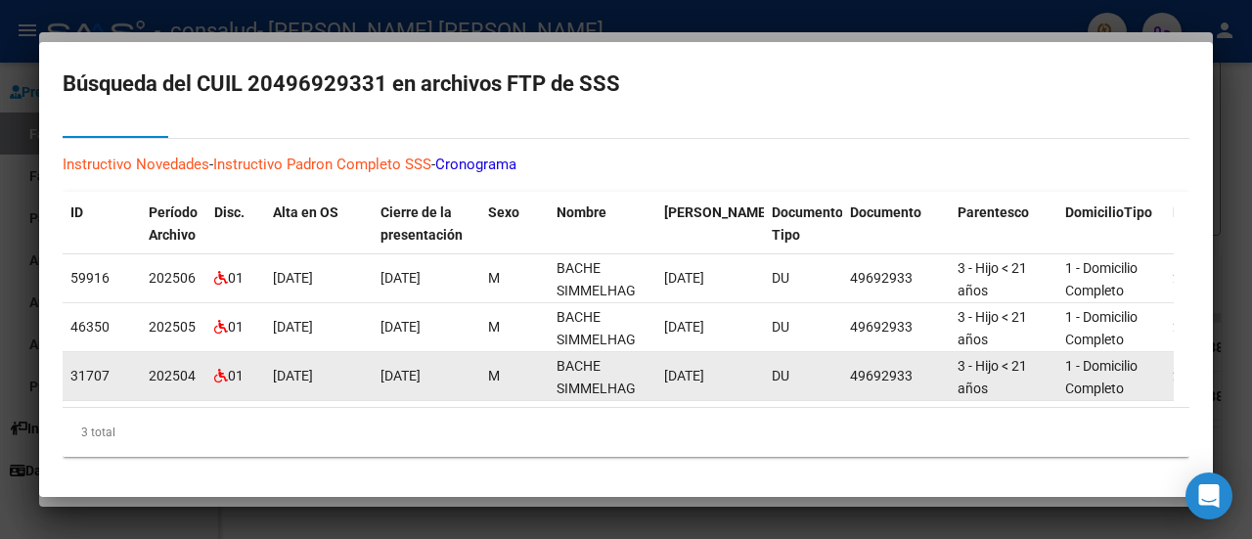
click at [530, 384] on datatable-body-cell "M" at bounding box center [514, 376] width 68 height 48
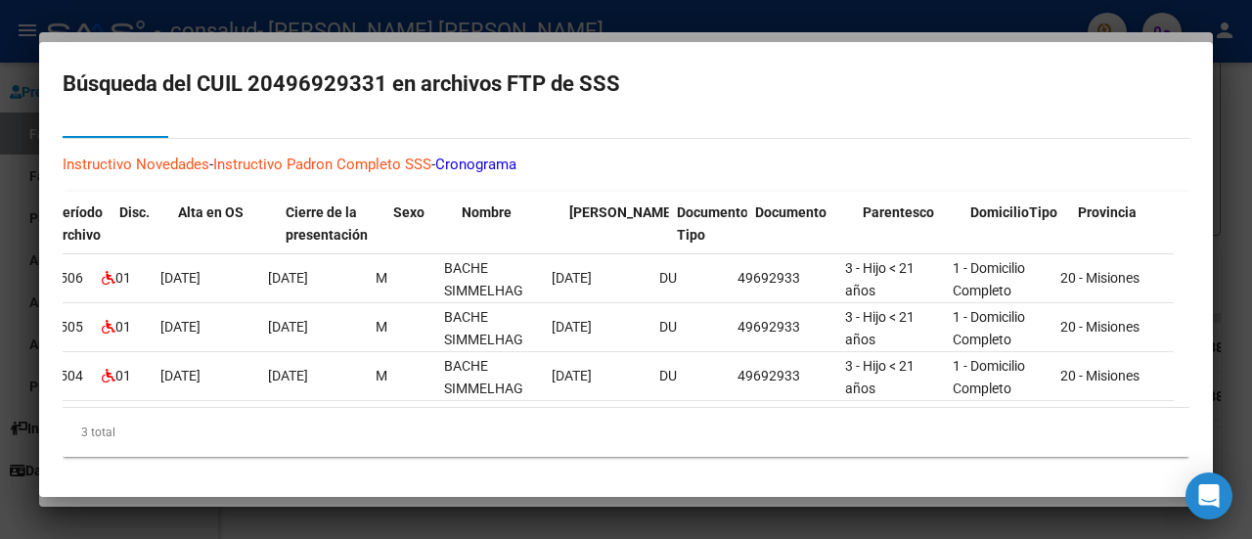
scroll to position [0, 0]
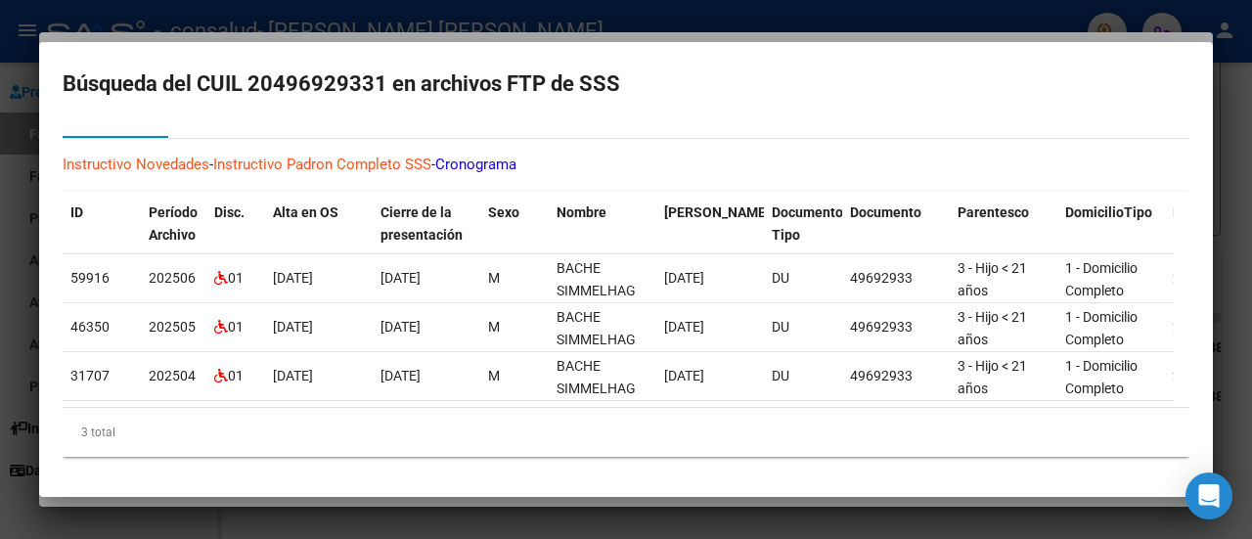
click at [1251, 175] on div at bounding box center [1251, 269] width 1 height 539
click at [1231, 185] on div at bounding box center [626, 269] width 1252 height 539
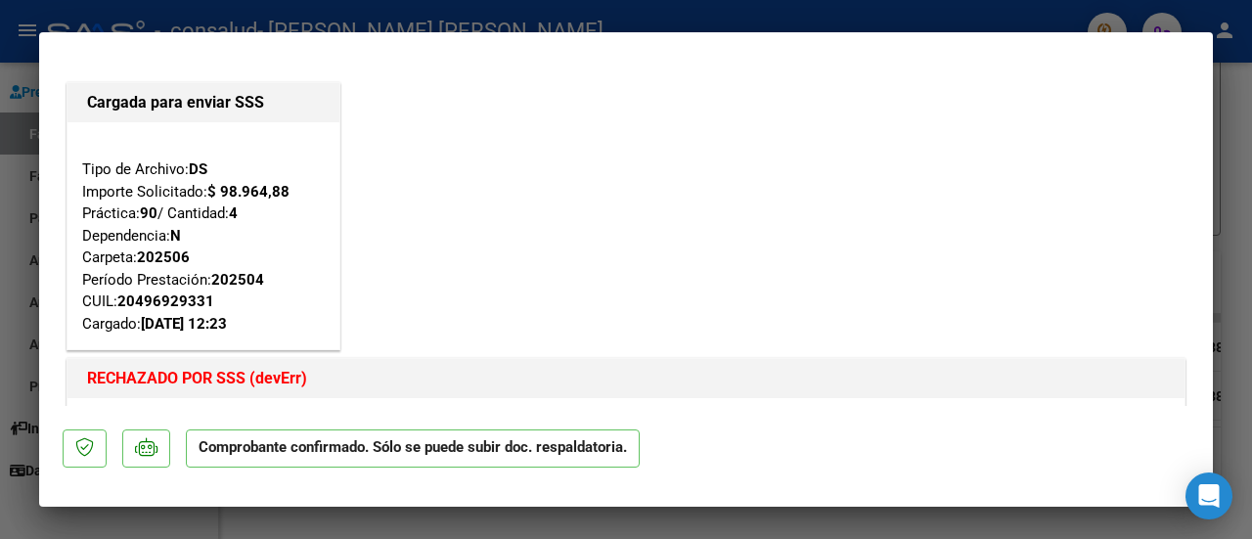
click at [1240, 110] on div at bounding box center [626, 269] width 1252 height 539
type input "$ 0,00"
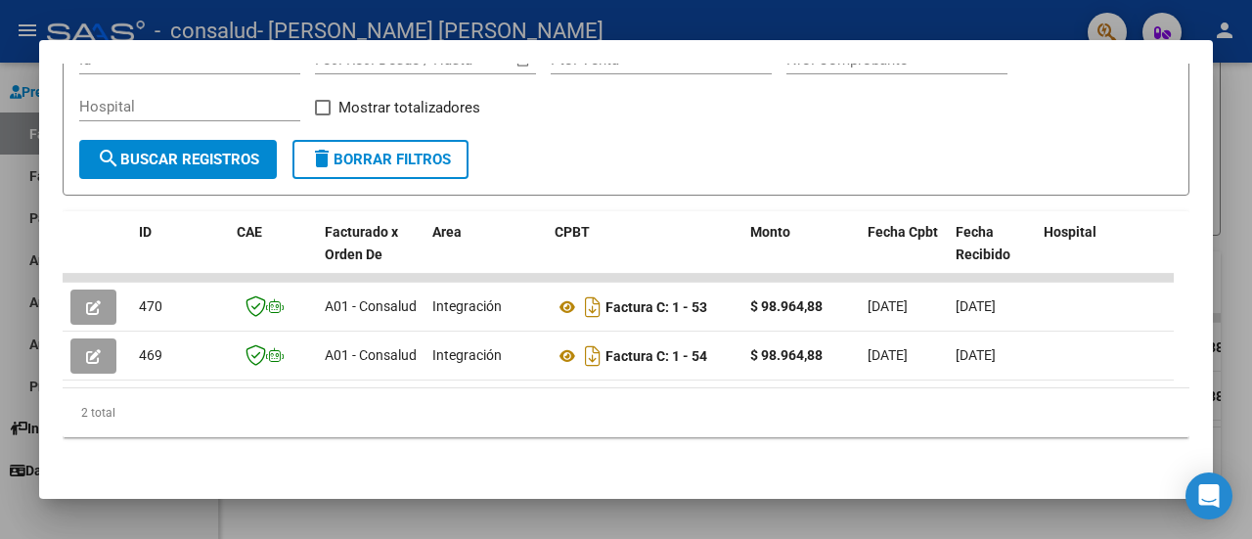
click at [1221, 165] on div at bounding box center [626, 269] width 1252 height 539
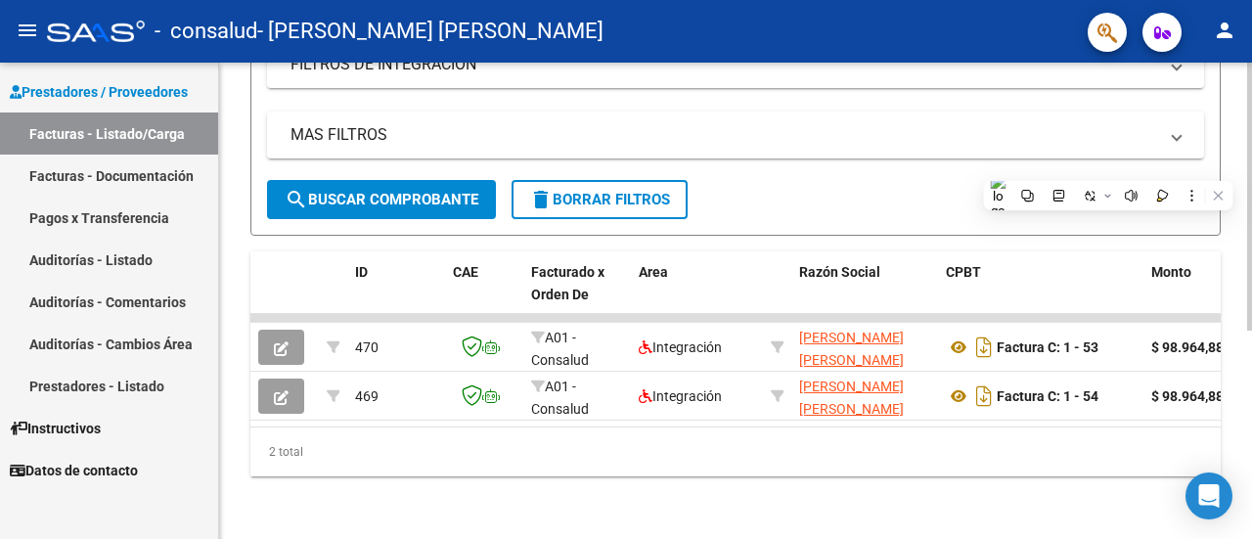
click at [462, 435] on div "2 total" at bounding box center [735, 451] width 970 height 49
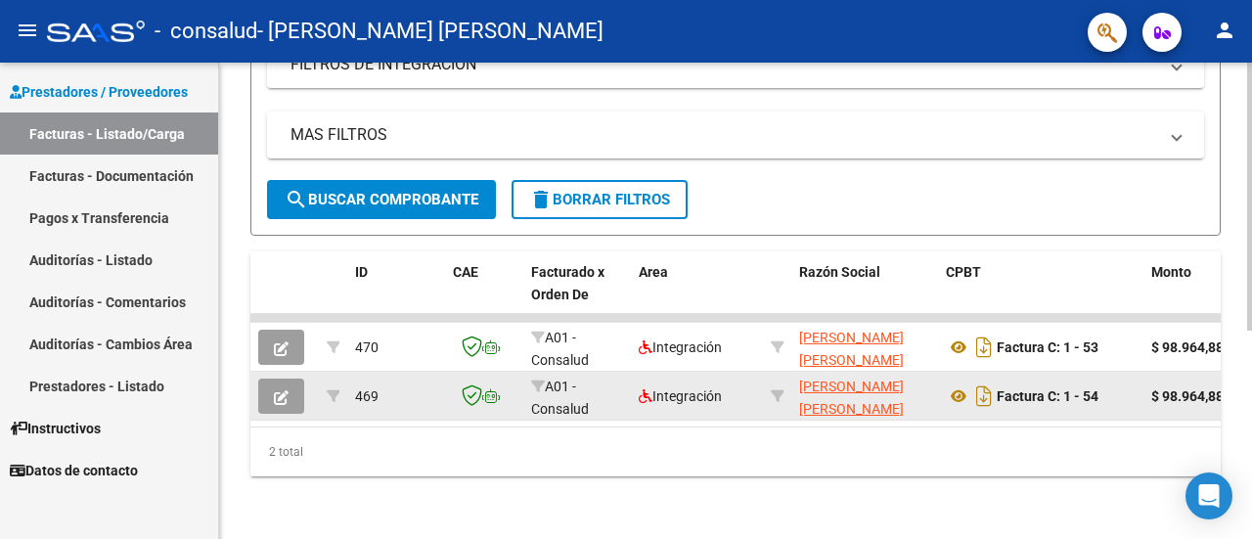
click at [567, 382] on div "A01 - Consalud" at bounding box center [577, 396] width 92 height 41
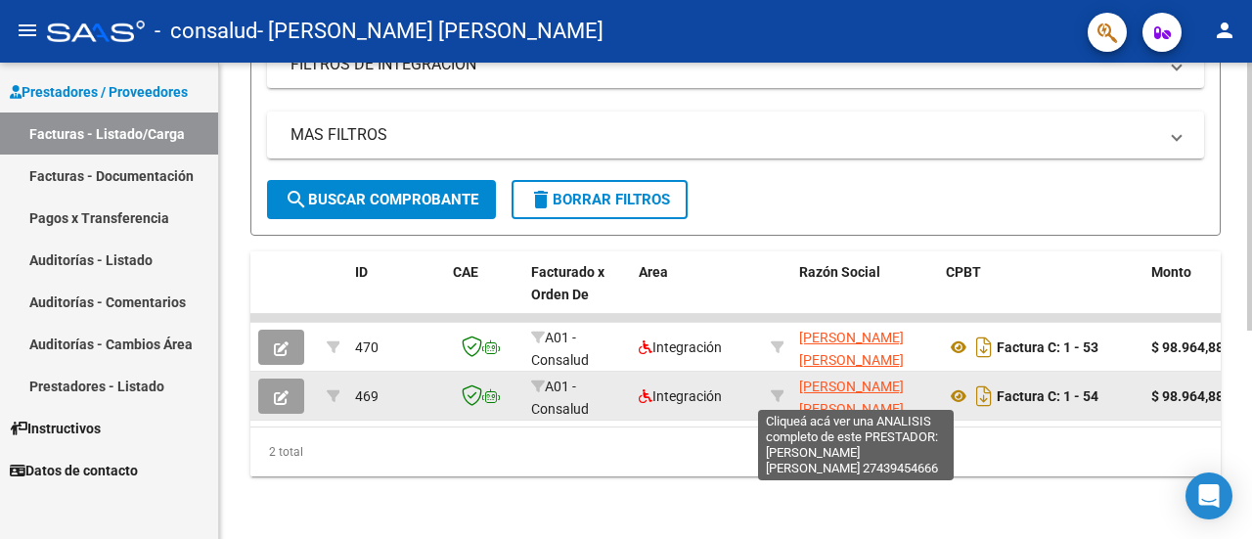
click at [838, 398] on span "[PERSON_NAME] [PERSON_NAME]" at bounding box center [851, 398] width 105 height 38
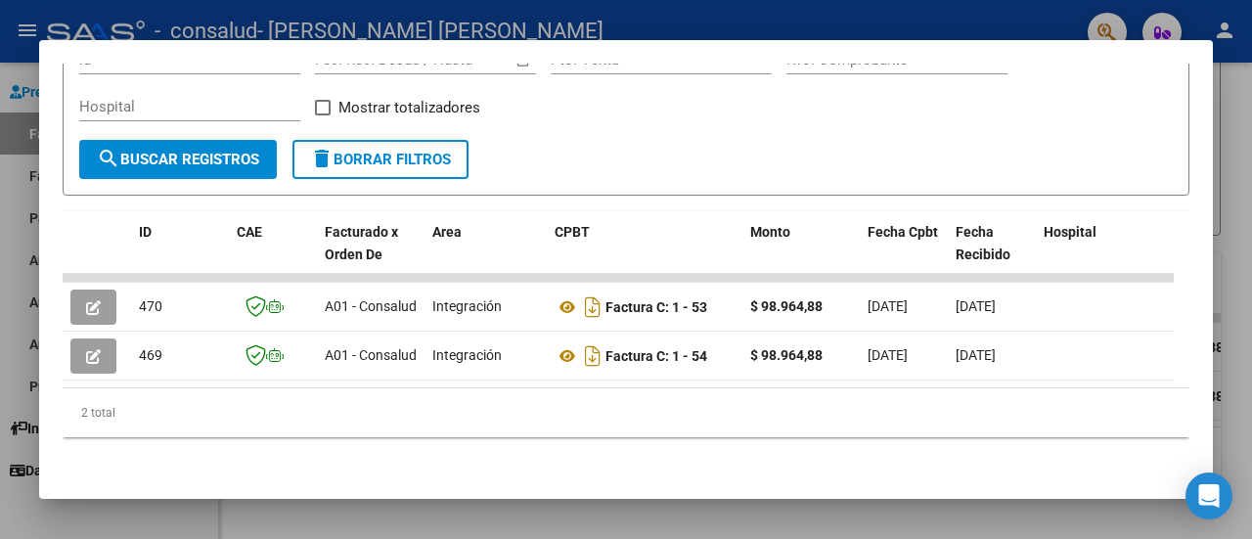
scroll to position [338, 0]
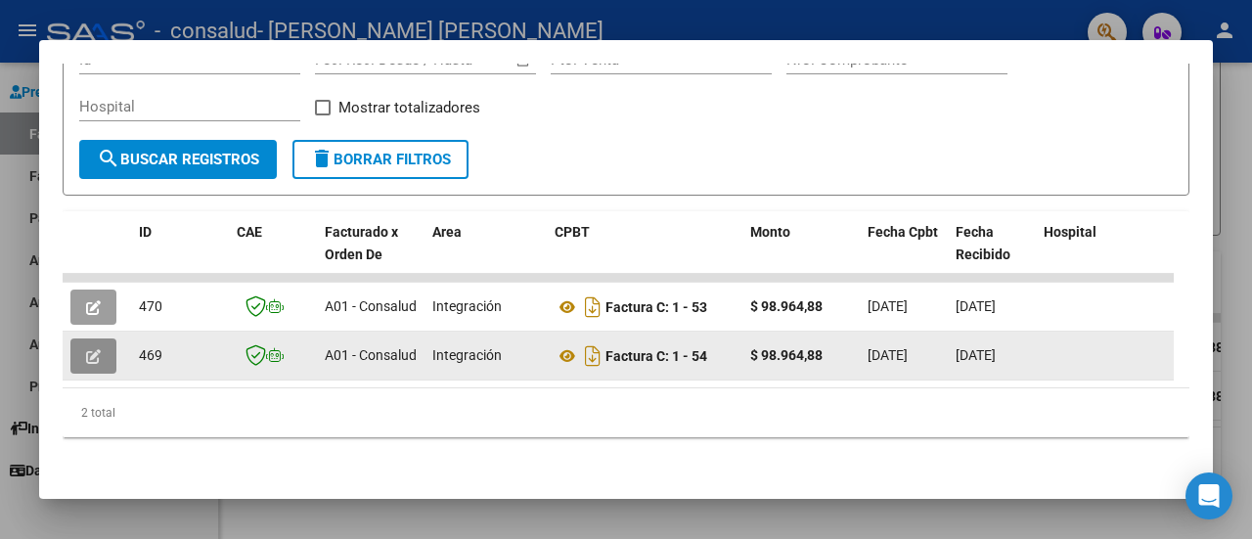
click at [105, 338] on button "button" at bounding box center [93, 355] width 46 height 35
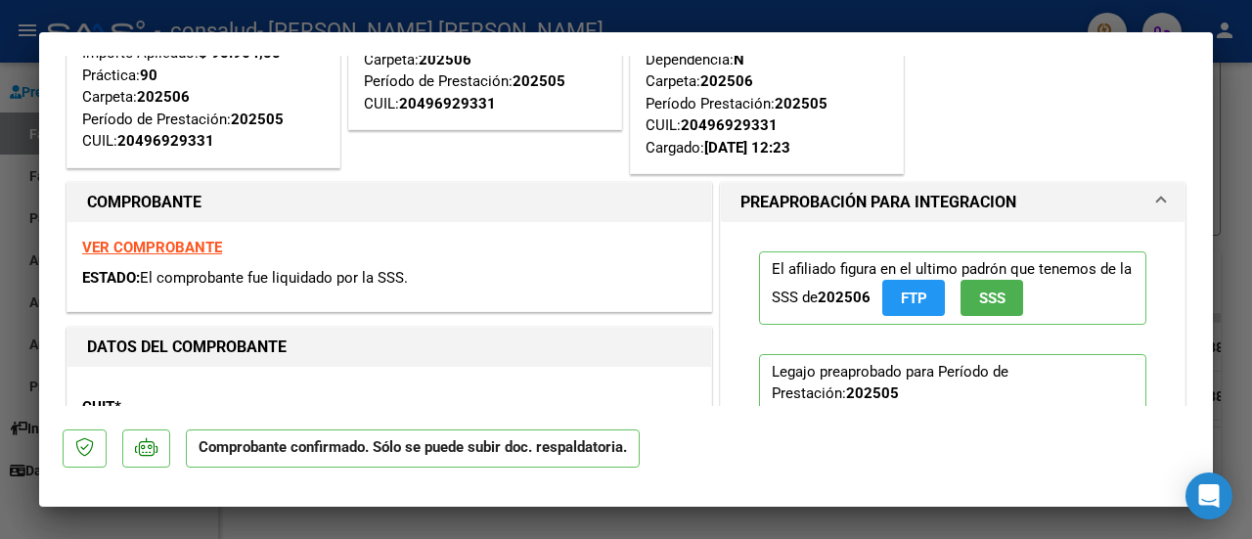
scroll to position [233, 0]
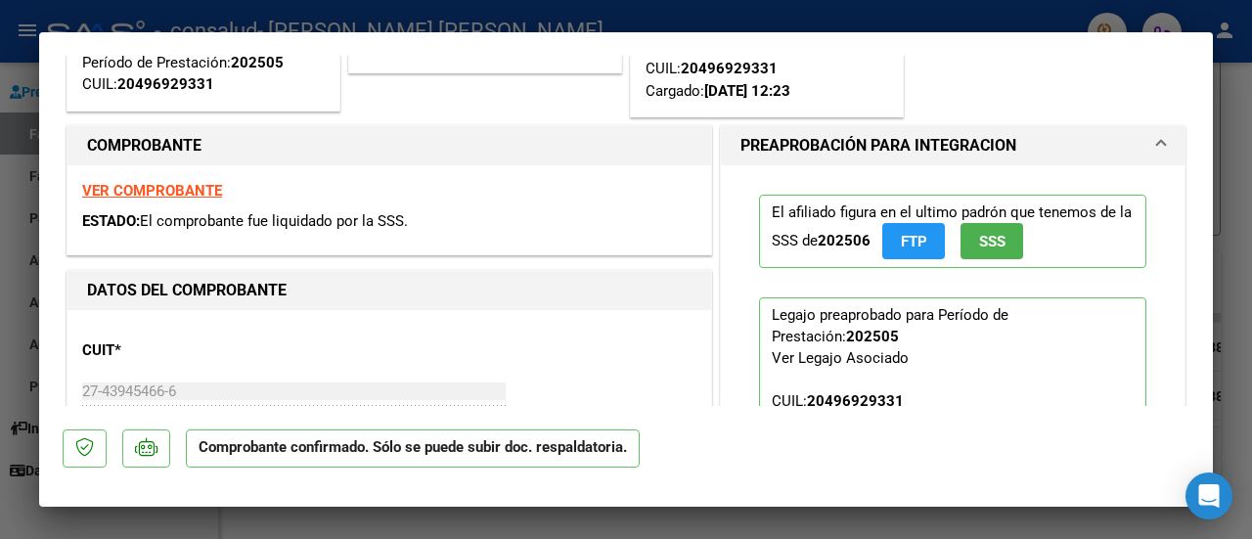
click at [1246, 128] on div at bounding box center [626, 269] width 1252 height 539
type input "$ 0,00"
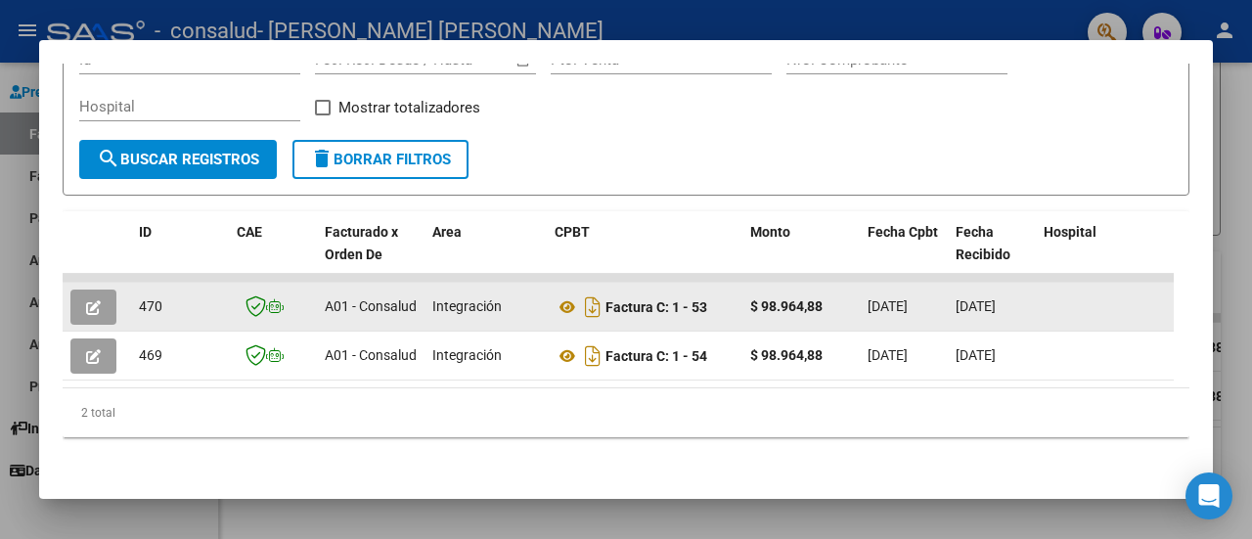
click at [217, 308] on datatable-body-cell "470" at bounding box center [180, 307] width 98 height 48
click at [94, 298] on span "button" at bounding box center [93, 307] width 15 height 18
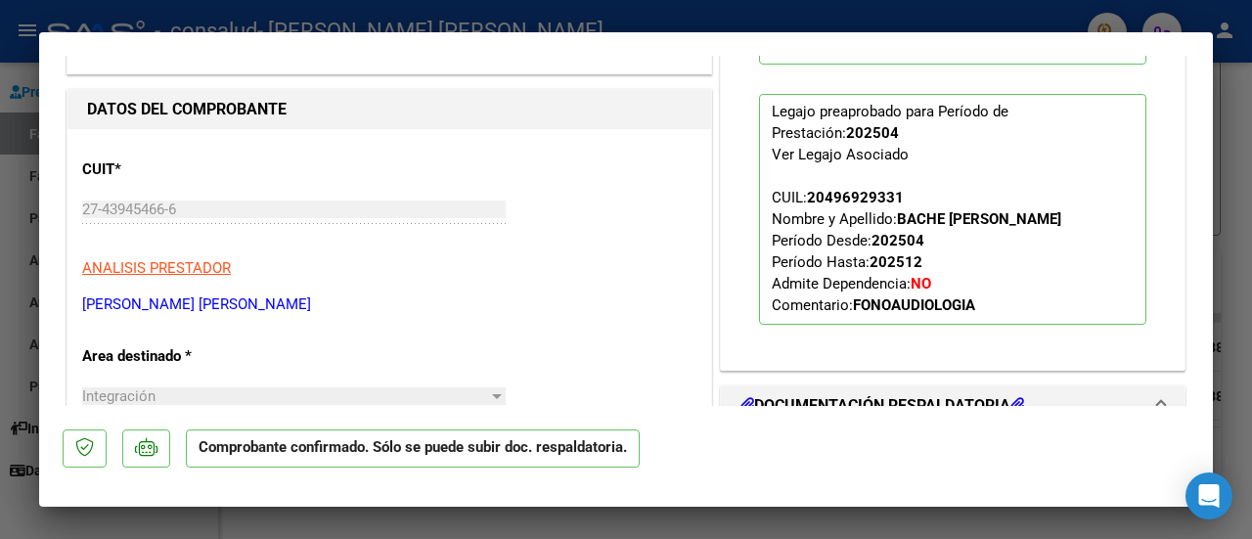
scroll to position [0, 0]
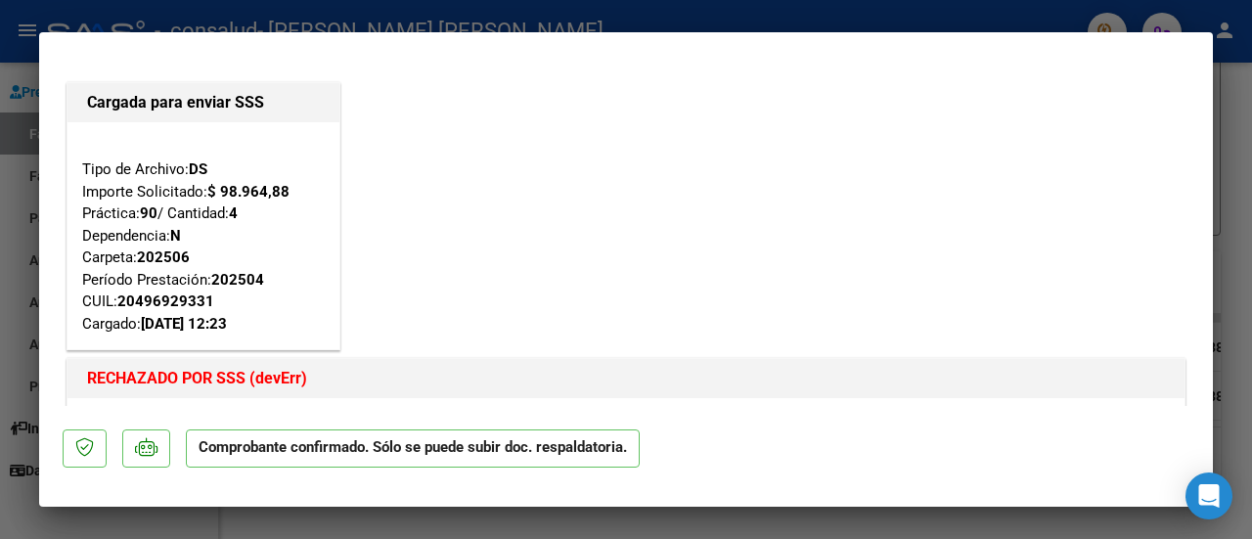
click at [1248, 163] on div at bounding box center [626, 269] width 1252 height 539
type input "$ 0,00"
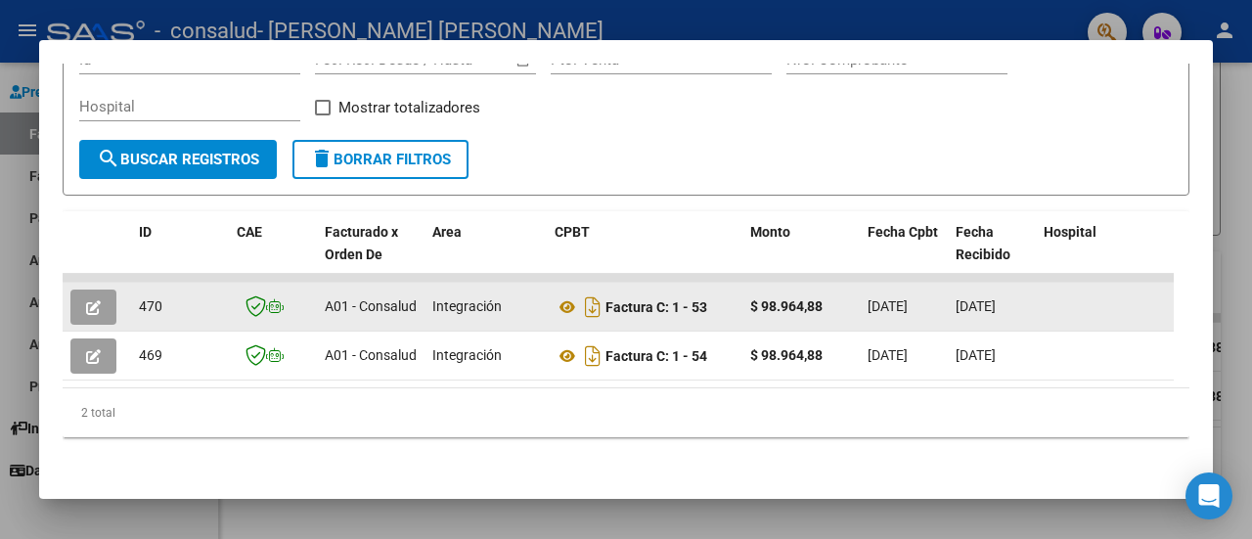
click at [110, 305] on button "button" at bounding box center [93, 307] width 46 height 35
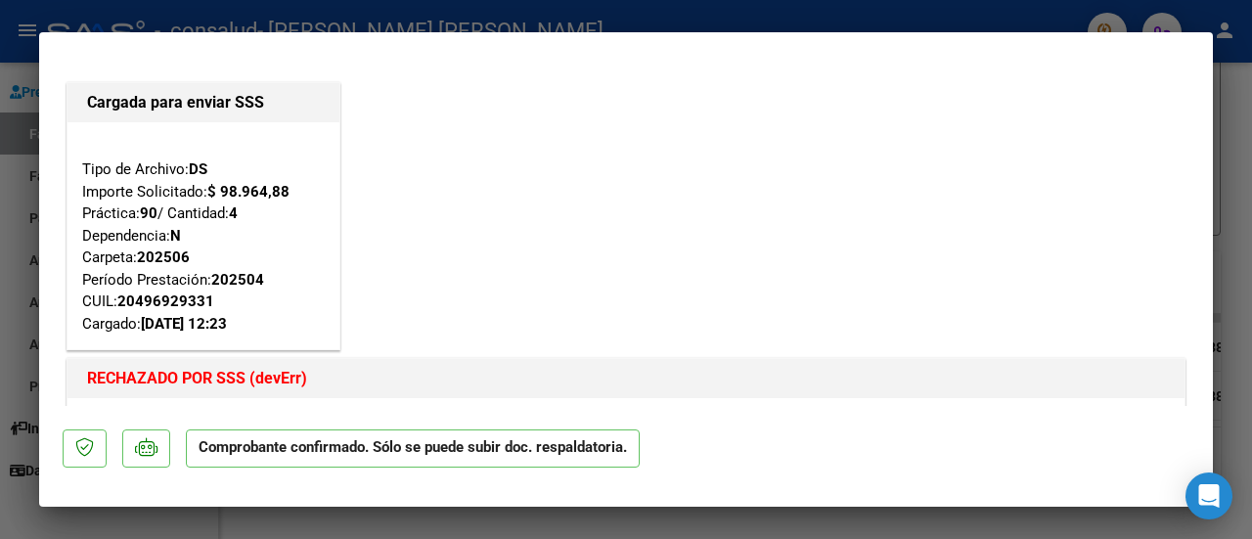
click at [1227, 280] on div at bounding box center [626, 269] width 1252 height 539
type input "$ 0,00"
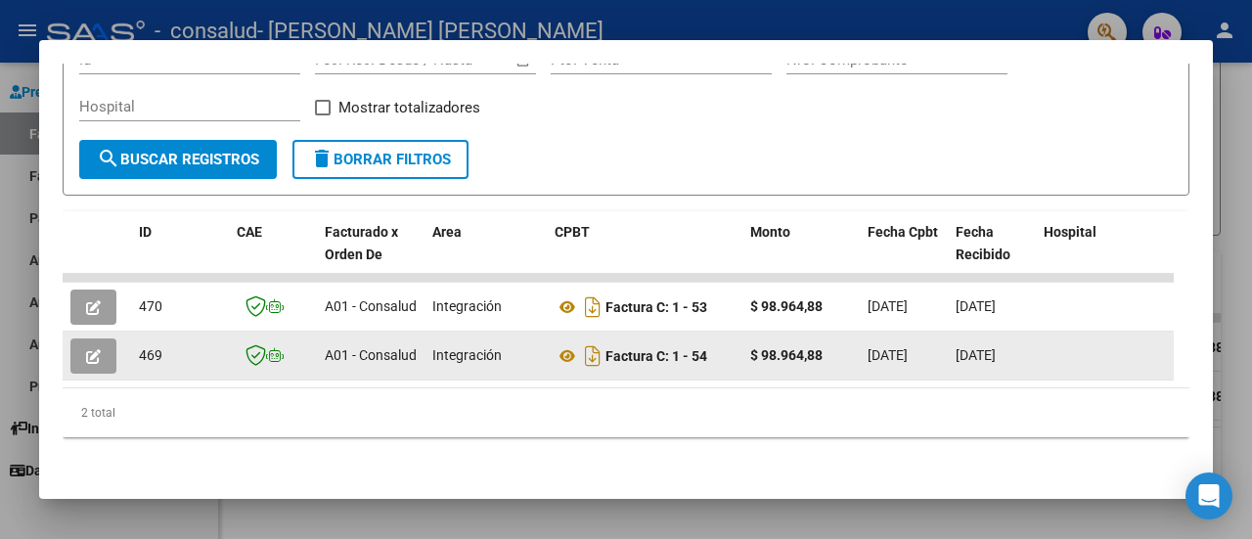
click at [69, 337] on datatable-body-cell at bounding box center [97, 356] width 68 height 48
click at [98, 349] on icon "button" at bounding box center [93, 356] width 15 height 15
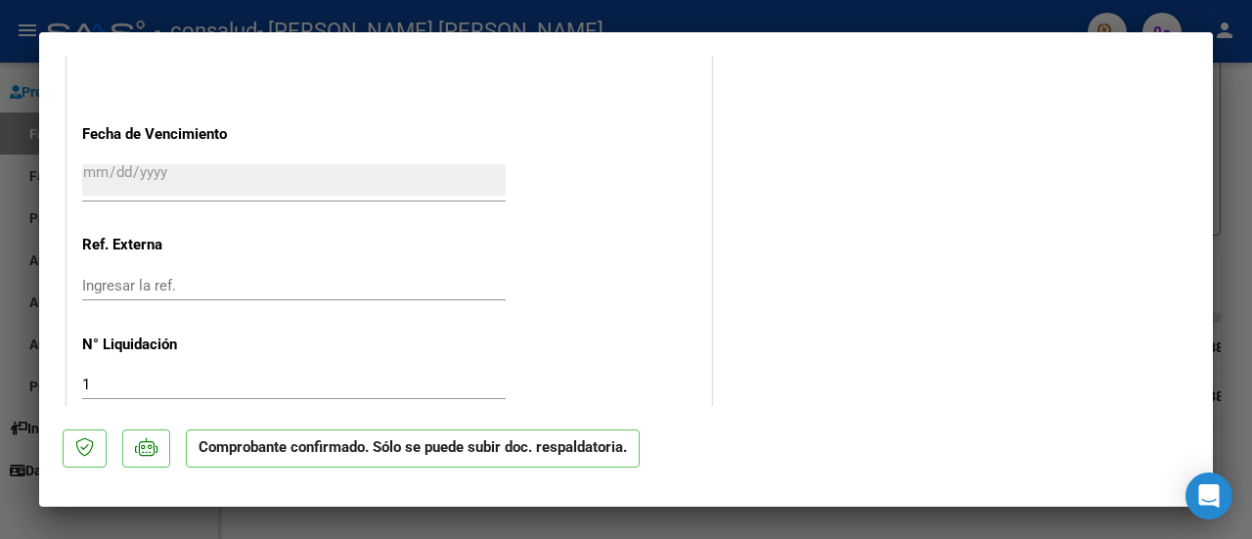
scroll to position [1501, 0]
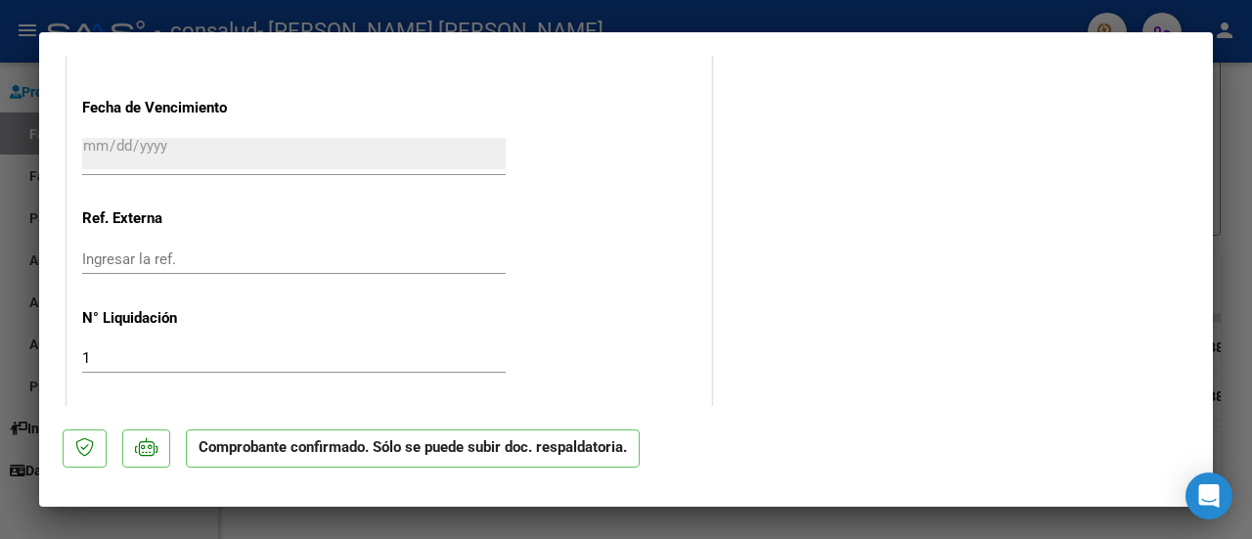
click at [1231, 151] on div at bounding box center [626, 269] width 1252 height 539
type input "$ 0,00"
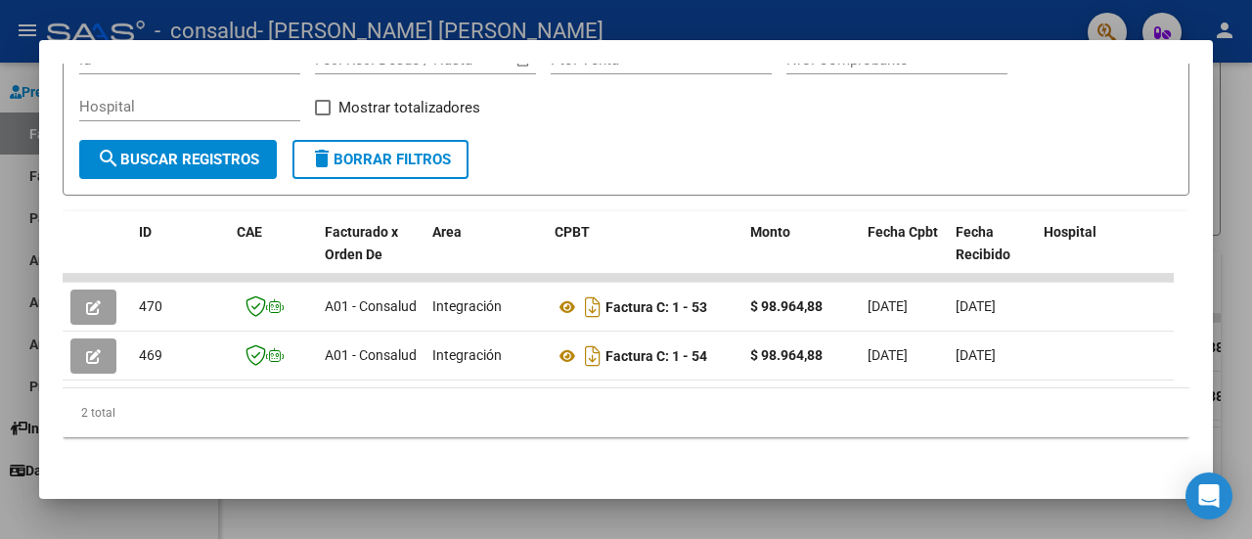
click at [1251, 181] on div at bounding box center [1251, 269] width 1 height 539
click at [1228, 191] on div at bounding box center [626, 269] width 1252 height 539
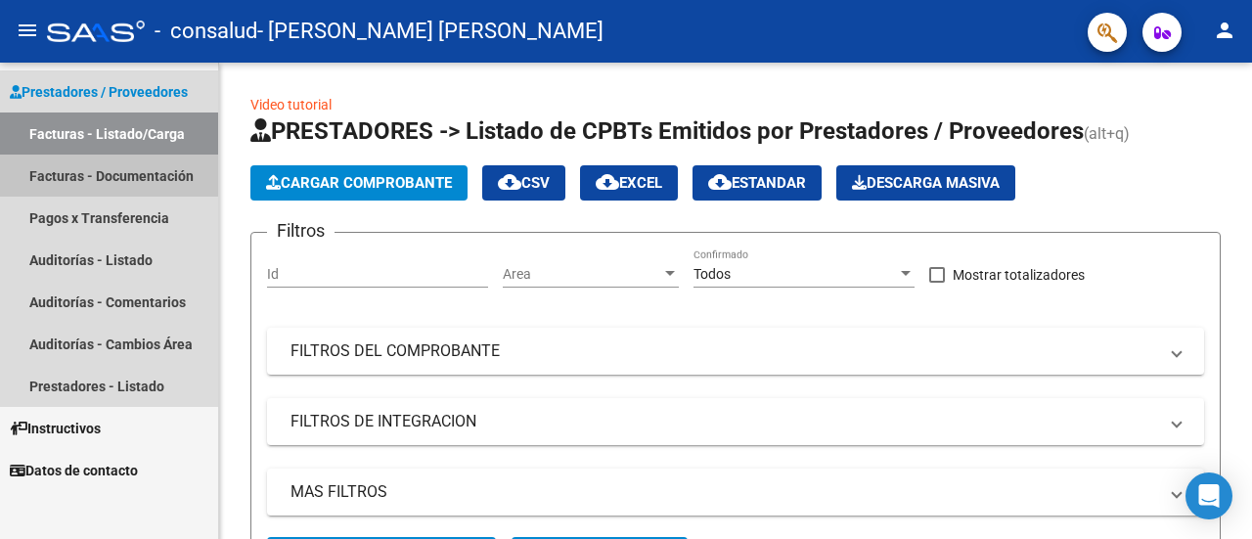
click at [92, 181] on link "Facturas - Documentación" at bounding box center [109, 176] width 218 height 42
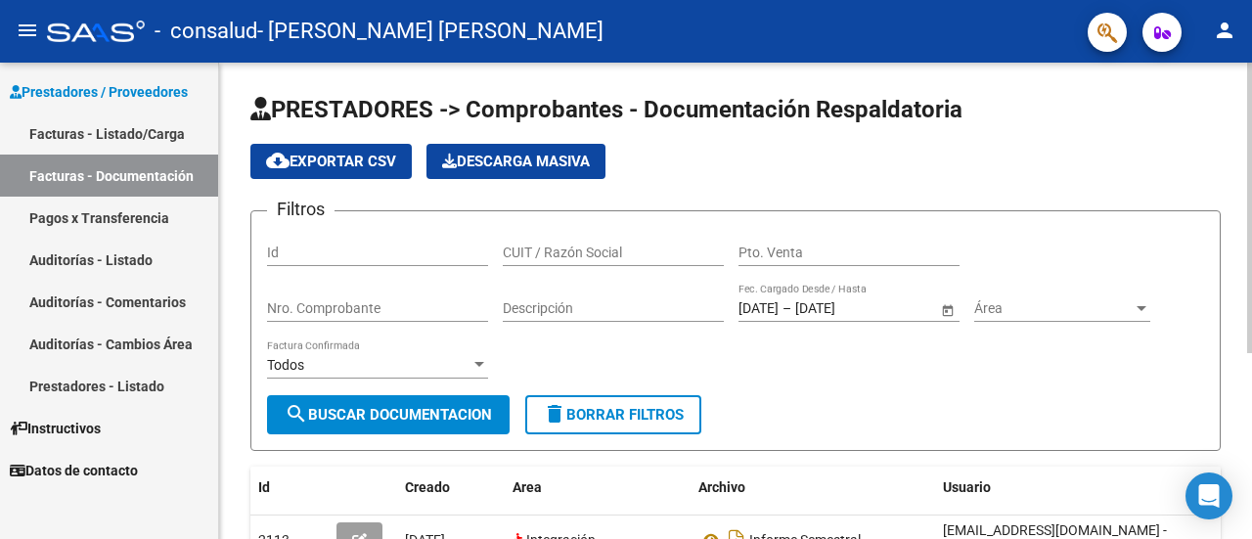
scroll to position [304, 0]
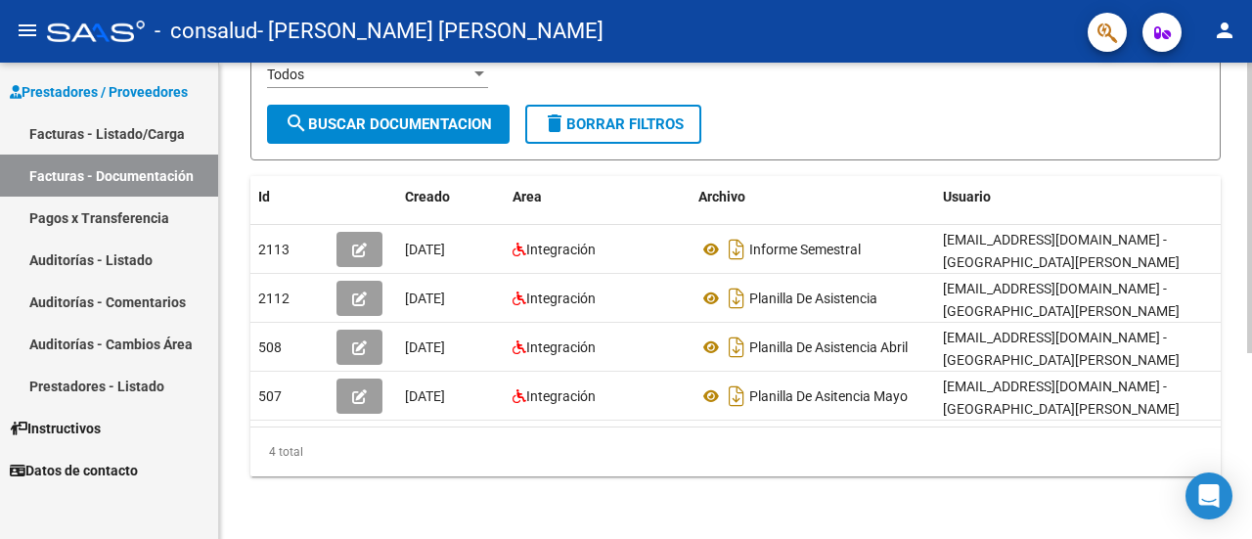
click at [1248, 378] on div at bounding box center [1249, 301] width 5 height 476
click at [1251, 363] on div at bounding box center [1251, 269] width 1 height 539
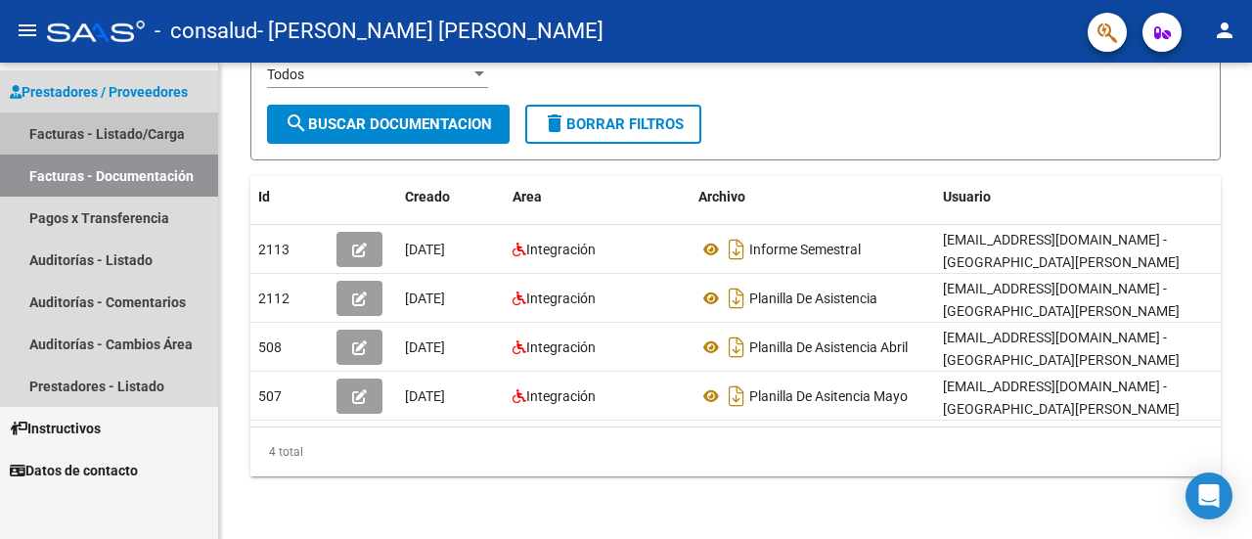
click at [130, 138] on link "Facturas - Listado/Carga" at bounding box center [109, 133] width 218 height 42
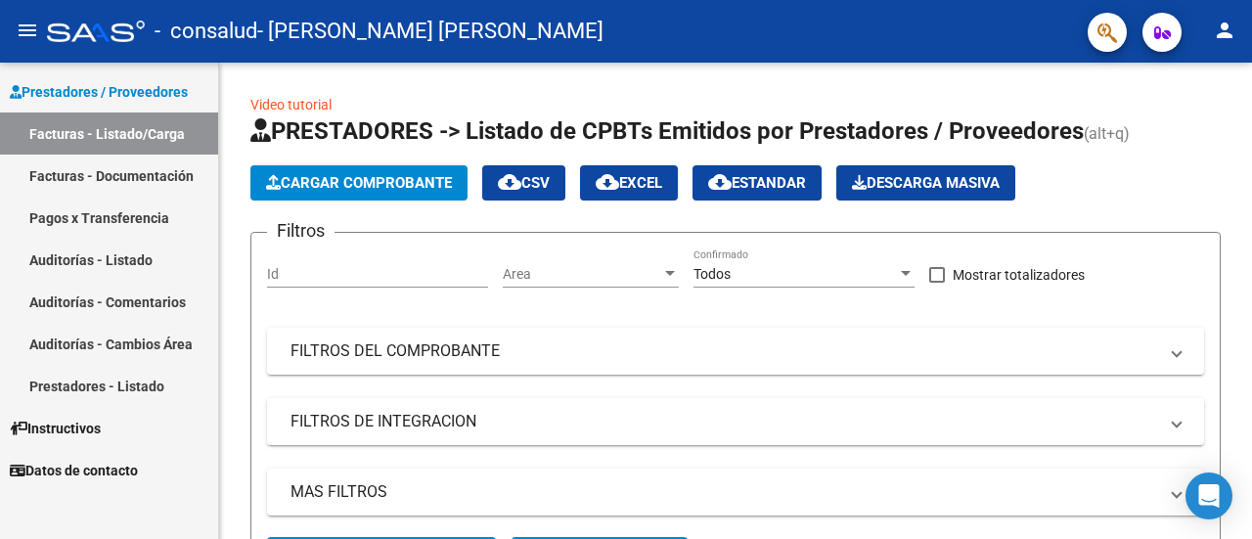
click at [1251, 406] on div at bounding box center [1251, 269] width 1 height 539
click at [1251, 426] on div at bounding box center [1251, 269] width 1 height 539
drag, startPoint x: 1251, startPoint y: 297, endPoint x: 1246, endPoint y: 384, distance: 87.2
click at [1246, 384] on html "menu - consalud - [PERSON_NAME] [PERSON_NAME] person Prestadores / Proveedores …" at bounding box center [626, 269] width 1252 height 539
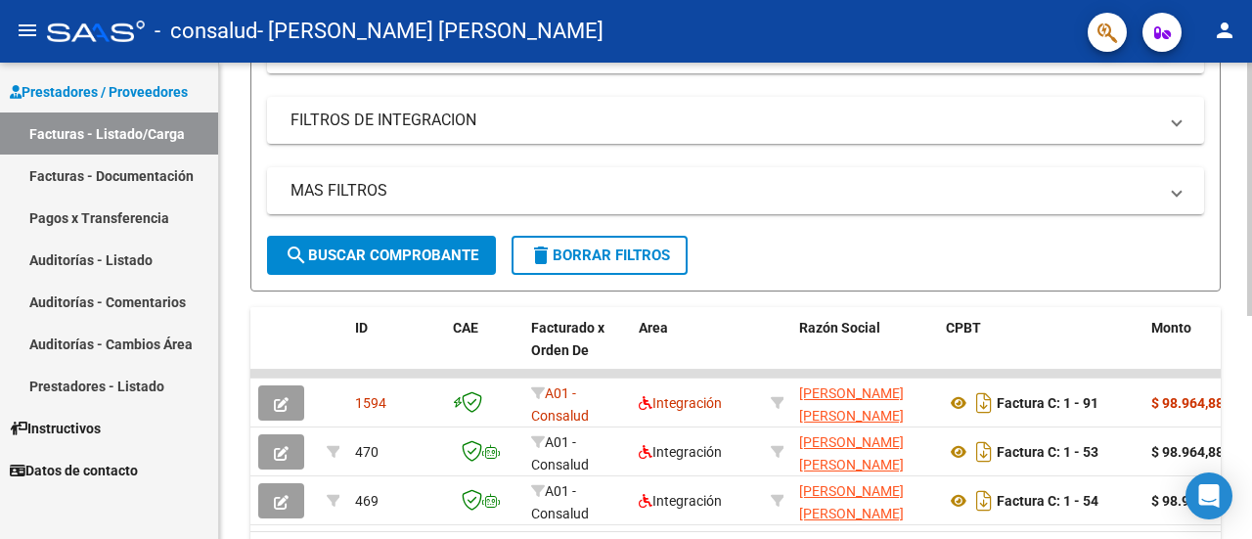
scroll to position [419, 0]
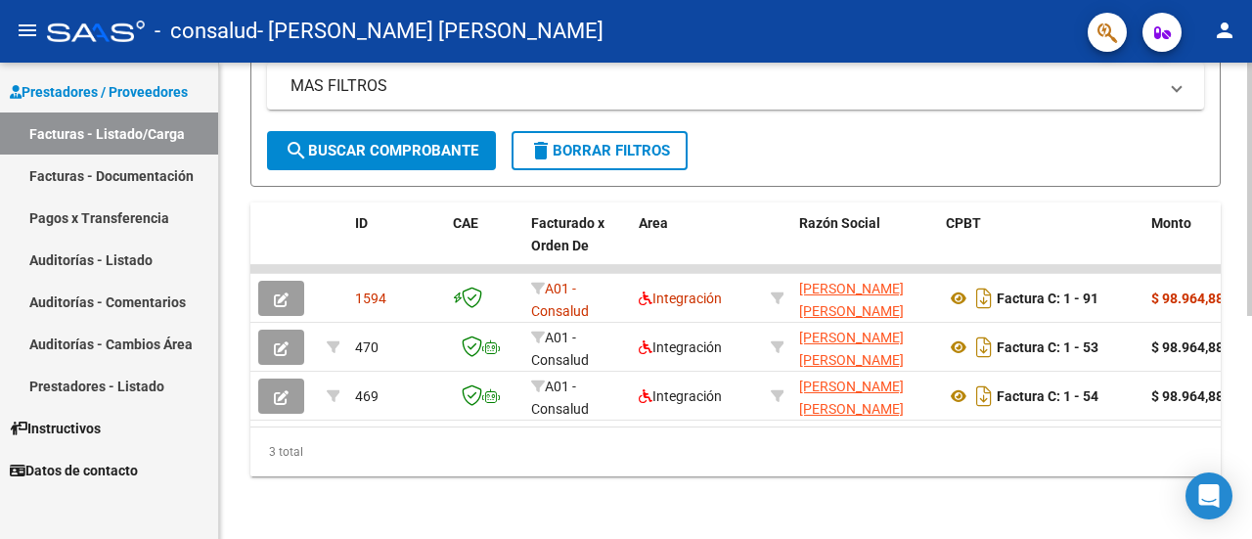
click at [1251, 523] on html "menu - consalud - [PERSON_NAME] [PERSON_NAME] person Prestadores / Proveedores …" at bounding box center [626, 269] width 1252 height 539
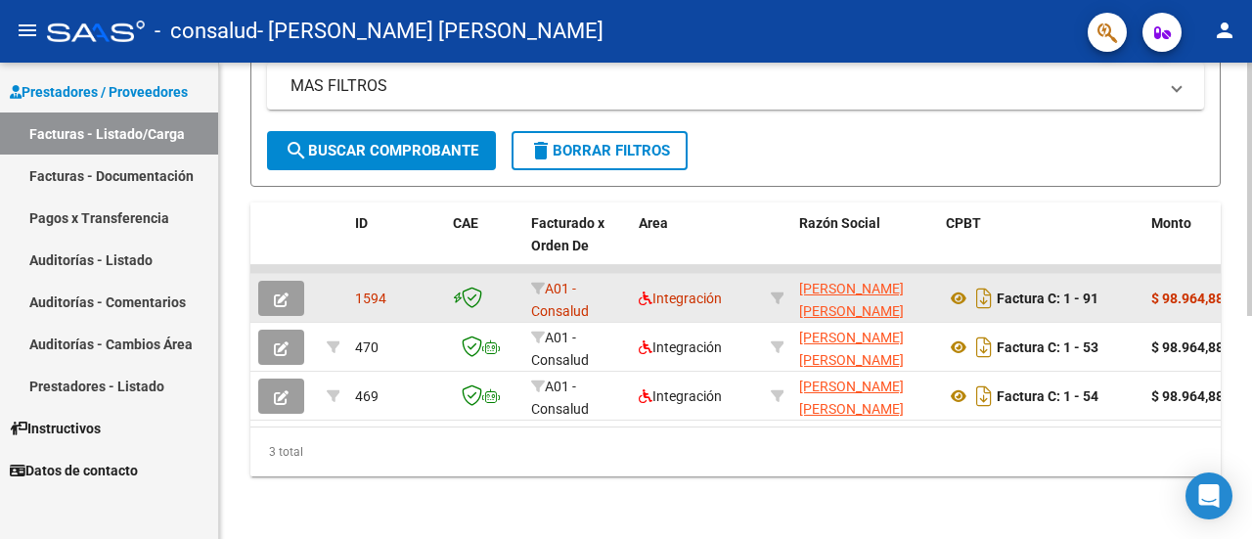
click at [299, 281] on button "button" at bounding box center [281, 298] width 46 height 35
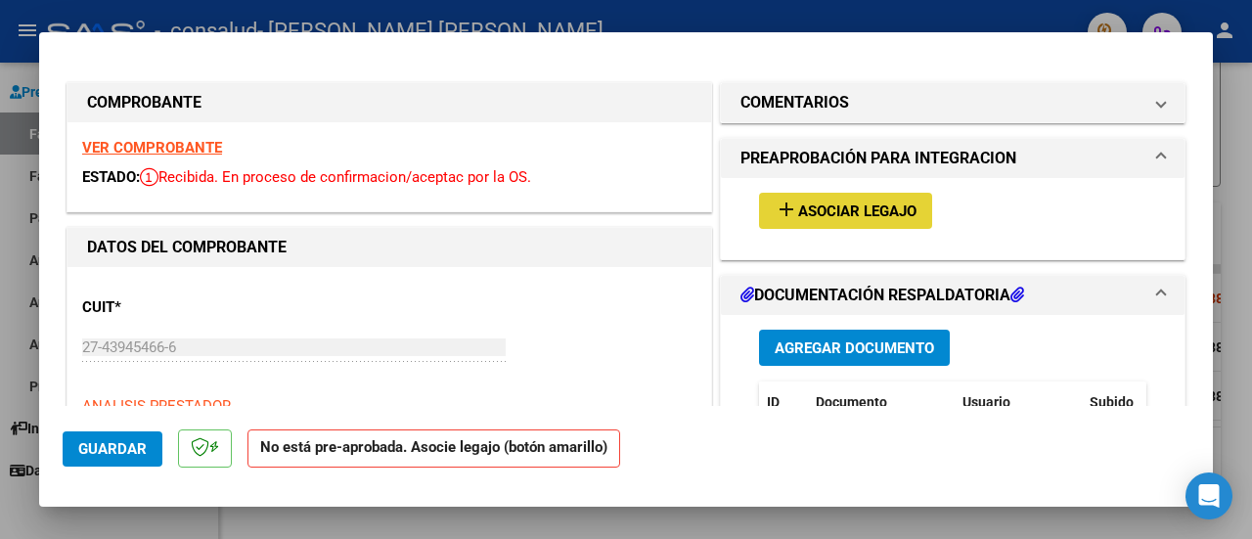
click at [888, 202] on span "Asociar Legajo" at bounding box center [857, 211] width 118 height 18
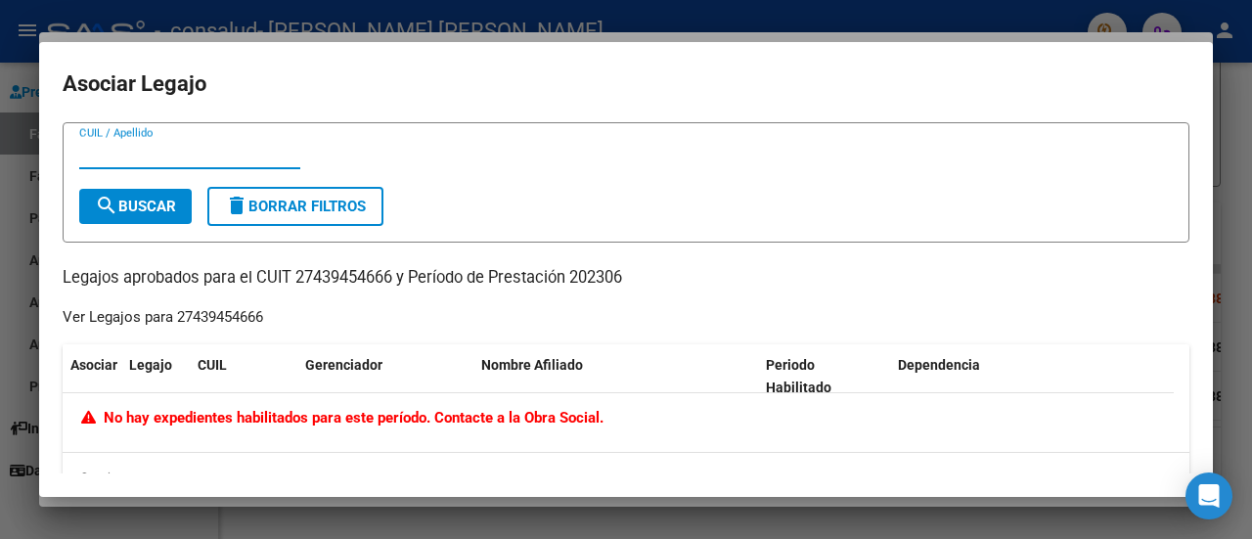
click at [1233, 95] on div at bounding box center [626, 269] width 1252 height 539
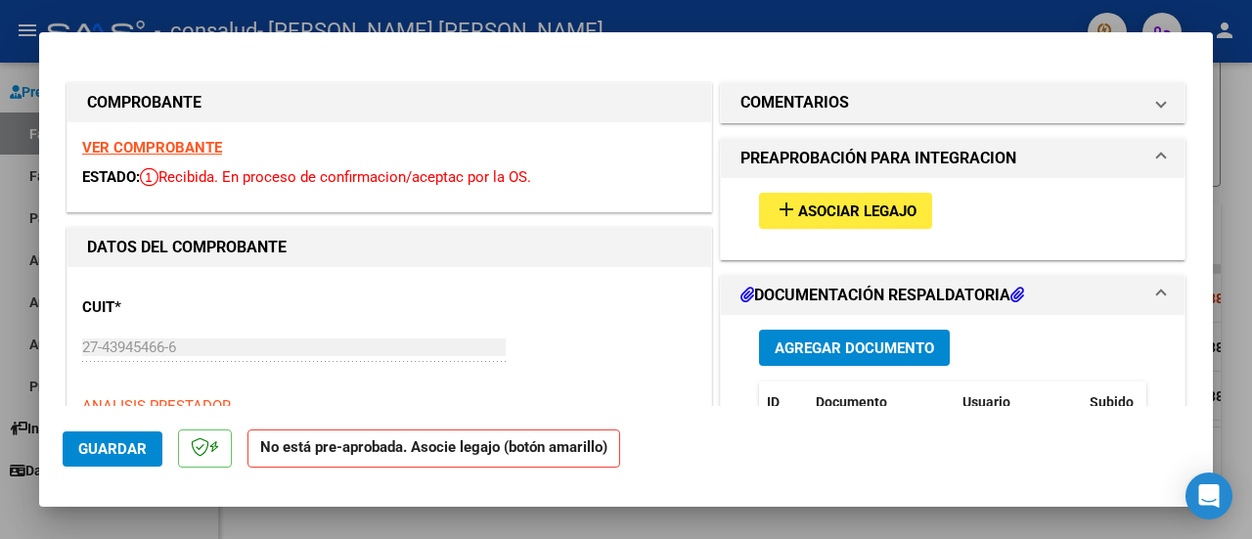
click at [1233, 95] on div at bounding box center [626, 269] width 1252 height 539
type input "$ 0,00"
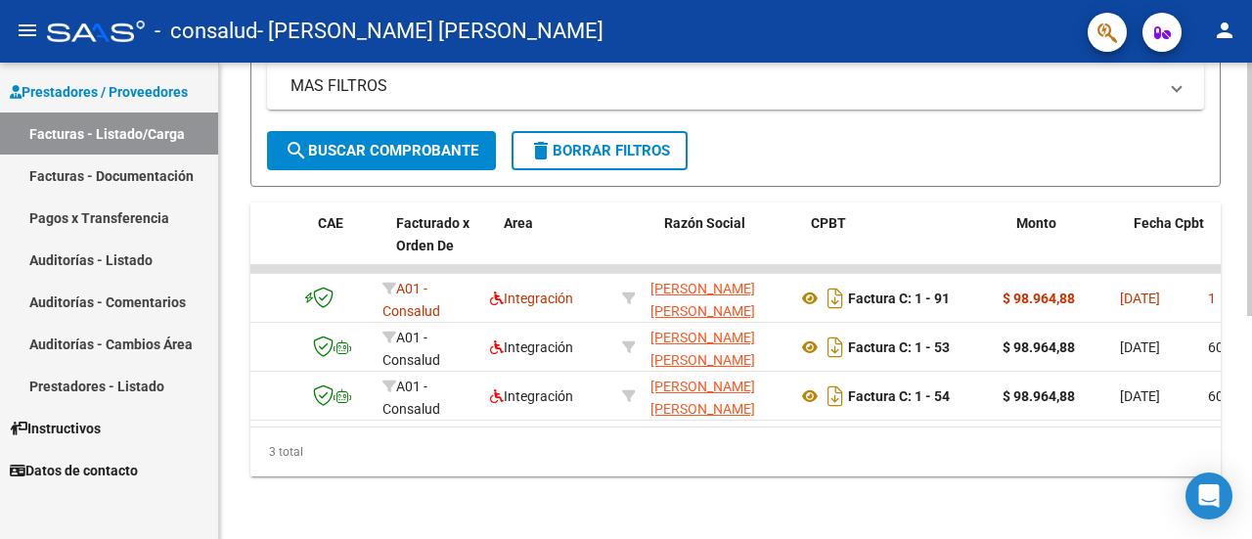
scroll to position [0, 155]
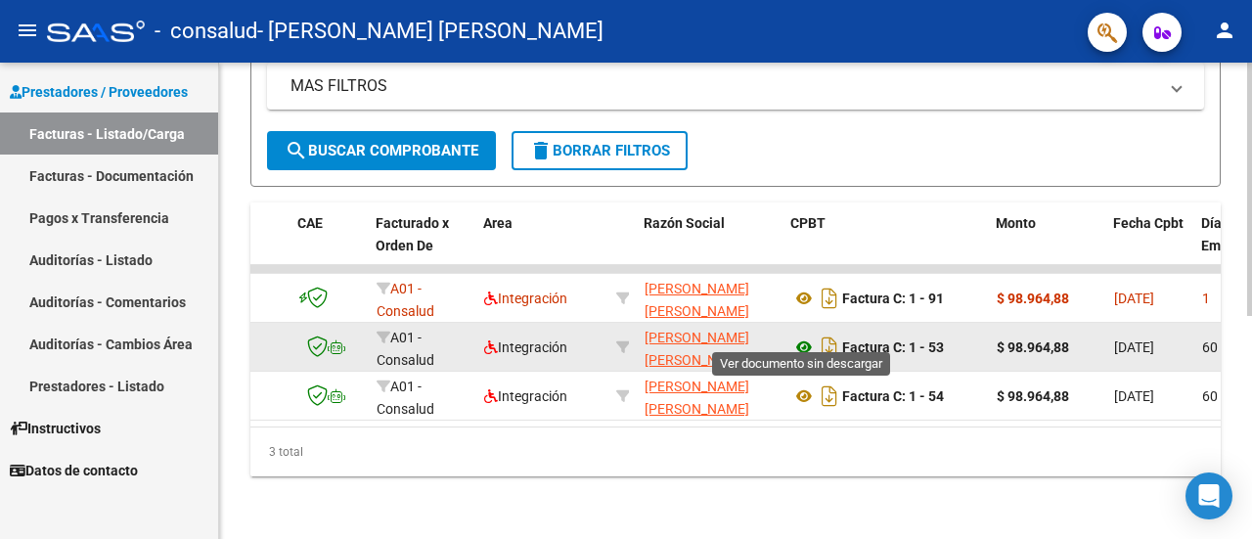
click at [801, 336] on icon at bounding box center [803, 347] width 25 height 23
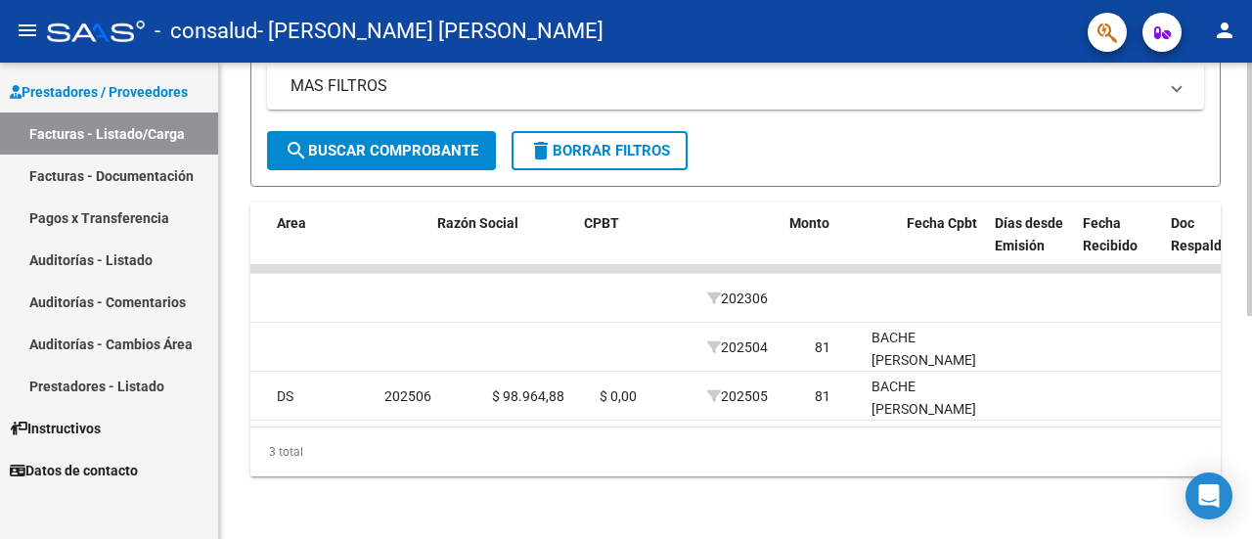
scroll to position [0, 0]
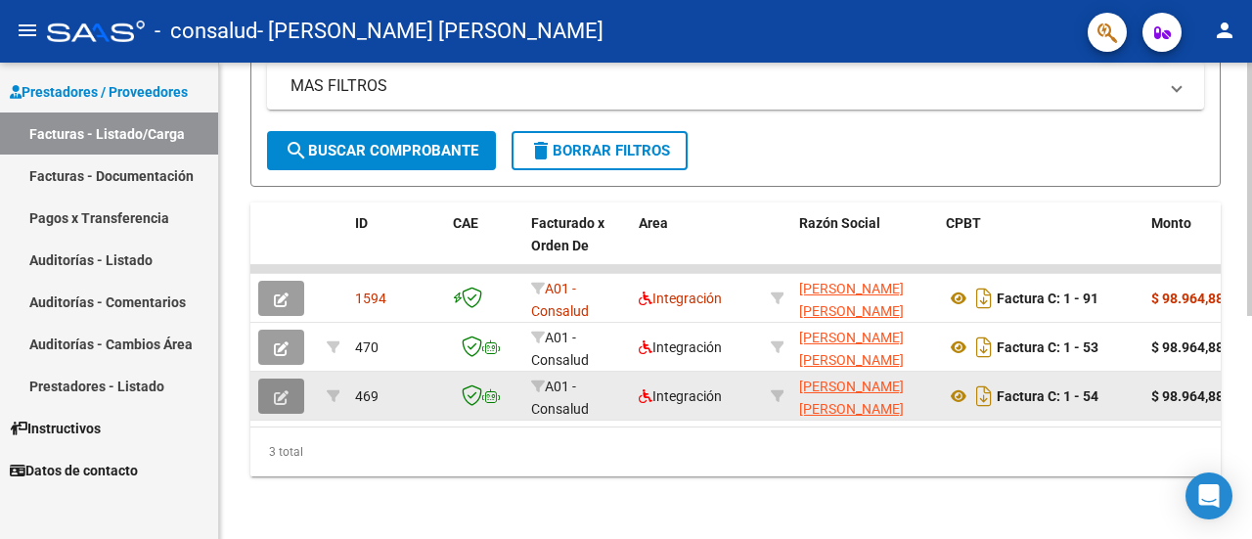
click at [268, 379] on button "button" at bounding box center [281, 396] width 46 height 35
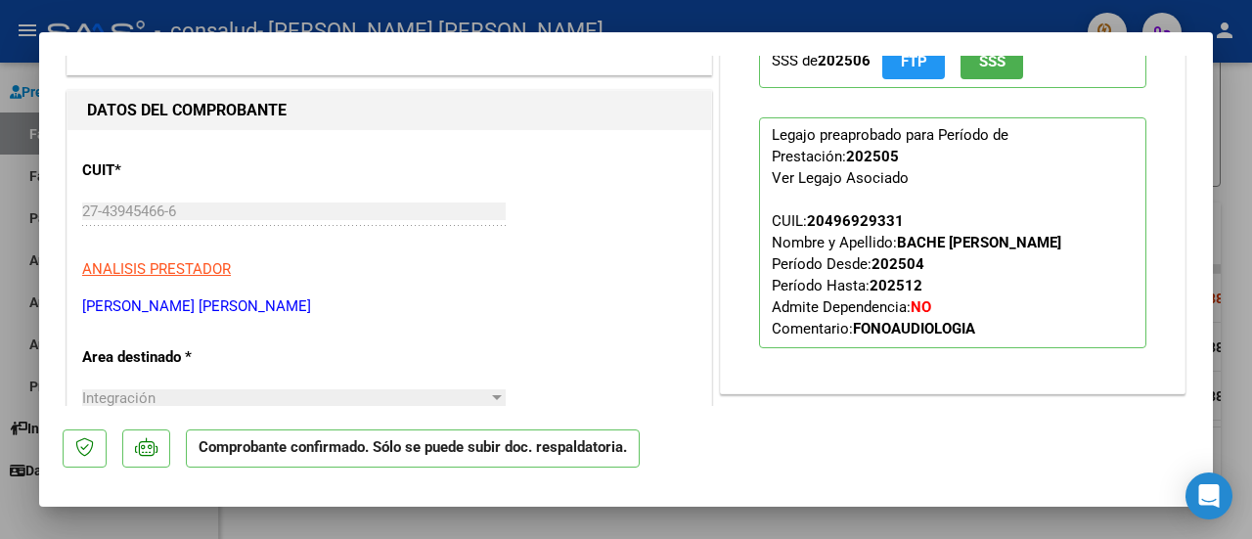
scroll to position [421, 0]
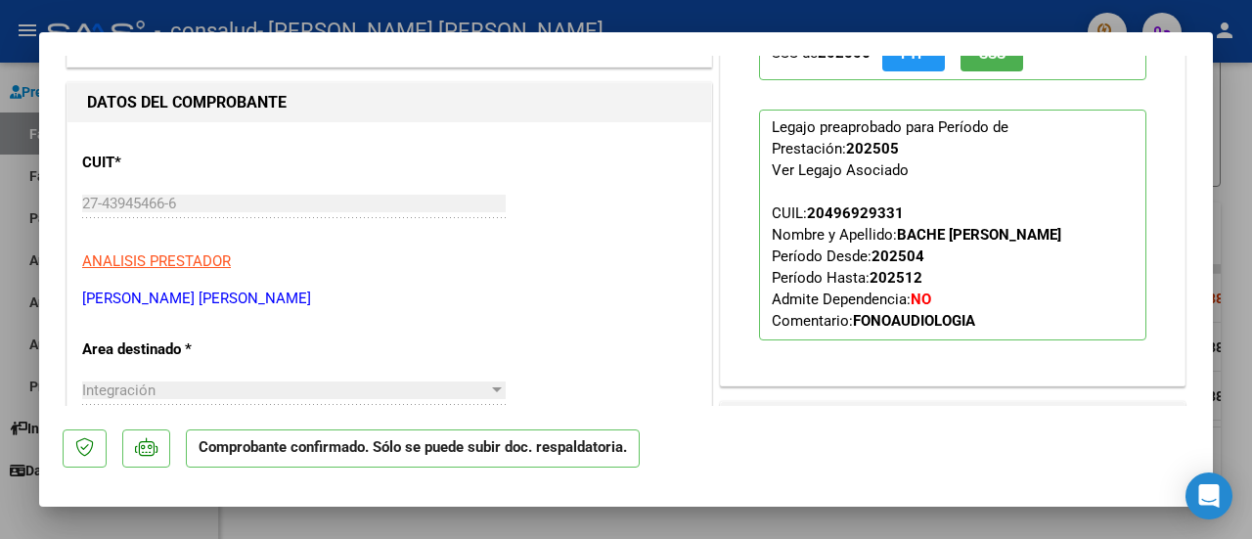
click at [852, 208] on div "20496929331" at bounding box center [855, 213] width 97 height 22
copy div "20496929331"
click at [1008, 226] on strong "BACHE [PERSON_NAME]" at bounding box center [979, 235] width 164 height 18
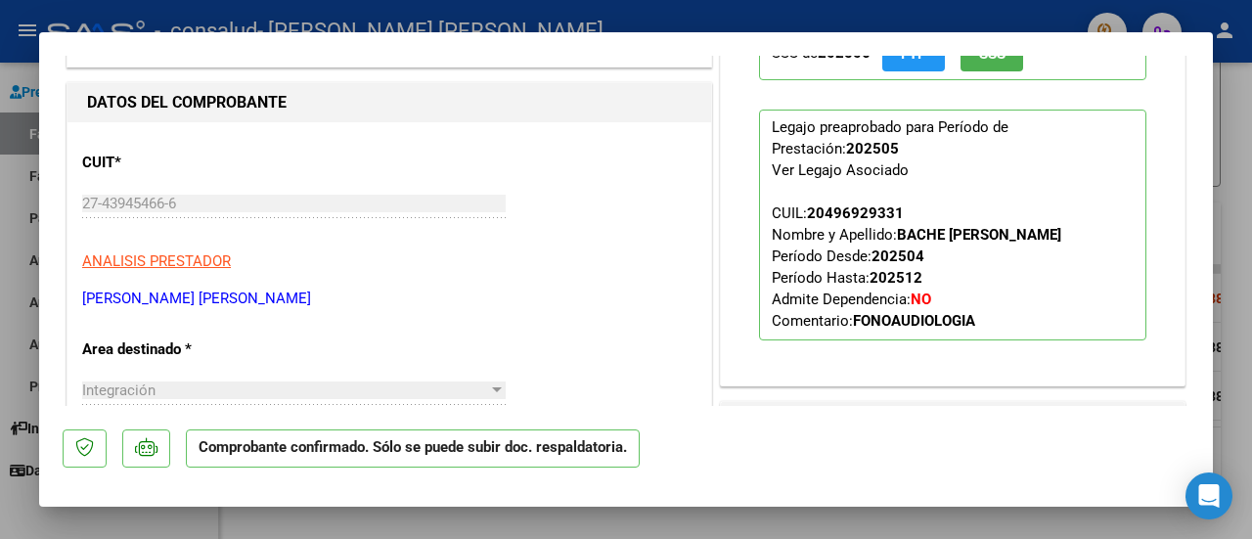
copy strong "SIMMELHAG"
click at [1219, 235] on div at bounding box center [626, 269] width 1252 height 539
type input "$ 0,00"
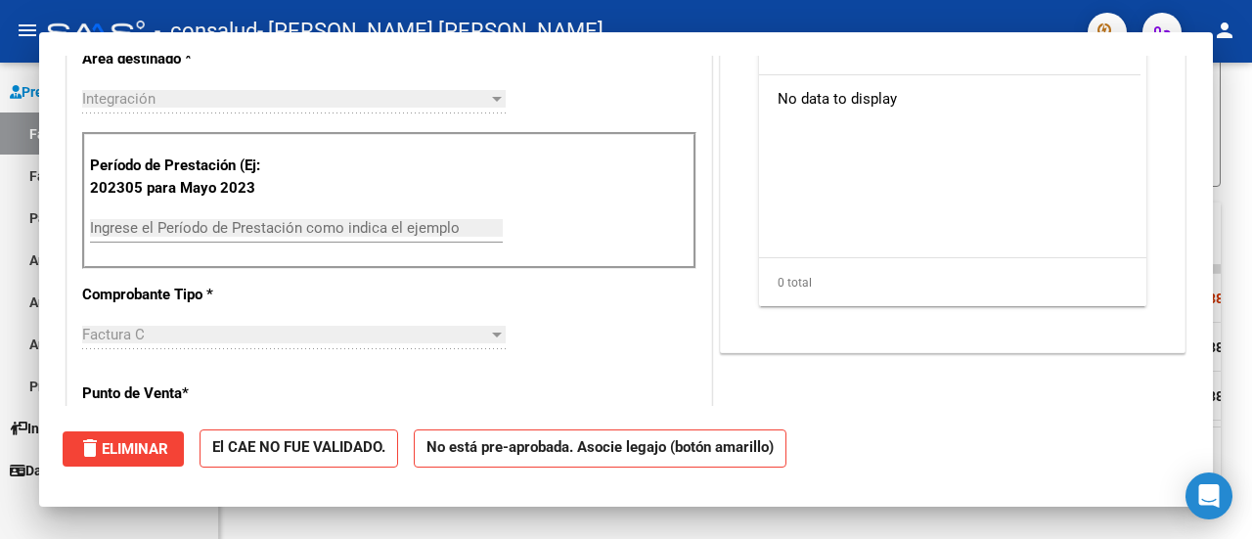
scroll to position [145, 0]
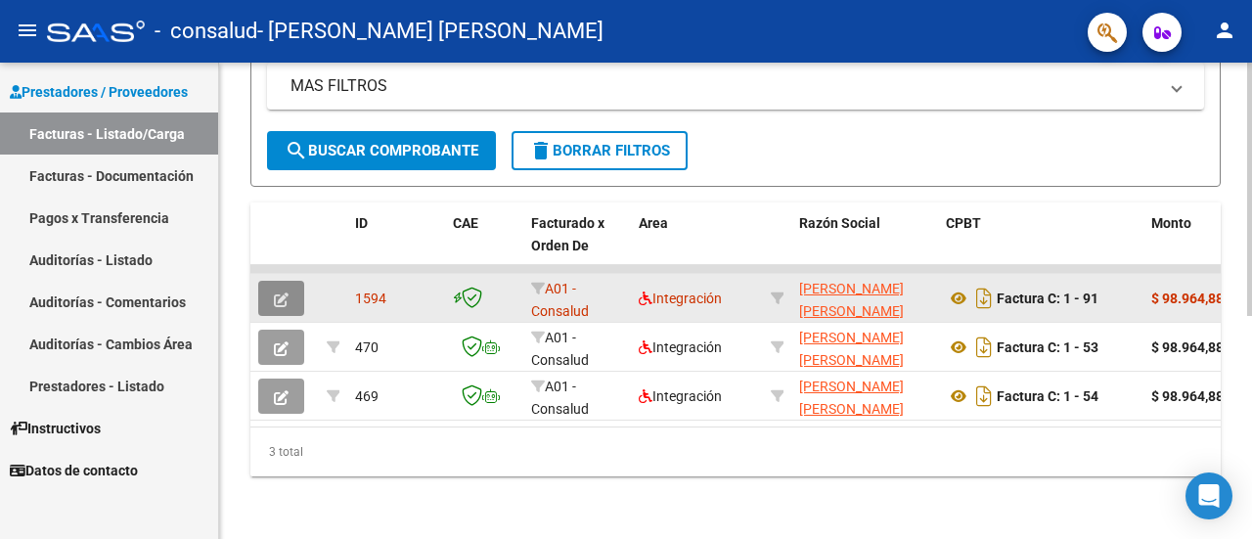
click at [278, 281] on button "button" at bounding box center [281, 298] width 46 height 35
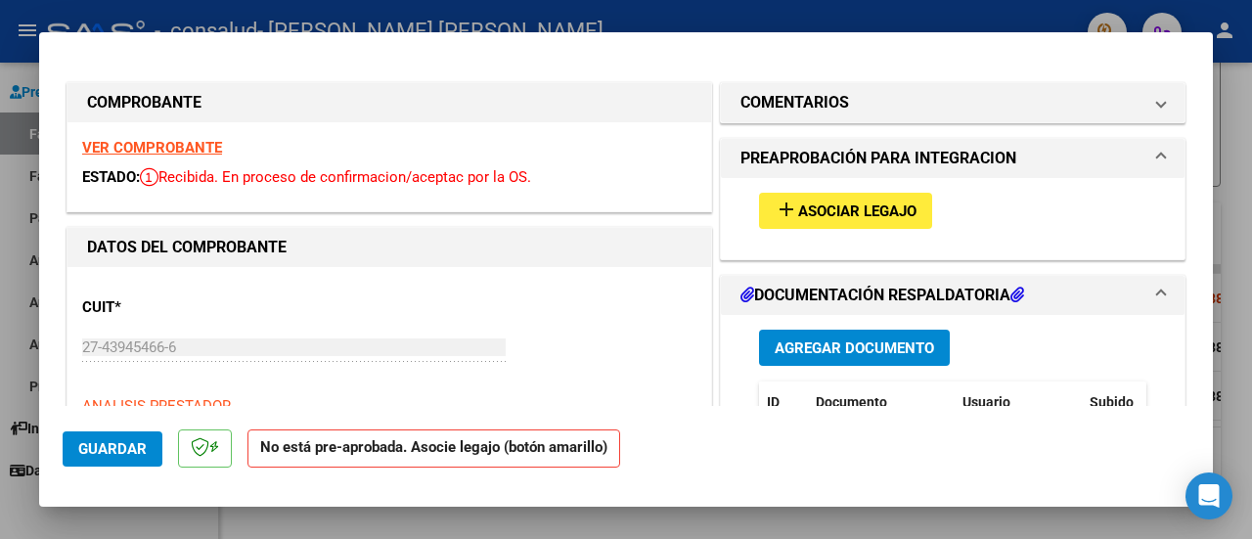
scroll to position [307, 0]
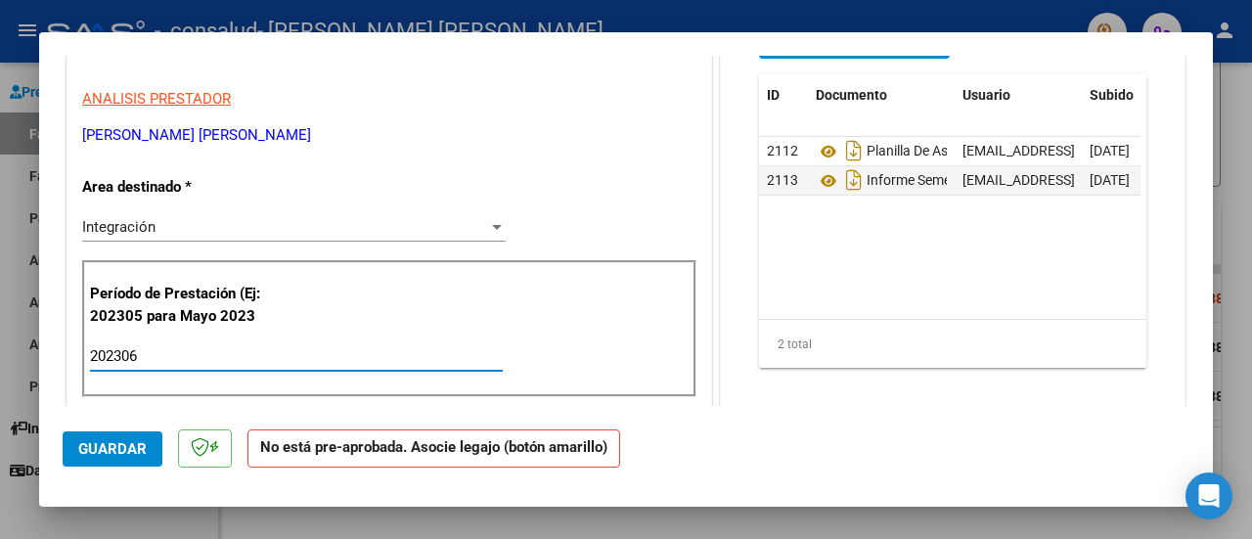
click at [114, 350] on input "202306" at bounding box center [296, 356] width 413 height 18
click at [213, 347] on input "202505" at bounding box center [296, 356] width 413 height 18
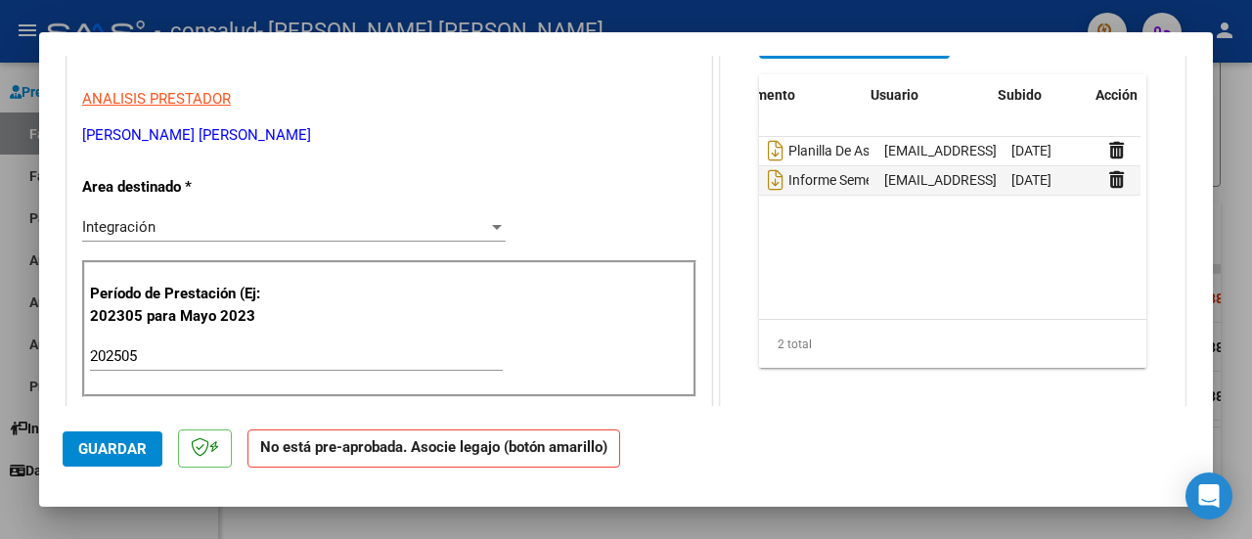
scroll to position [0, 70]
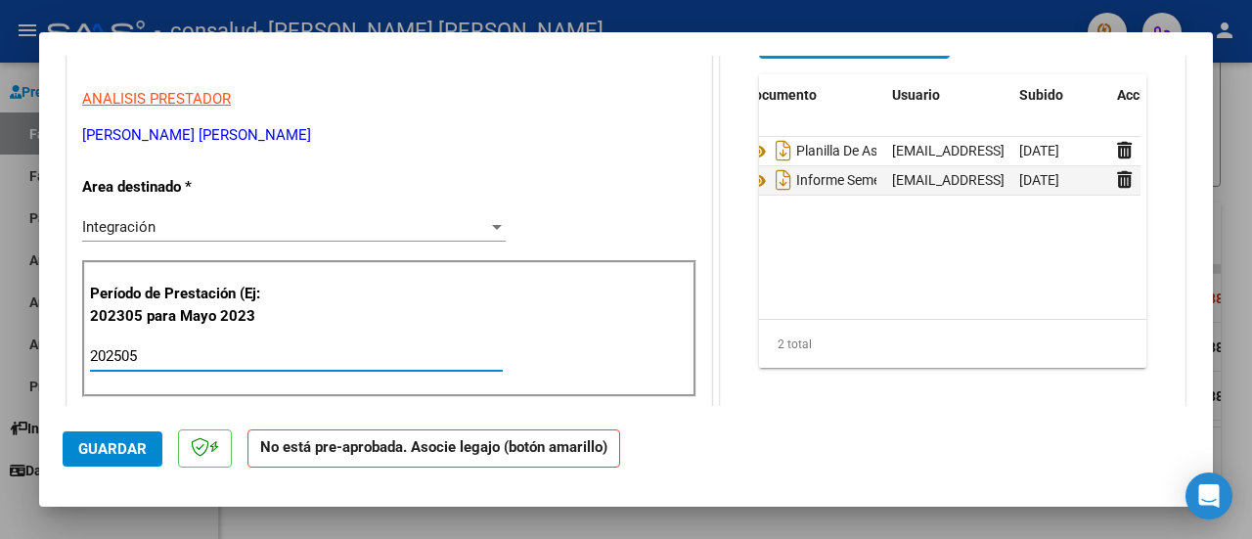
click at [254, 356] on input "202505" at bounding box center [296, 356] width 413 height 18
click at [126, 457] on span "Guardar" at bounding box center [112, 449] width 68 height 18
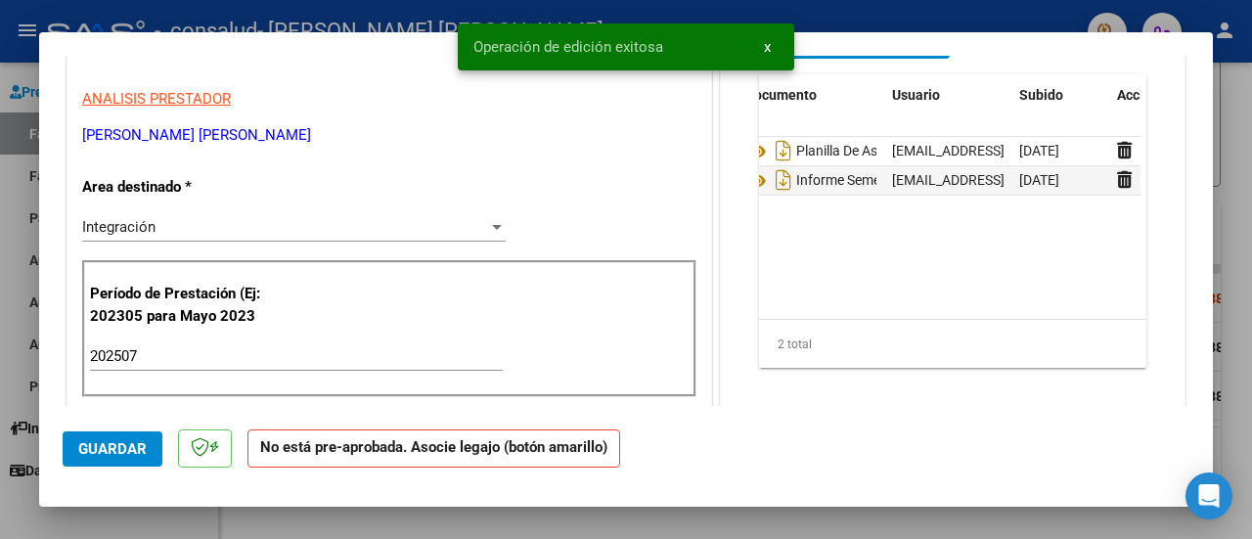
click at [194, 342] on div "202507 Ingrese el Período de Prestación como indica el ejemplo" at bounding box center [296, 355] width 413 height 29
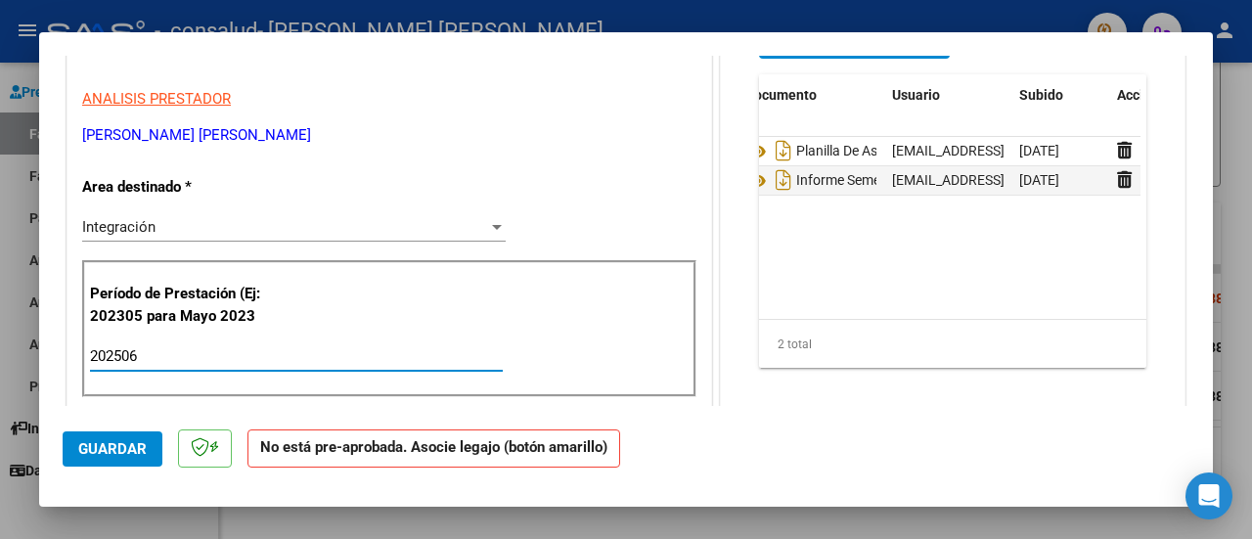
type input "202506"
click at [120, 441] on span "Guardar" at bounding box center [112, 449] width 68 height 18
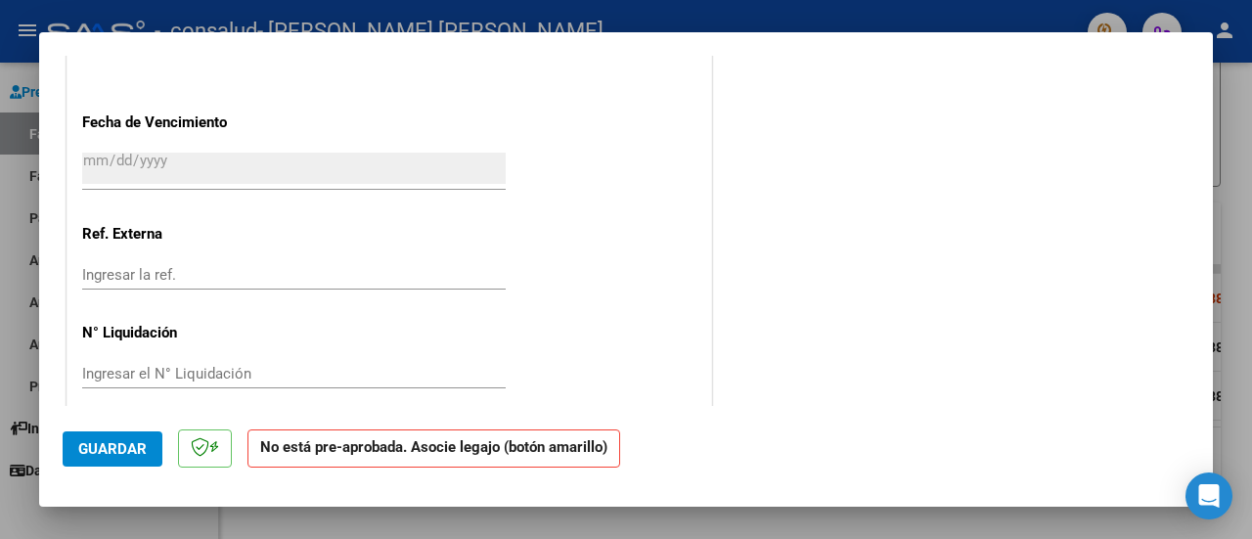
scroll to position [1295, 0]
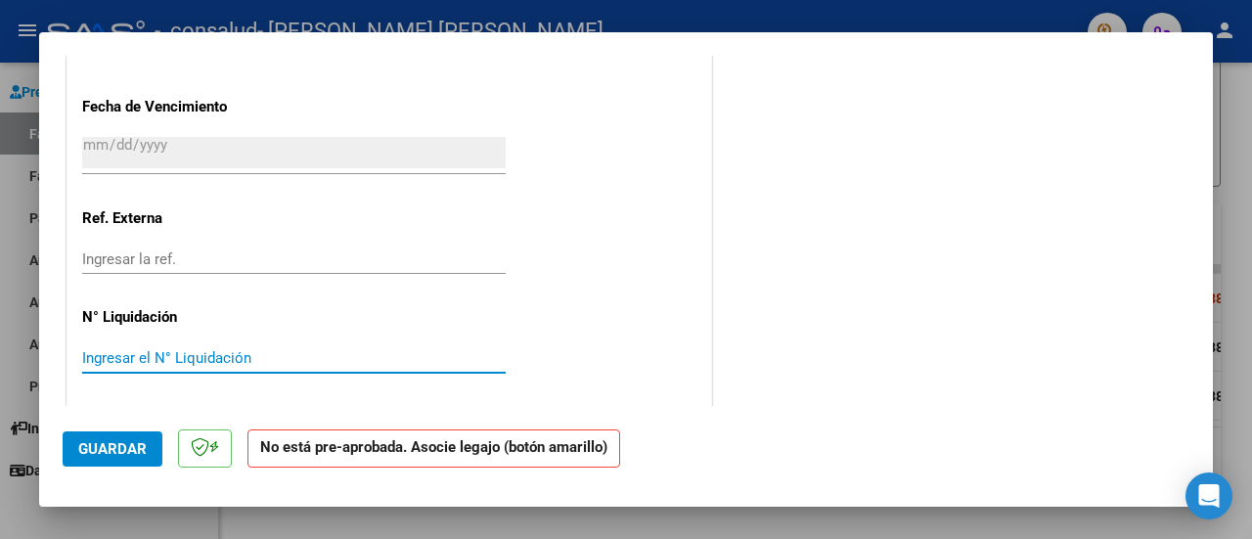
click at [439, 353] on input "Ingresar el N° Liquidación" at bounding box center [294, 358] width 424 height 18
type input "3"
click at [143, 451] on span "Guardar" at bounding box center [112, 449] width 68 height 18
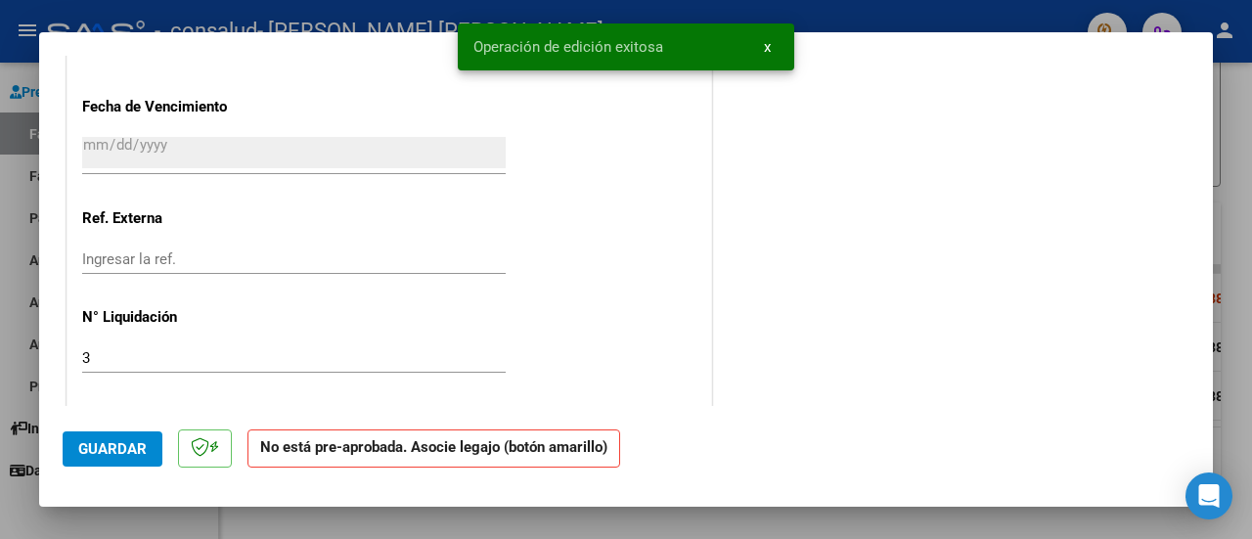
click at [454, 461] on strong "No está pre-aprobada. Asocie legajo (botón amarillo)" at bounding box center [433, 448] width 373 height 38
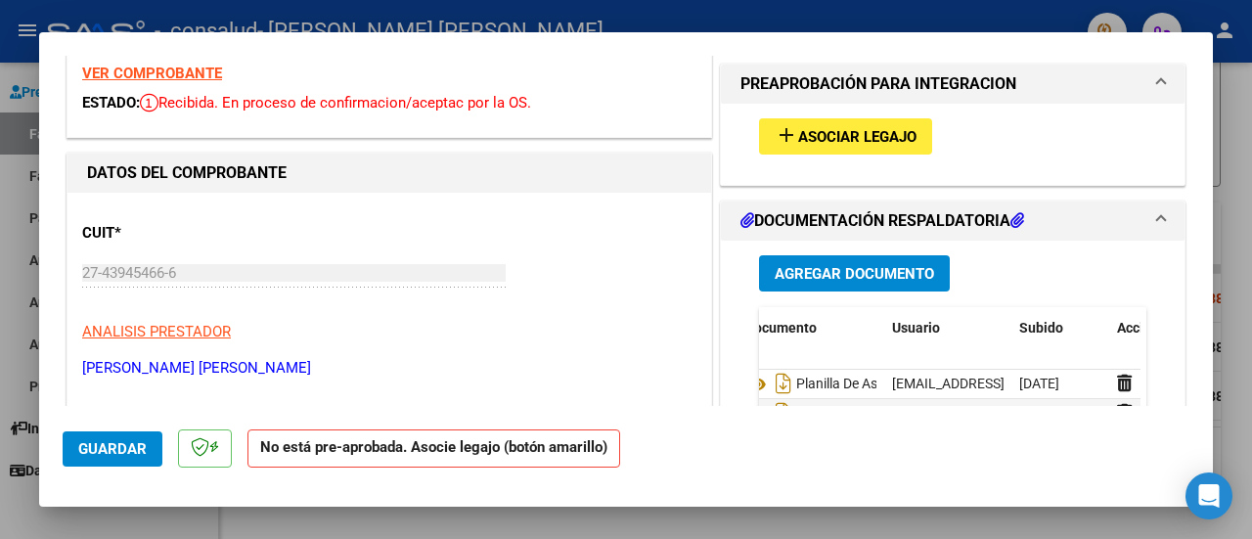
scroll to position [71, 0]
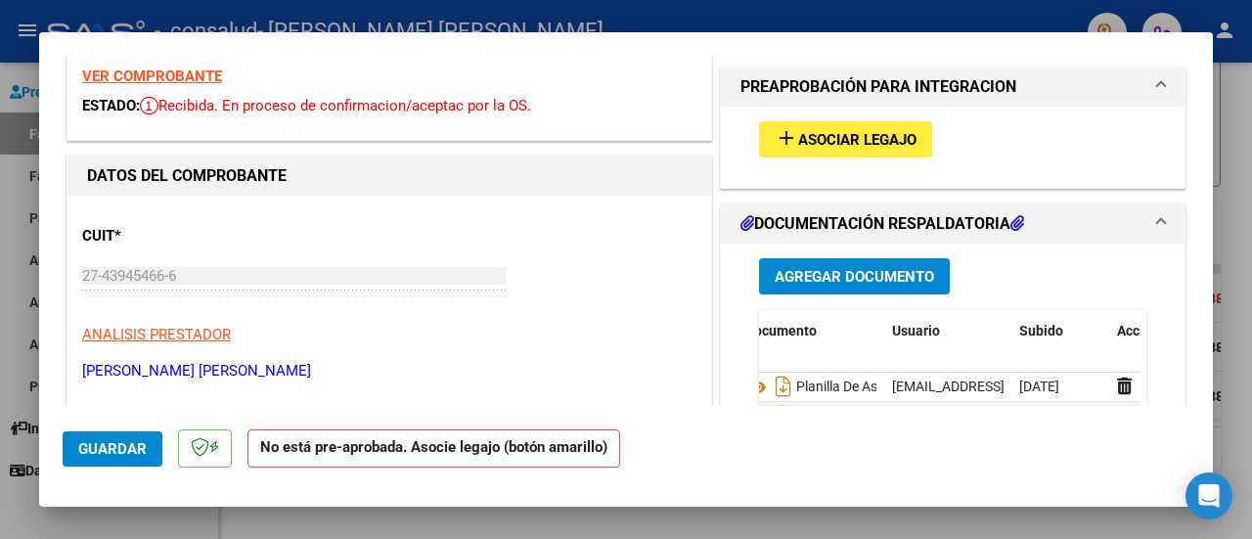
click at [892, 139] on span "Asociar Legajo" at bounding box center [857, 140] width 118 height 18
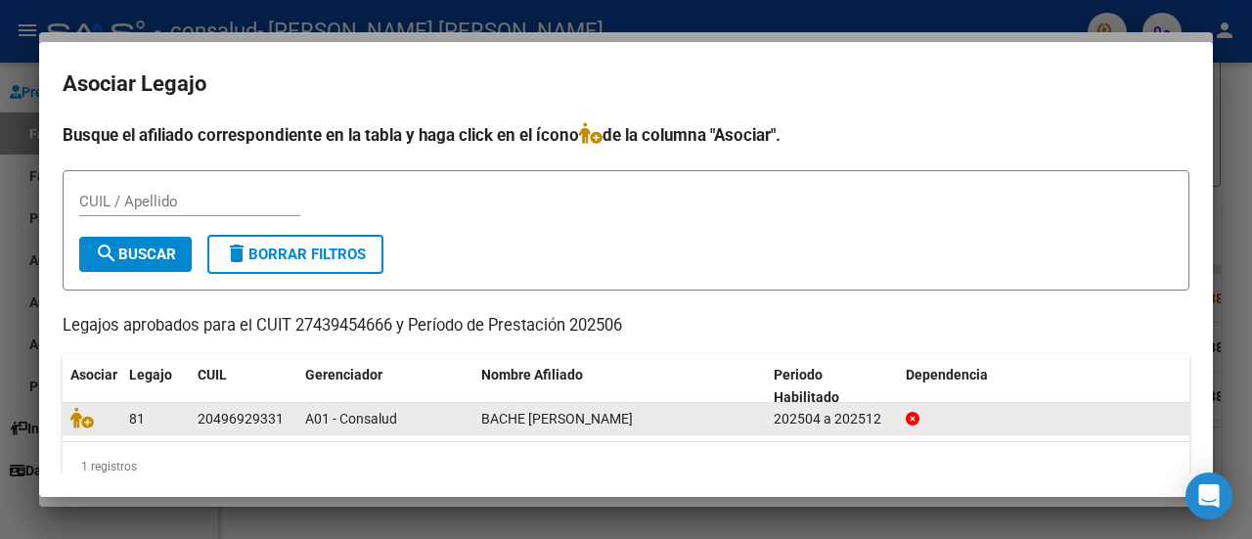
click at [522, 418] on span "BACHE [PERSON_NAME]" at bounding box center [557, 419] width 152 height 16
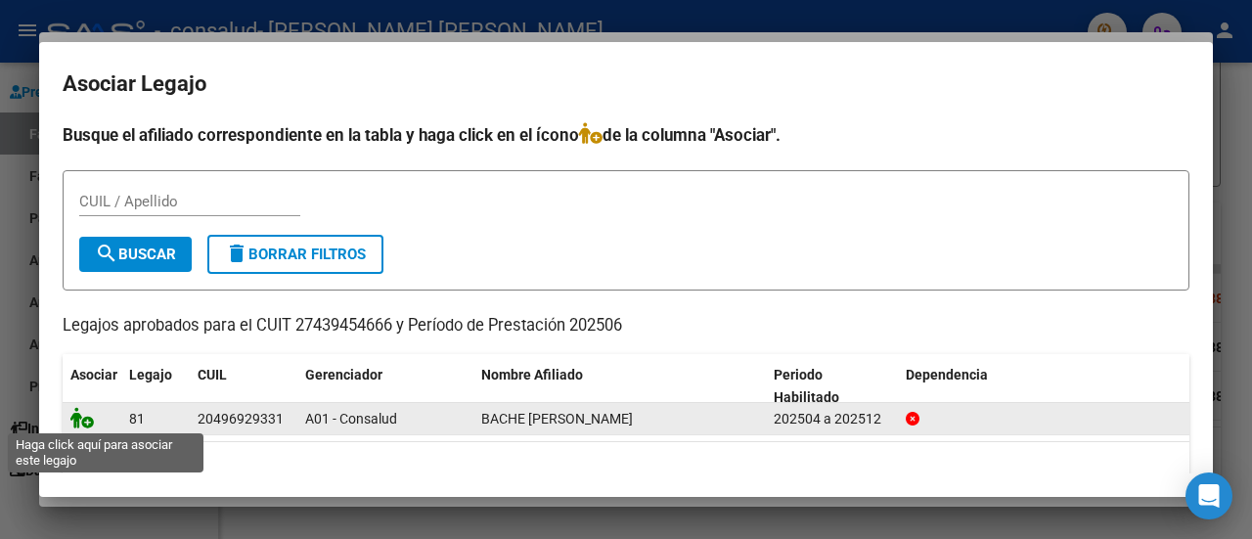
click at [85, 421] on icon at bounding box center [81, 418] width 23 height 22
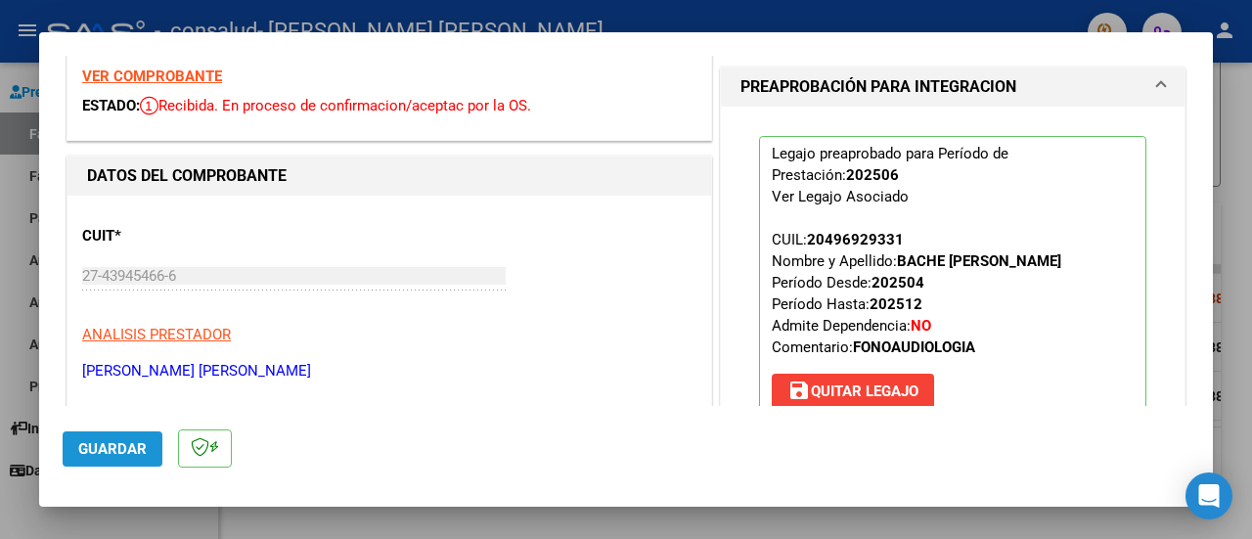
click at [118, 435] on button "Guardar" at bounding box center [113, 448] width 100 height 35
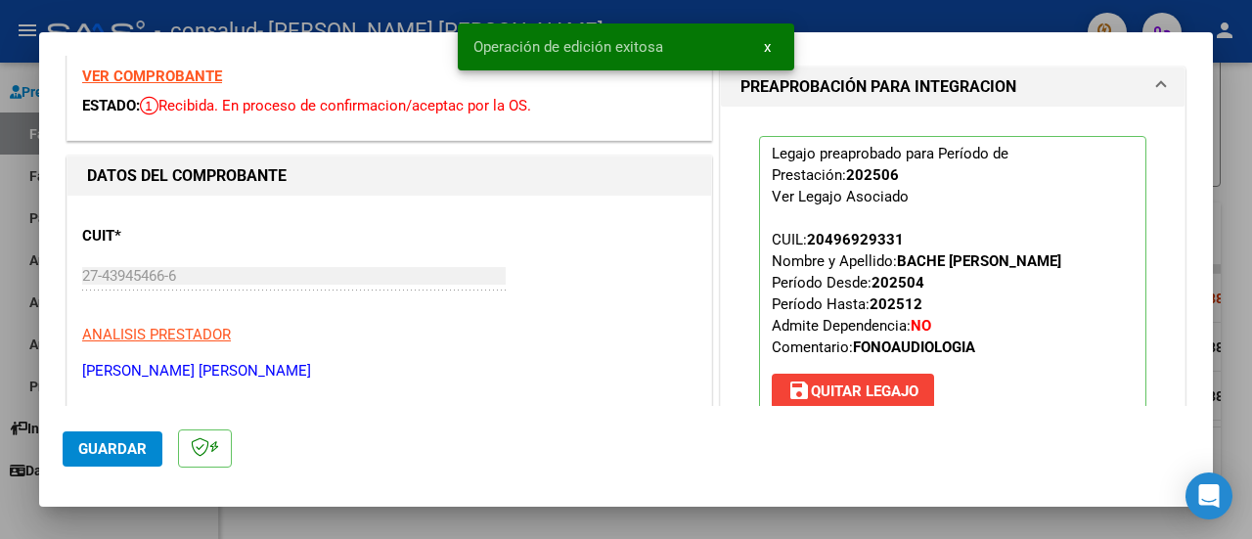
click at [1225, 250] on div at bounding box center [626, 269] width 1252 height 539
type input "$ 0,00"
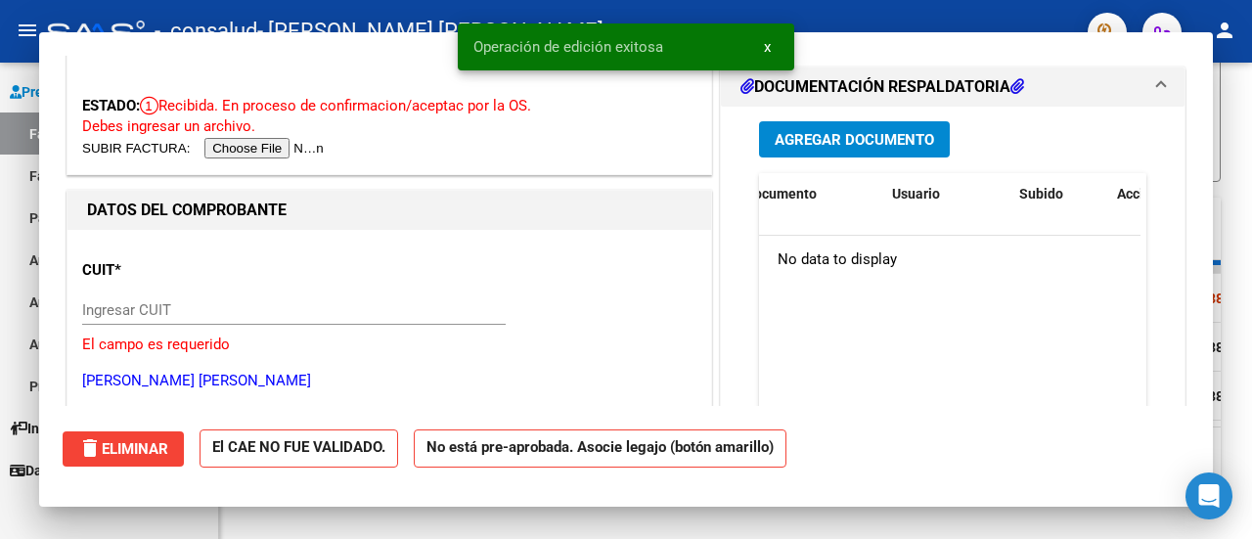
scroll to position [0, 0]
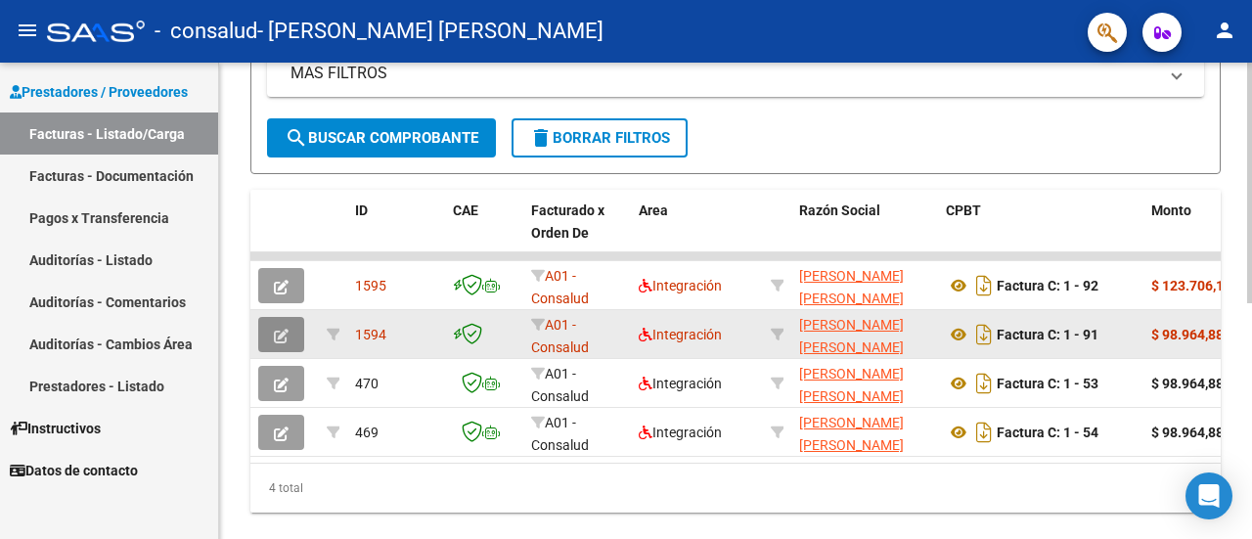
click at [278, 333] on icon "button" at bounding box center [281, 336] width 15 height 15
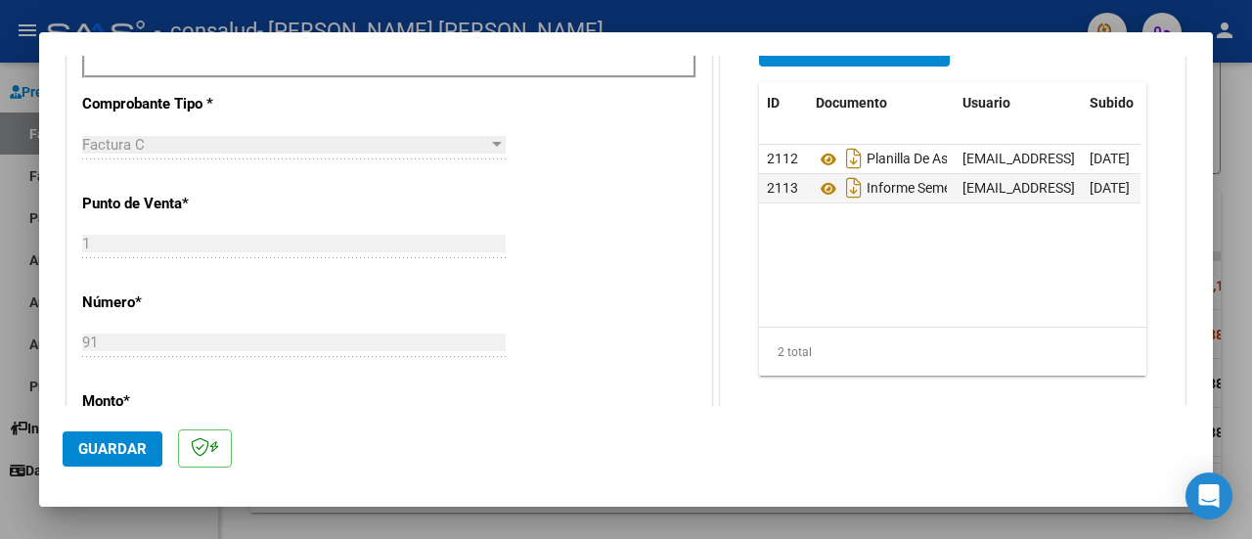
scroll to position [708, 0]
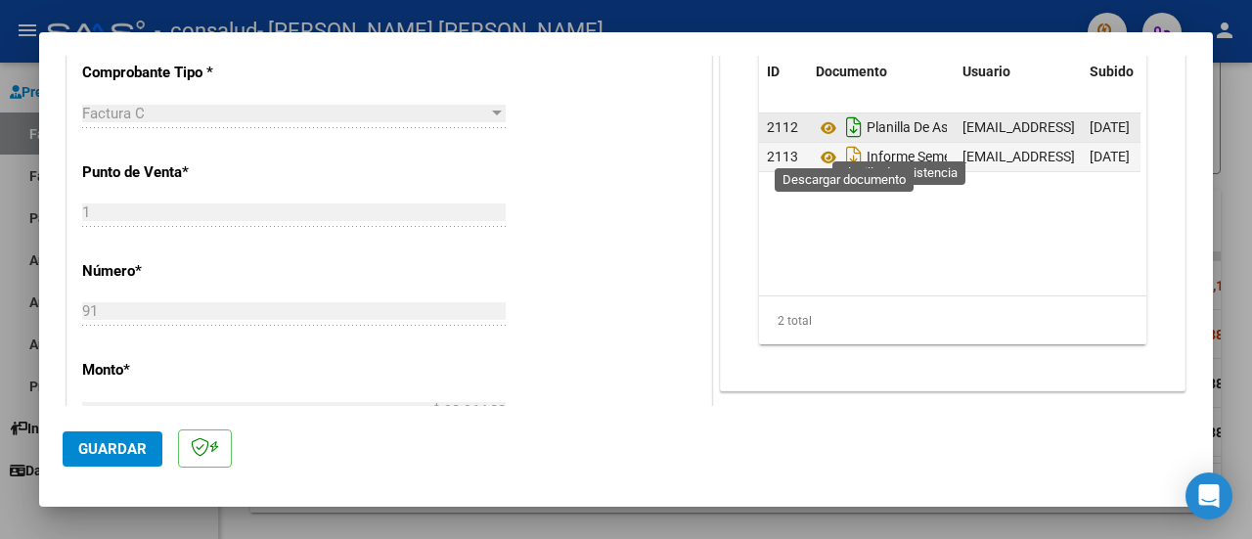
click at [849, 143] on icon "Descargar documento" at bounding box center [853, 127] width 25 height 31
drag, startPoint x: 861, startPoint y: 321, endPoint x: 892, endPoint y: 319, distance: 31.4
click at [892, 319] on div "2 total" at bounding box center [952, 320] width 387 height 49
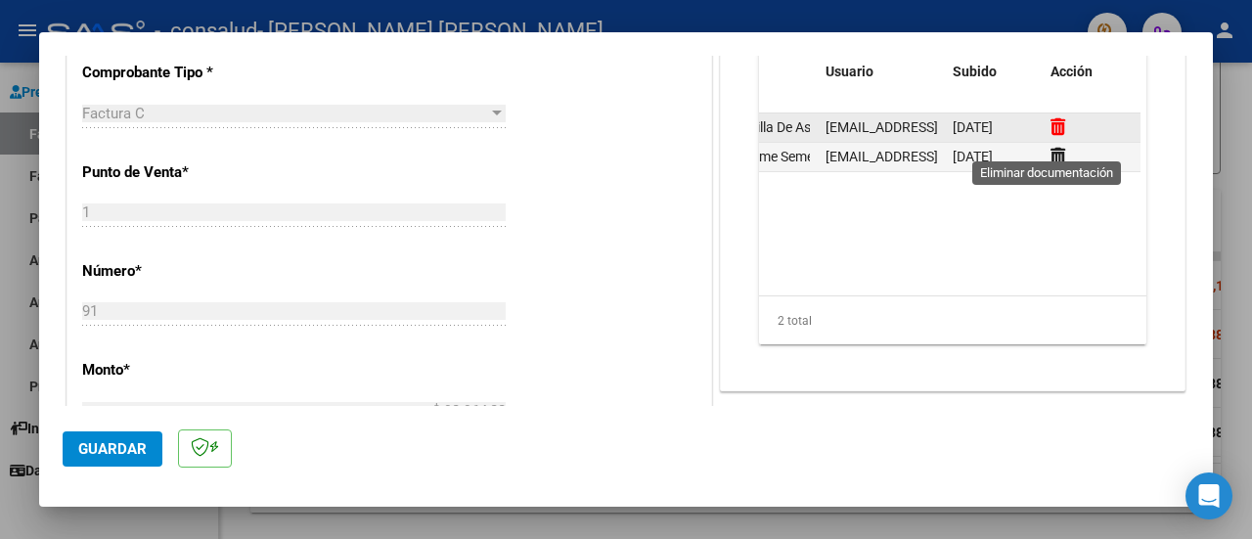
click at [1054, 136] on icon at bounding box center [1058, 126] width 15 height 19
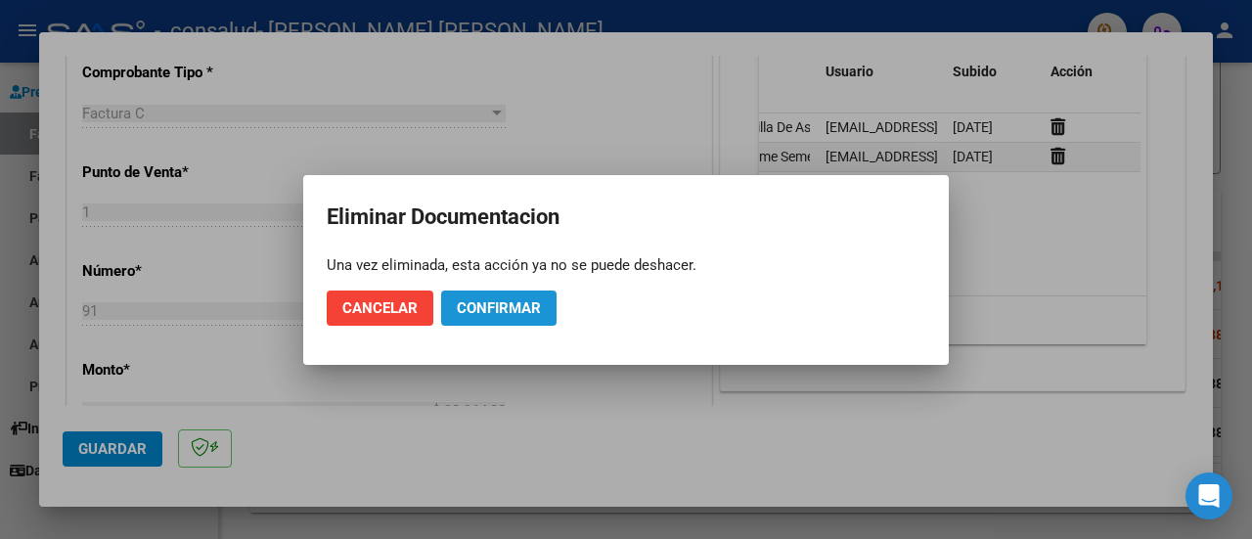
click at [514, 300] on span "Confirmar" at bounding box center [499, 308] width 84 height 18
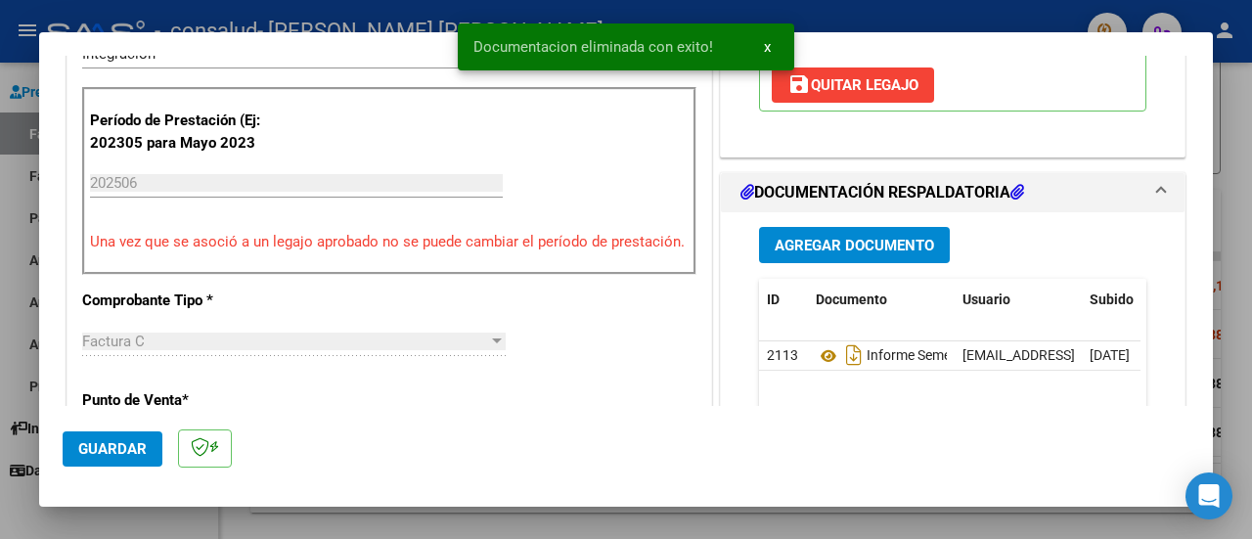
scroll to position [452, 0]
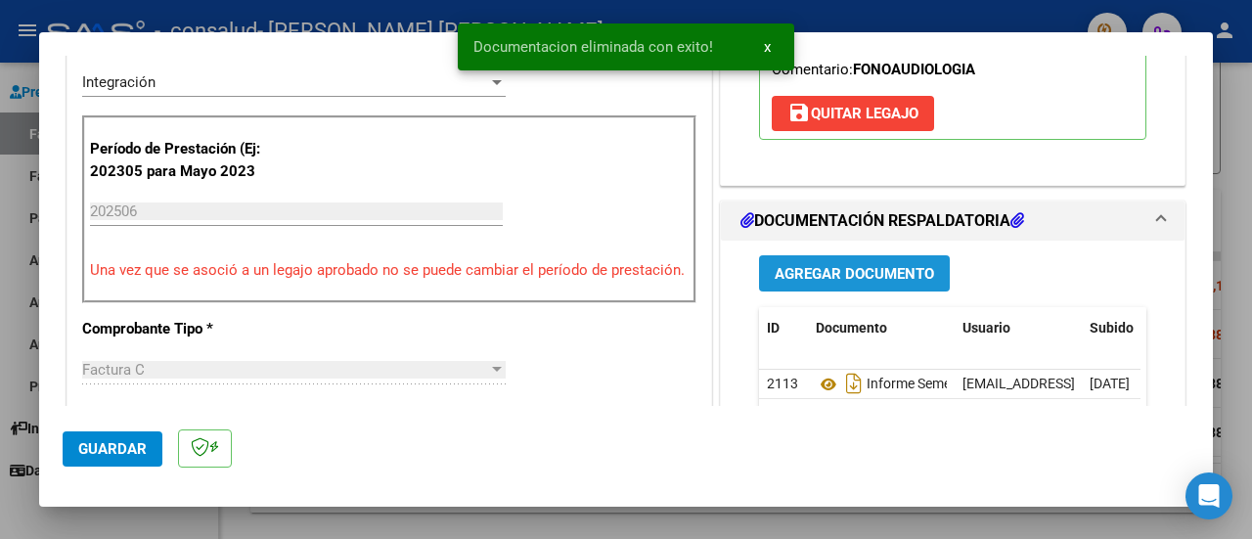
click at [858, 283] on span "Agregar Documento" at bounding box center [854, 274] width 159 height 18
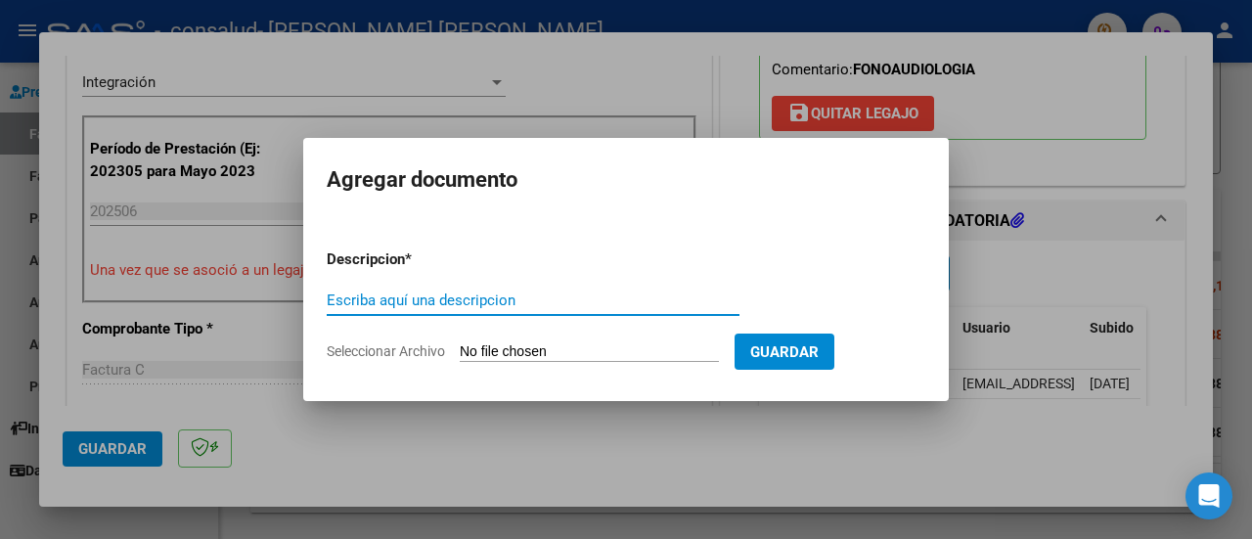
click at [569, 302] on input "Escriba aquí una descripcion" at bounding box center [533, 300] width 413 height 18
type input "Planilla de asistencia"
click at [648, 348] on input "Seleccionar Archivo" at bounding box center [589, 352] width 259 height 19
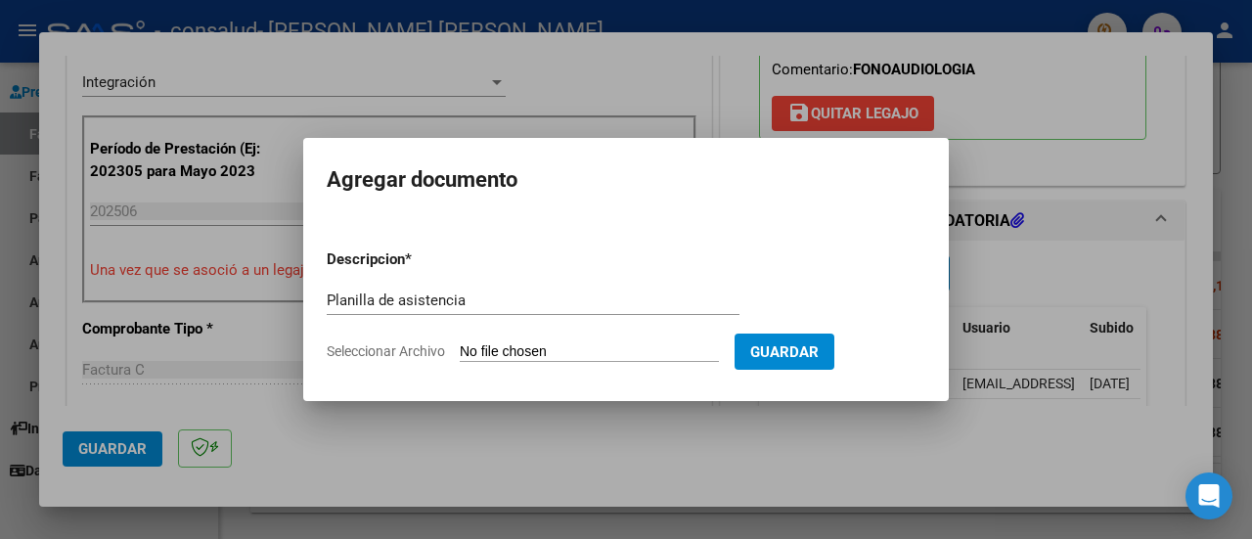
type input "C:\fakepath\Patricio Simmrlhag FC 1-91 DOCUMENTACIÓN.pdf"
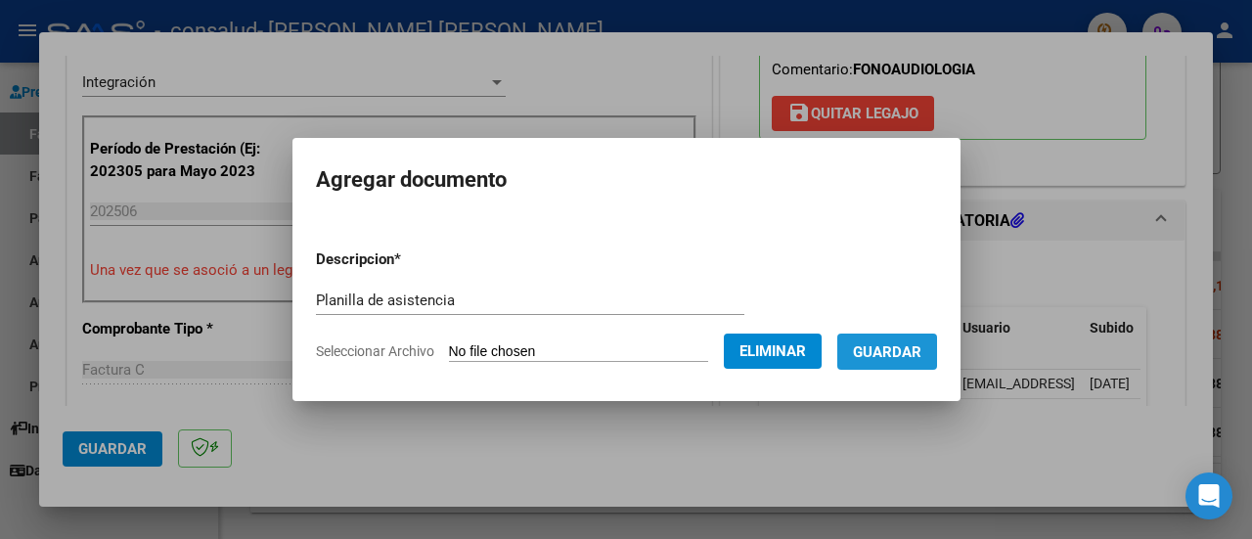
click at [921, 349] on span "Guardar" at bounding box center [887, 352] width 68 height 18
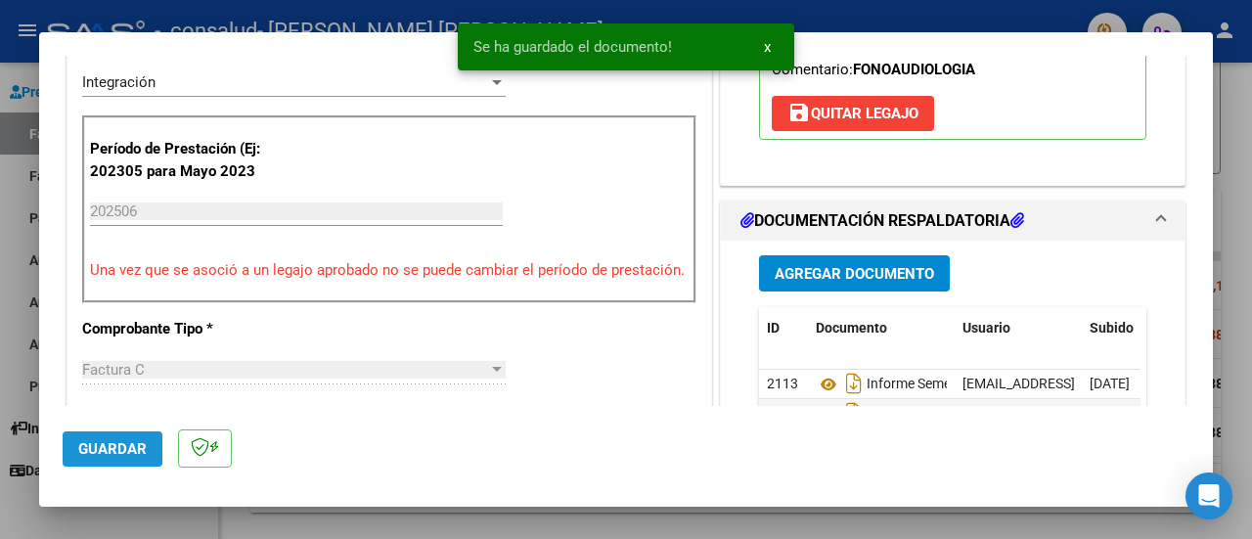
click at [101, 440] on span "Guardar" at bounding box center [112, 449] width 68 height 18
click at [1251, 321] on div at bounding box center [1251, 269] width 1 height 539
click at [1227, 376] on div at bounding box center [626, 269] width 1252 height 539
type input "$ 0,00"
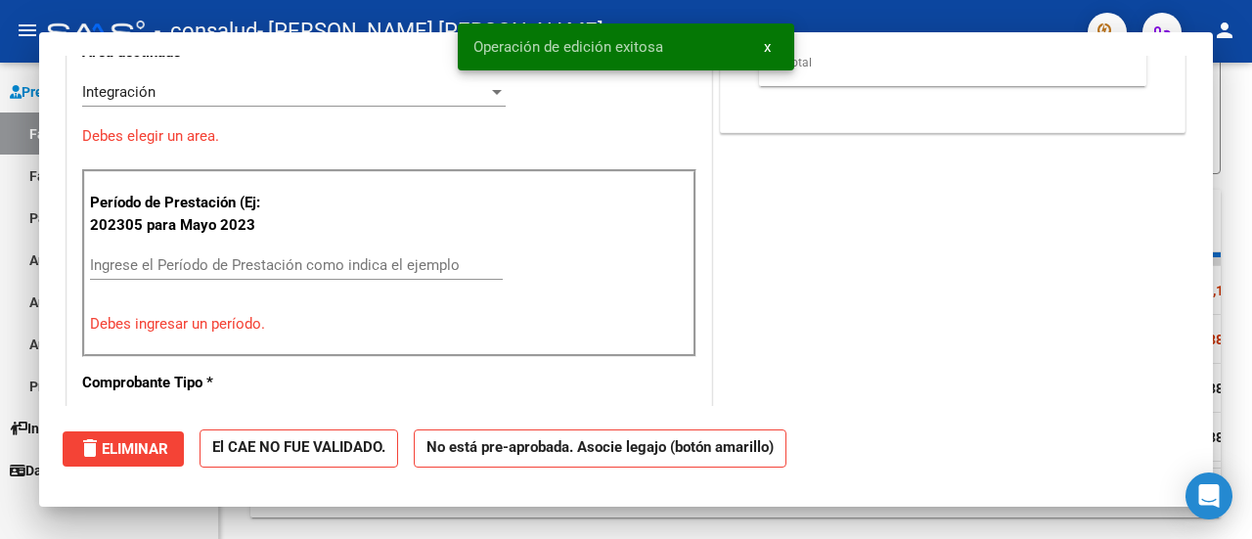
scroll to position [462, 0]
